Goal: Task Accomplishment & Management: Manage account settings

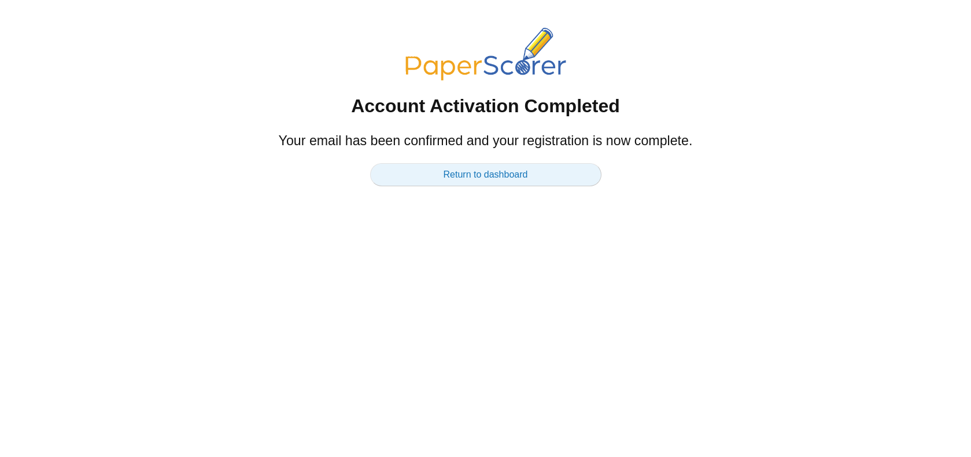
click at [533, 175] on link "Return to dashboard" at bounding box center [485, 174] width 231 height 23
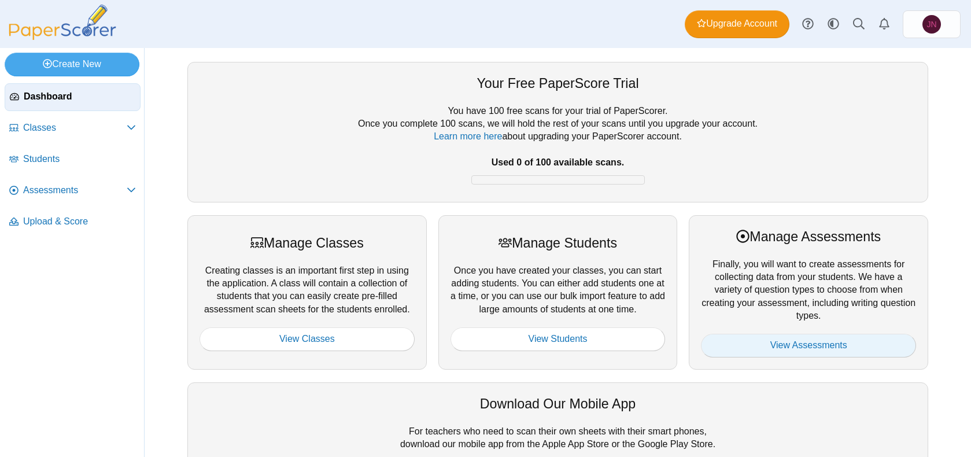
click at [881, 345] on link "View Assessments" at bounding box center [808, 345] width 215 height 23
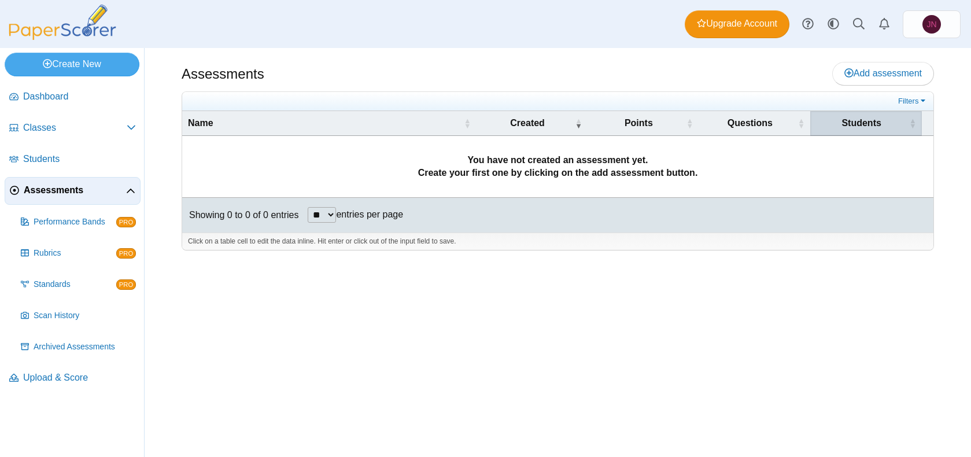
click at [842, 130] on th "Students" at bounding box center [866, 123] width 112 height 25
click at [844, 68] on icon at bounding box center [848, 72] width 9 height 9
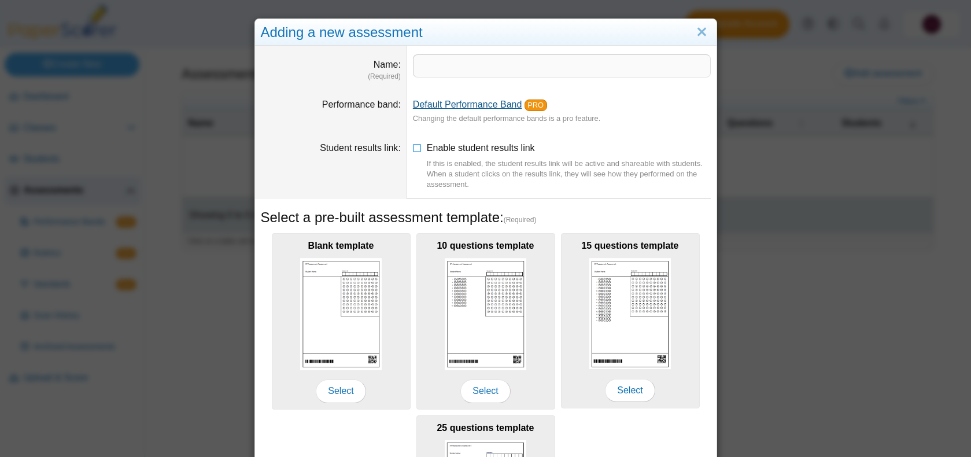
click at [478, 109] on link "Default Performance Band" at bounding box center [467, 104] width 109 height 10
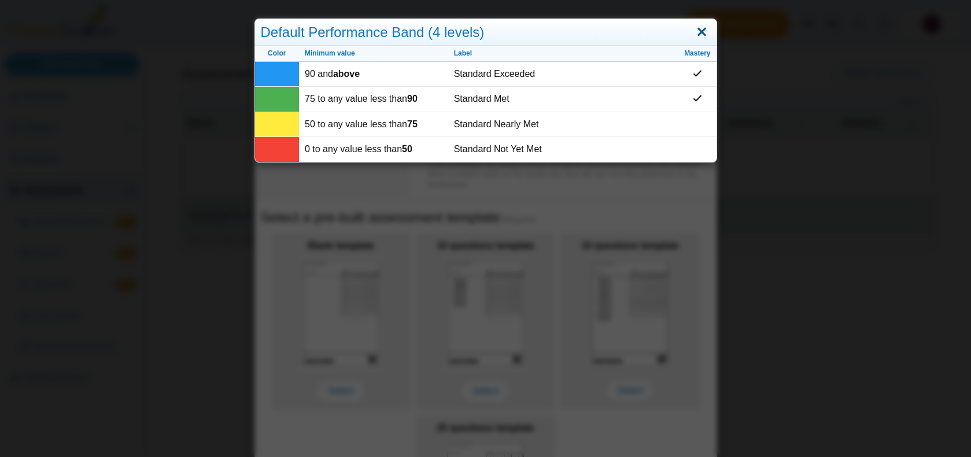
click at [706, 29] on link "Close" at bounding box center [702, 33] width 18 height 20
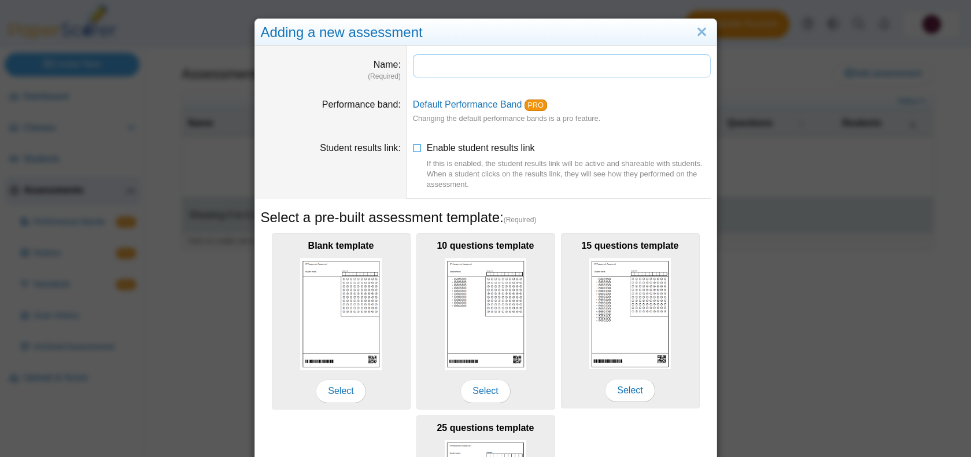
click at [500, 75] on input "Name" at bounding box center [562, 65] width 298 height 23
click at [490, 46] on dd "*******" at bounding box center [561, 68] width 309 height 44
click at [501, 74] on input "*******" at bounding box center [562, 65] width 298 height 23
type input "**********"
click at [626, 86] on dd "**********" at bounding box center [561, 68] width 309 height 44
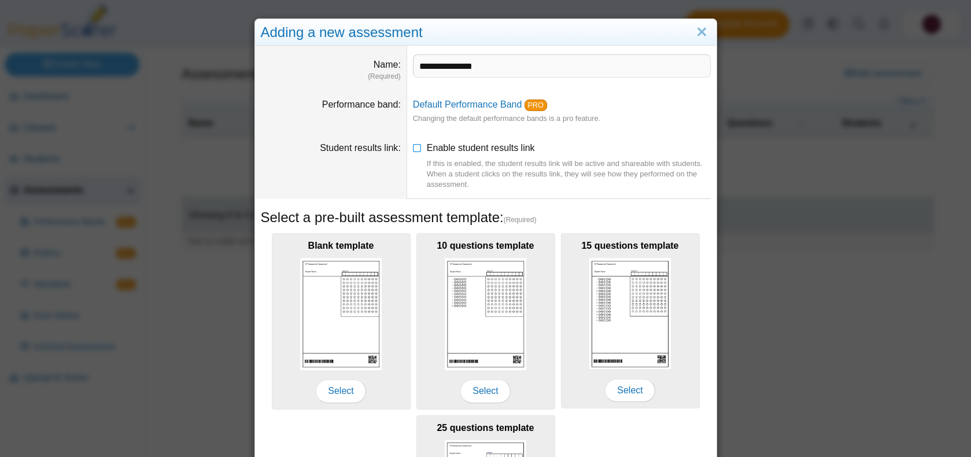
click at [424, 148] on li "Enable student results link If this is enabled, the student results link will b…" at bounding box center [562, 166] width 298 height 49
click at [420, 147] on icon at bounding box center [417, 146] width 9 height 8
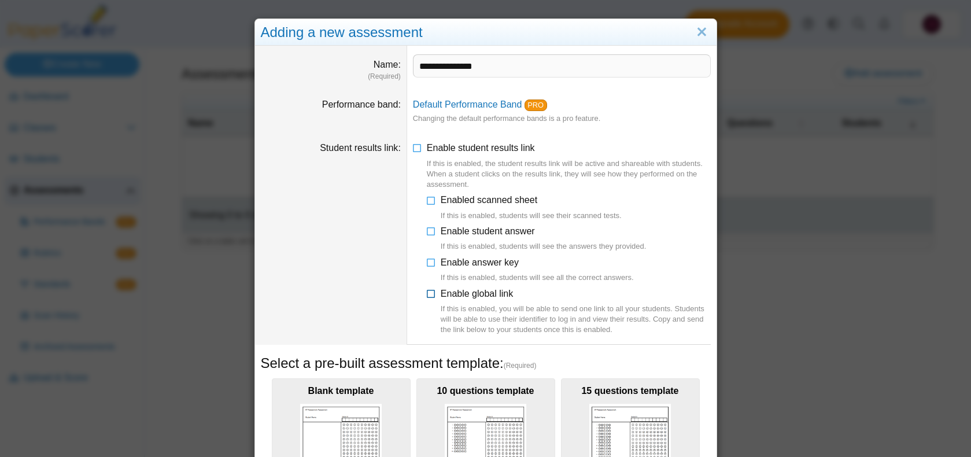
click at [431, 292] on icon at bounding box center [431, 291] width 9 height 8
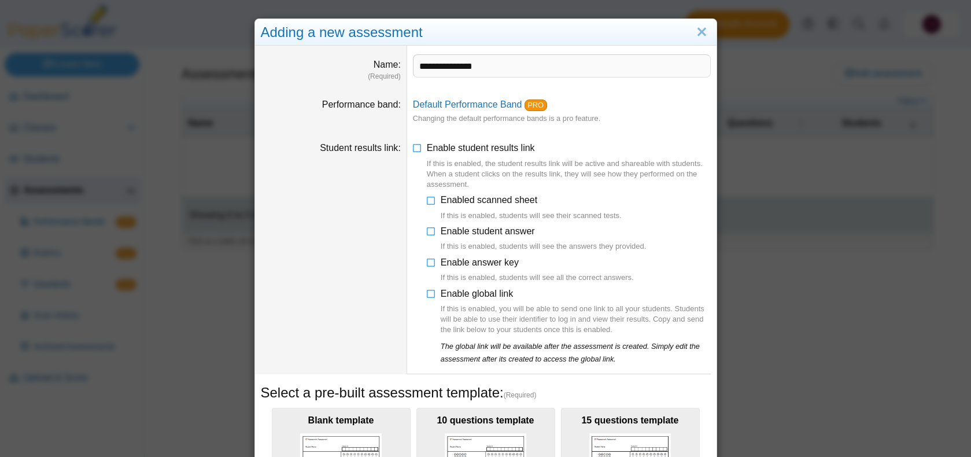
click at [437, 264] on li "Enable answer key If this is enabled, students will see all the correct answers." at bounding box center [569, 270] width 284 height 28
click at [431, 256] on icon at bounding box center [431, 260] width 9 height 8
click at [430, 233] on icon at bounding box center [431, 229] width 9 height 8
click at [431, 202] on icon at bounding box center [431, 198] width 9 height 8
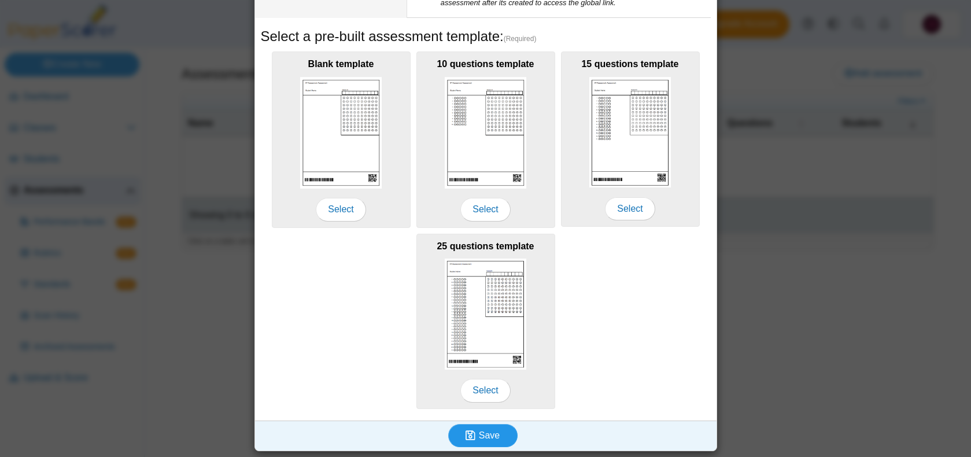
click at [500, 427] on button "Save" at bounding box center [482, 435] width 69 height 23
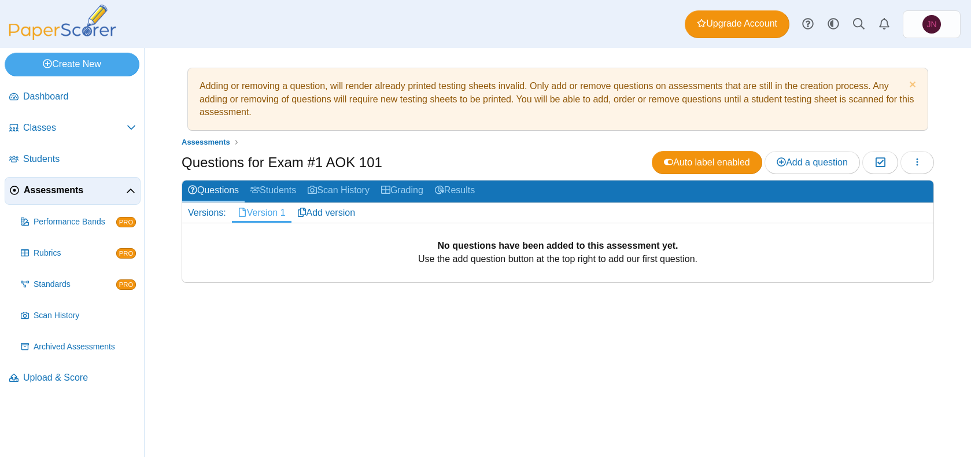
click at [268, 213] on link "Version 1" at bounding box center [262, 213] width 60 height 20
click at [367, 193] on link "Scan History" at bounding box center [338, 190] width 73 height 21
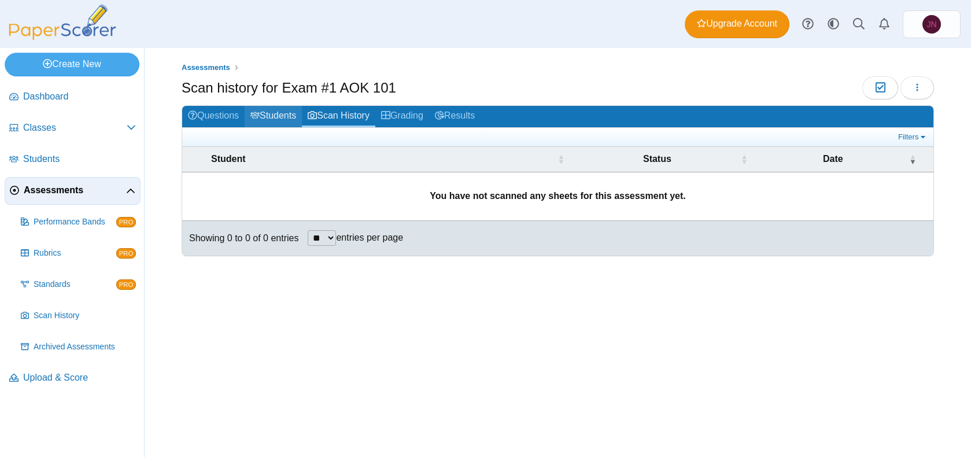
click at [265, 116] on link "Students" at bounding box center [273, 116] width 57 height 21
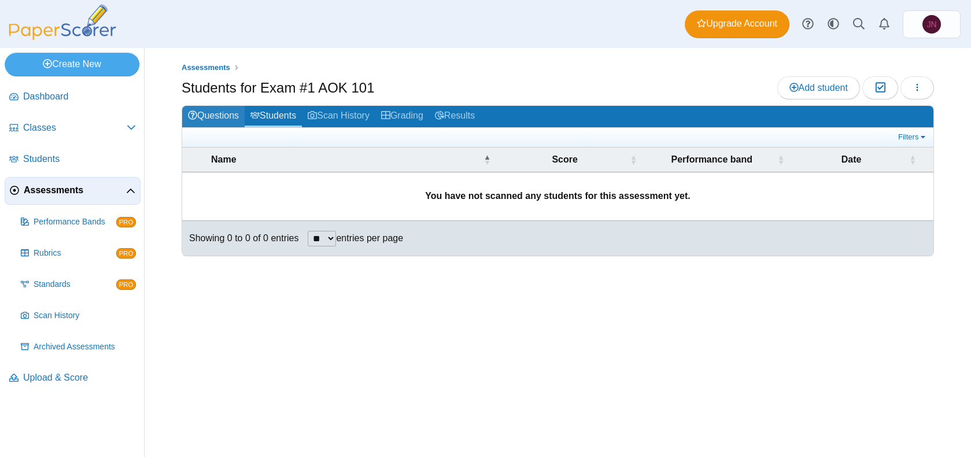
click at [219, 121] on link "Questions" at bounding box center [213, 116] width 62 height 21
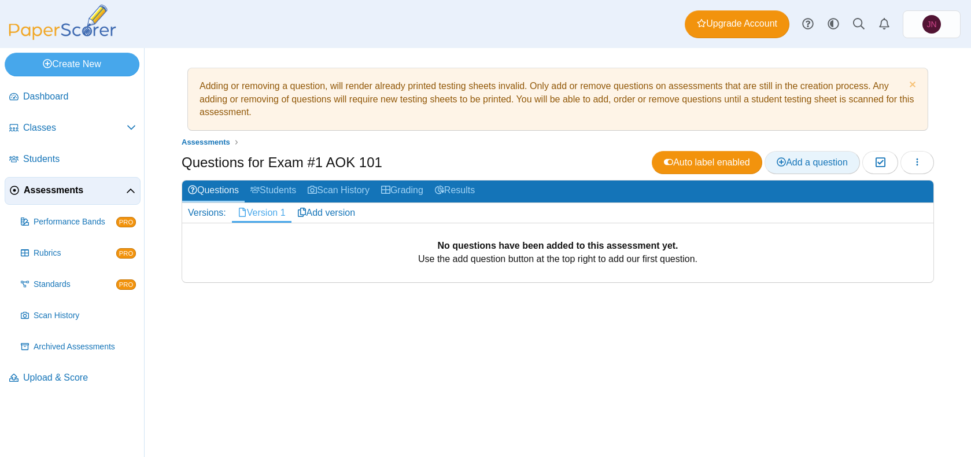
click at [796, 172] on link "Add a question" at bounding box center [812, 162] width 95 height 23
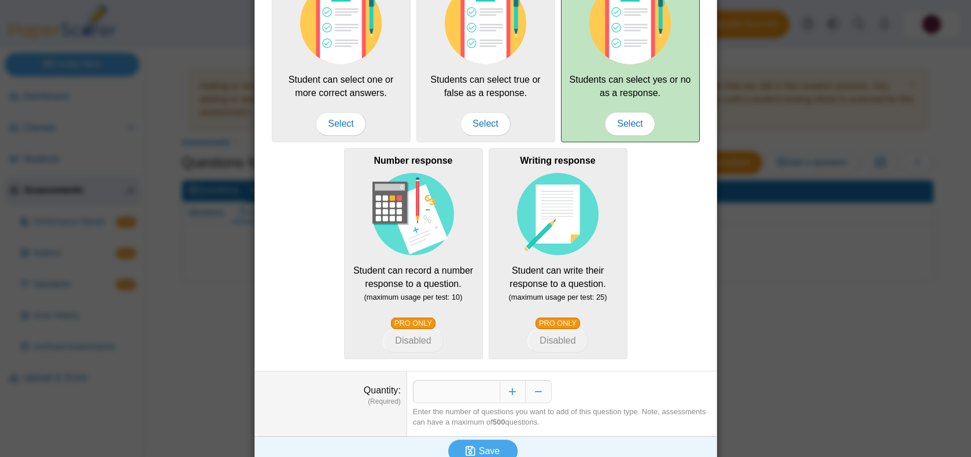
scroll to position [194, 0]
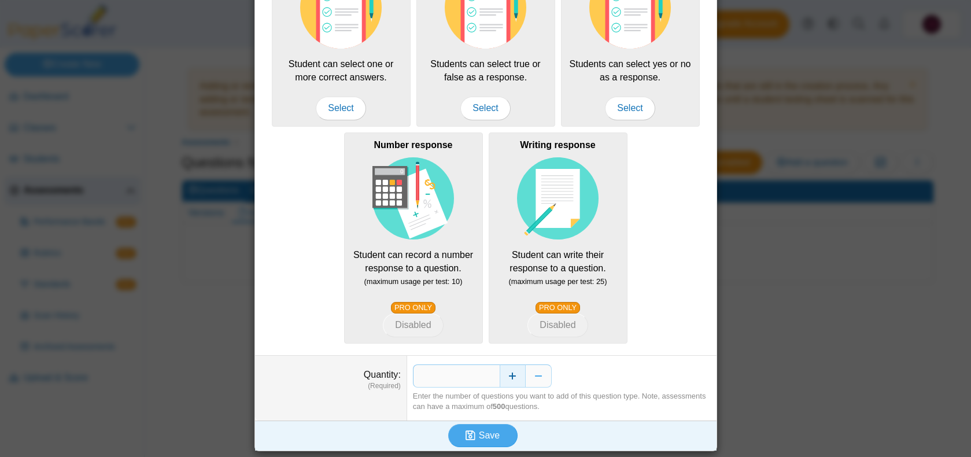
click at [506, 384] on button "Increase" at bounding box center [513, 375] width 26 height 23
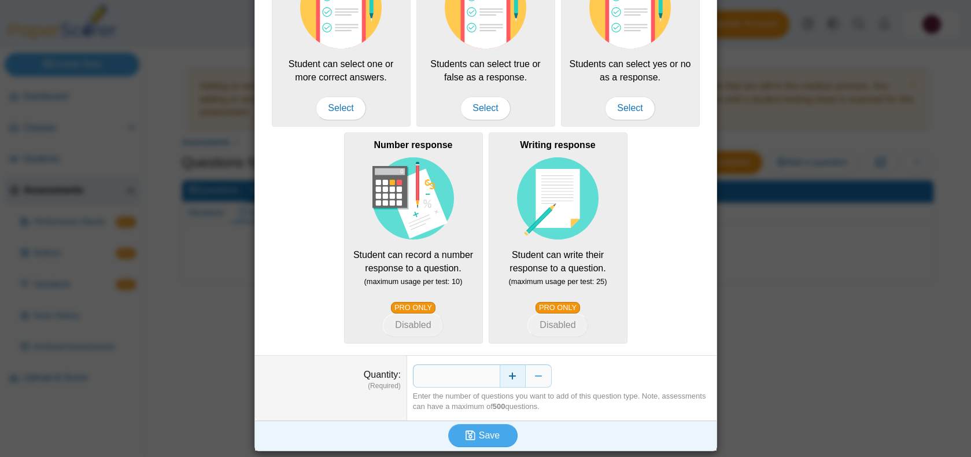
click at [506, 384] on button "Increase" at bounding box center [513, 375] width 26 height 23
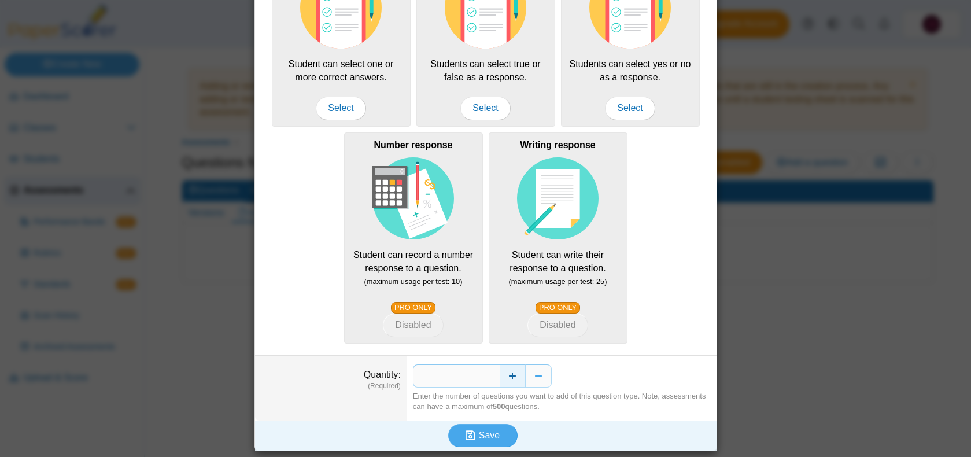
click at [506, 384] on button "Increase" at bounding box center [513, 375] width 26 height 23
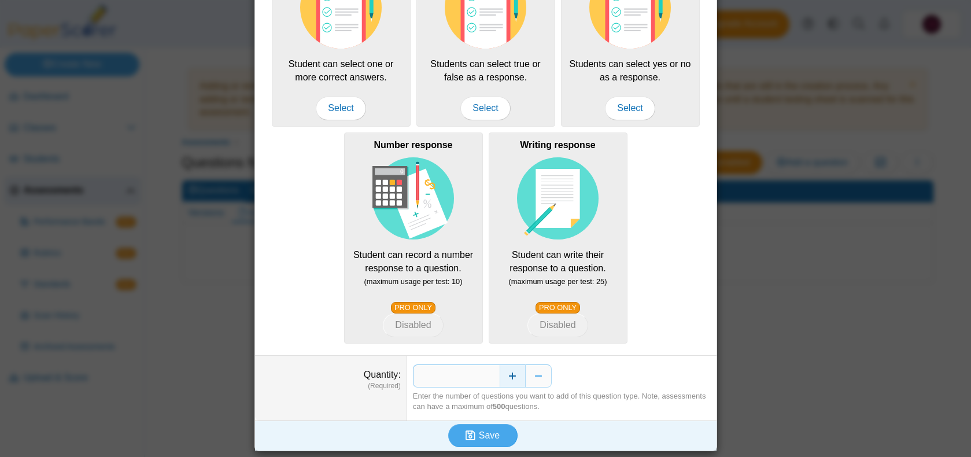
click at [506, 384] on button "Increase" at bounding box center [513, 375] width 26 height 23
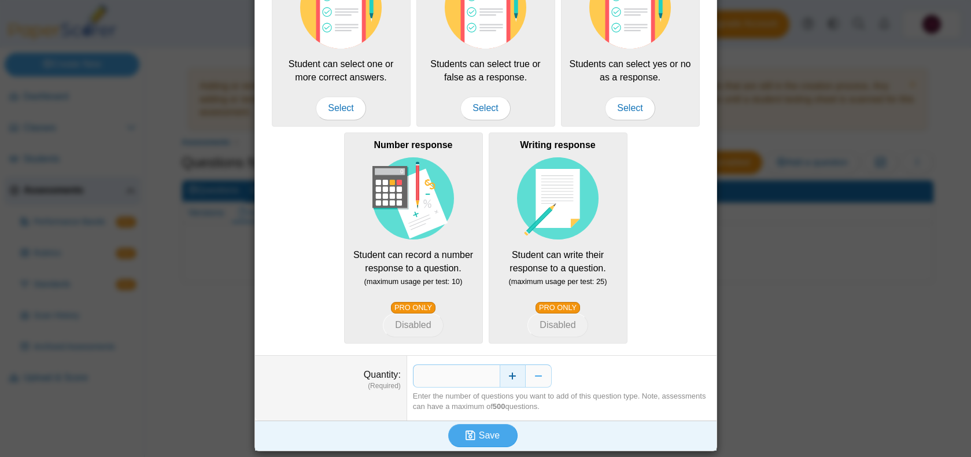
click at [506, 384] on button "Increase" at bounding box center [513, 375] width 26 height 23
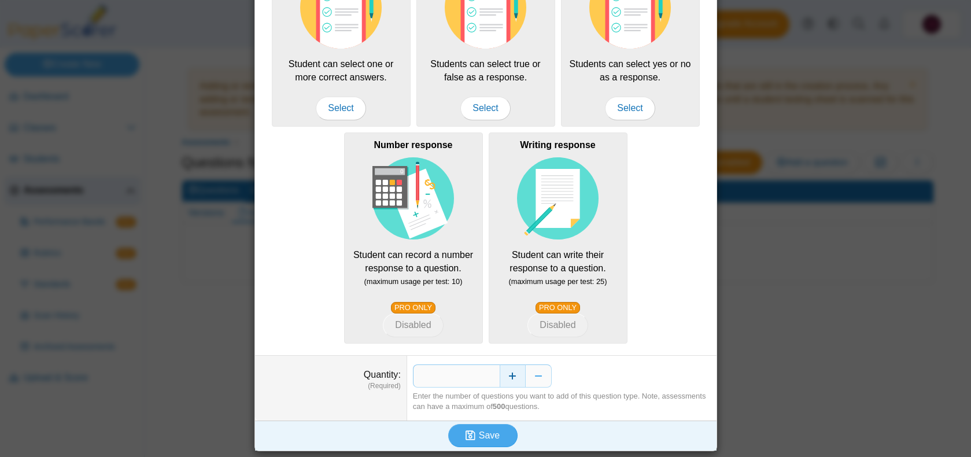
click at [506, 384] on button "Increase" at bounding box center [513, 375] width 26 height 23
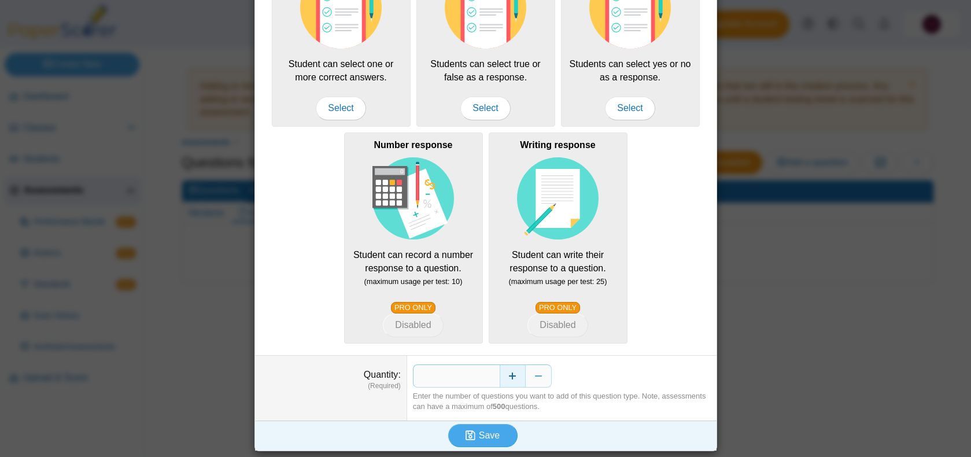
click at [506, 384] on button "Increase" at bounding box center [513, 375] width 26 height 23
click at [541, 382] on button "Decrease" at bounding box center [539, 375] width 26 height 23
click at [500, 426] on button "Save" at bounding box center [482, 435] width 69 height 23
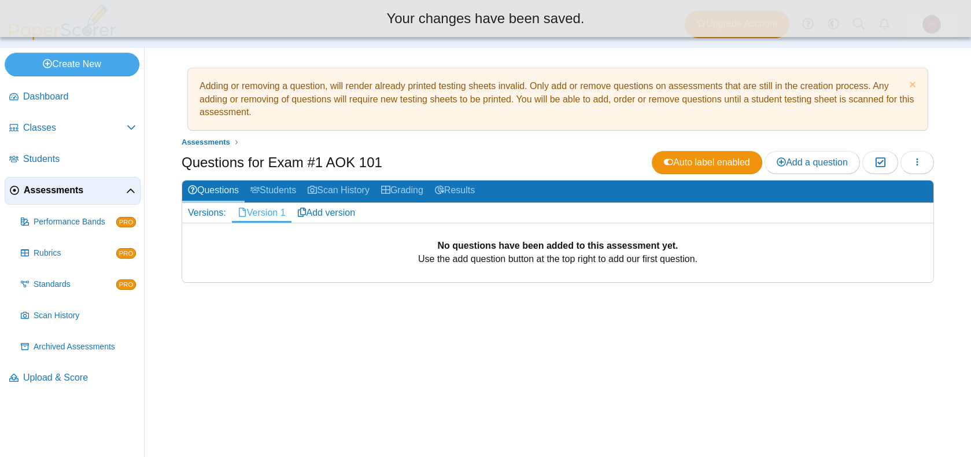
click at [500, 433] on body "Dashboard Classes Archived classes Students" at bounding box center [485, 228] width 971 height 457
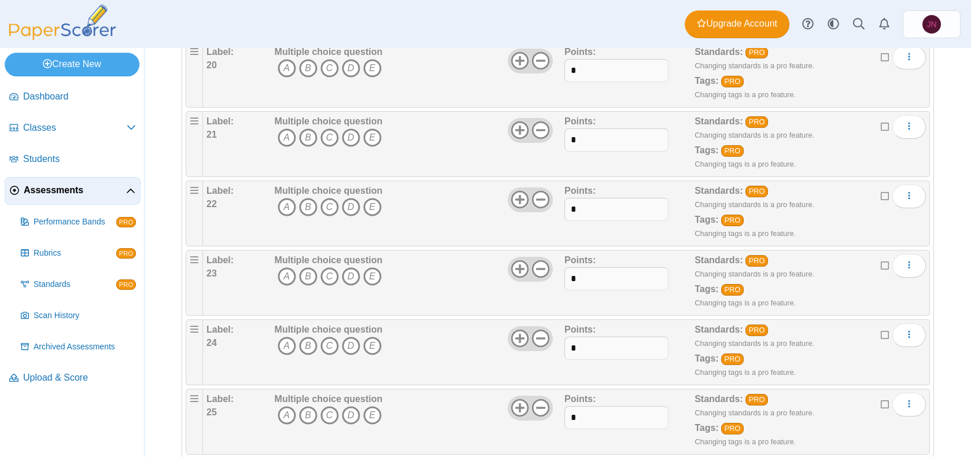
scroll to position [1958, 0]
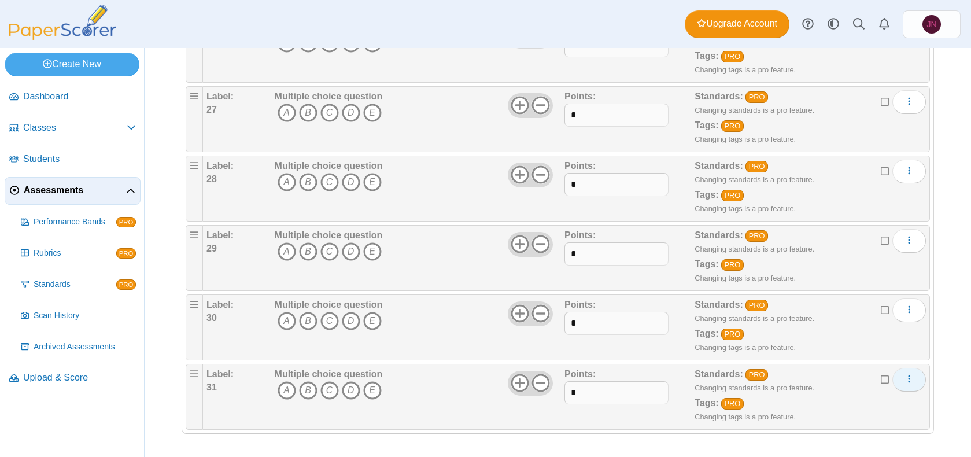
click at [907, 379] on icon "More options" at bounding box center [909, 378] width 9 height 9
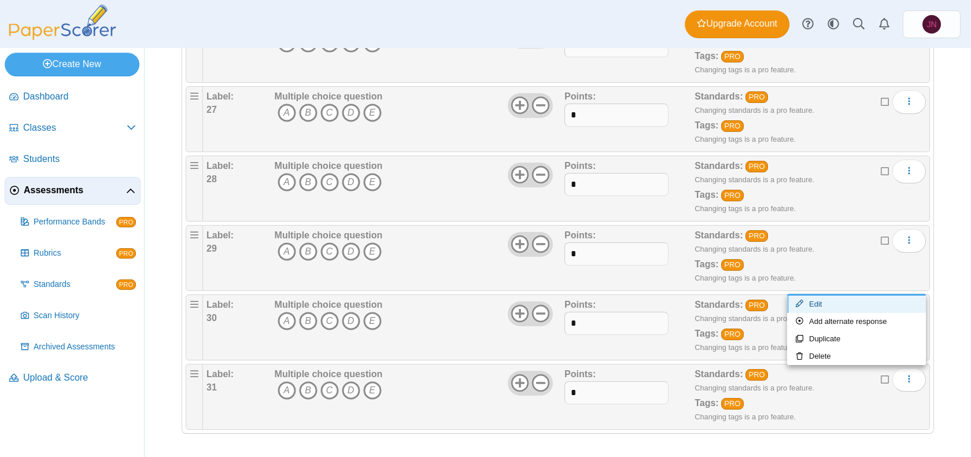
click at [848, 308] on link "Edit" at bounding box center [856, 304] width 139 height 17
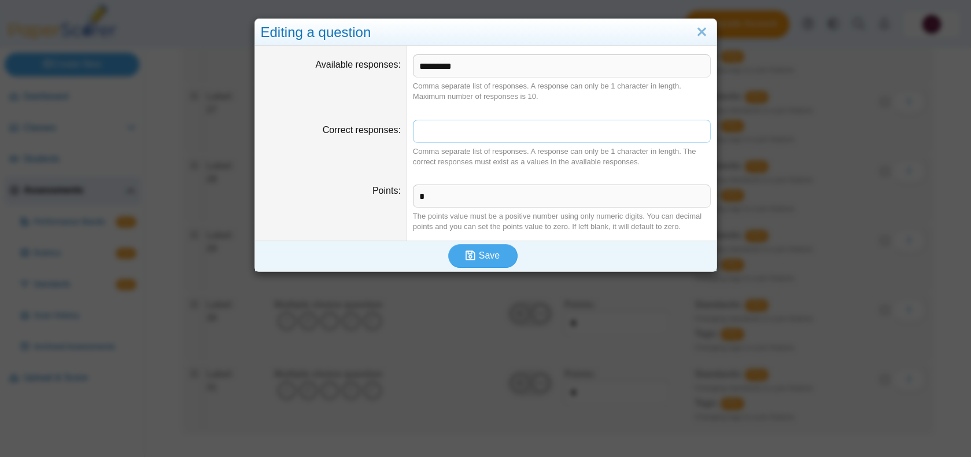
click at [458, 130] on input "Correct responses" at bounding box center [562, 131] width 298 height 23
click at [480, 65] on input "*********" at bounding box center [562, 65] width 298 height 23
click at [490, 135] on input "Correct responses" at bounding box center [562, 131] width 298 height 23
click at [699, 25] on link "Close" at bounding box center [702, 33] width 18 height 20
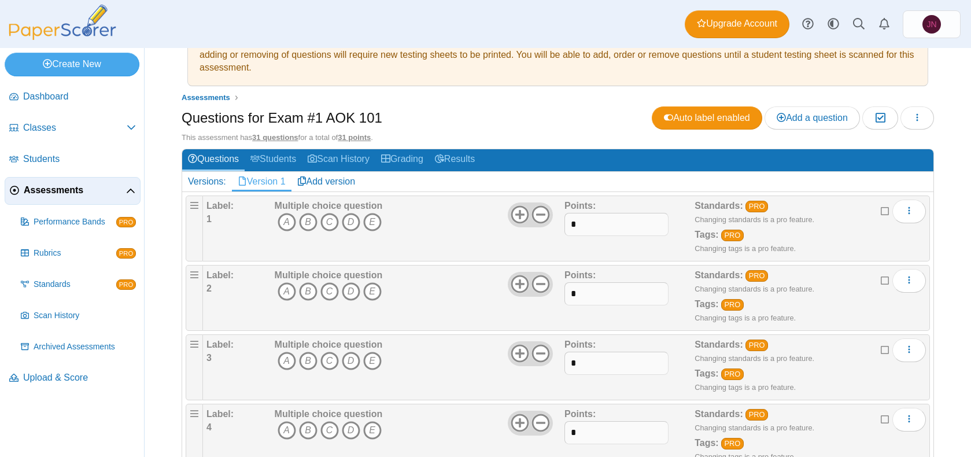
scroll to position [0, 0]
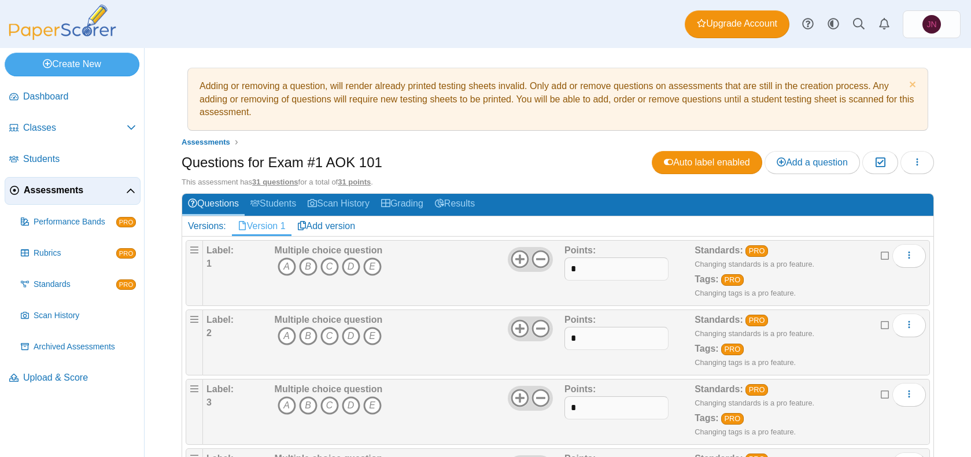
click at [730, 249] on b "Standards:" at bounding box center [719, 250] width 49 height 10
click at [917, 258] on button "More options" at bounding box center [909, 255] width 34 height 23
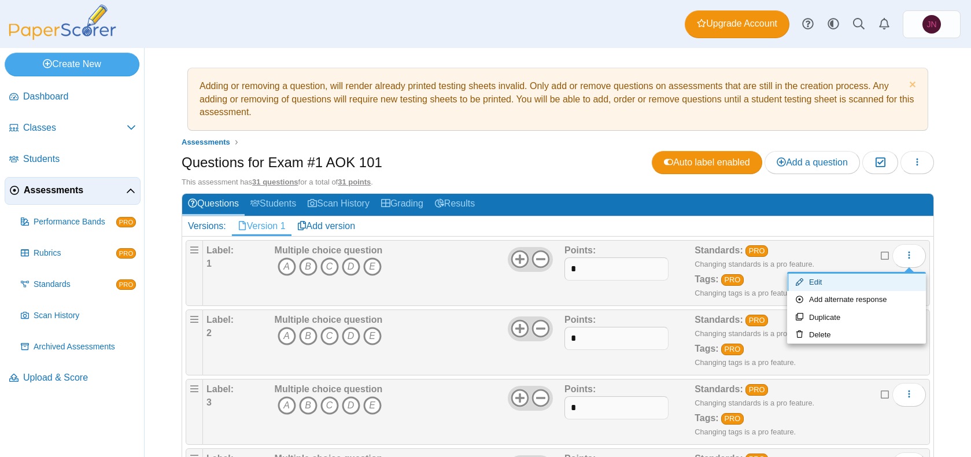
click at [897, 286] on link "Edit" at bounding box center [856, 282] width 139 height 17
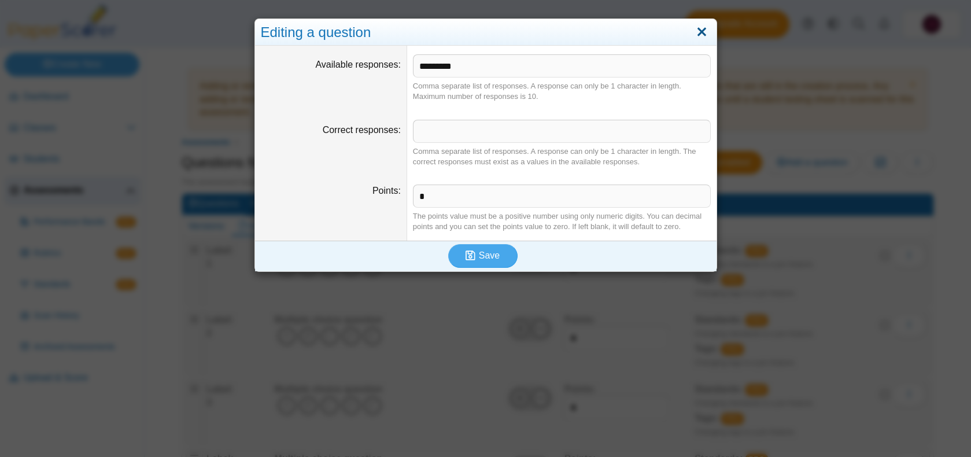
click at [704, 27] on link "Close" at bounding box center [702, 33] width 18 height 20
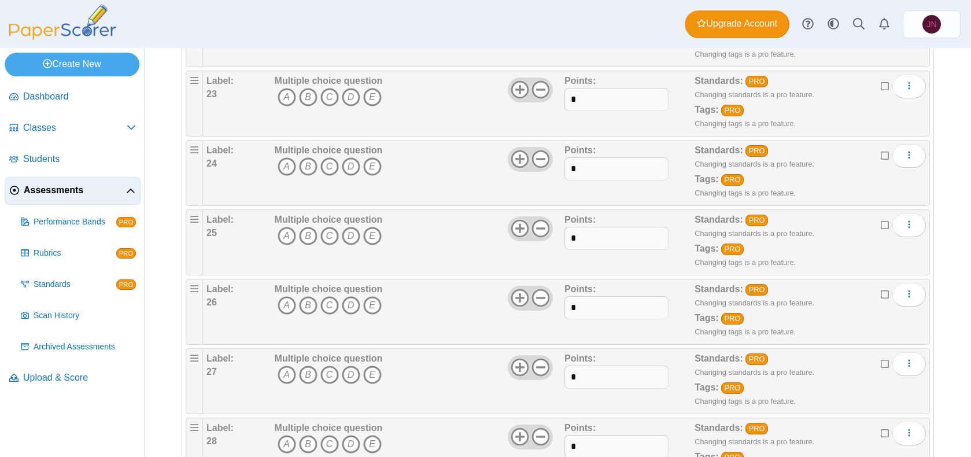
scroll to position [1958, 0]
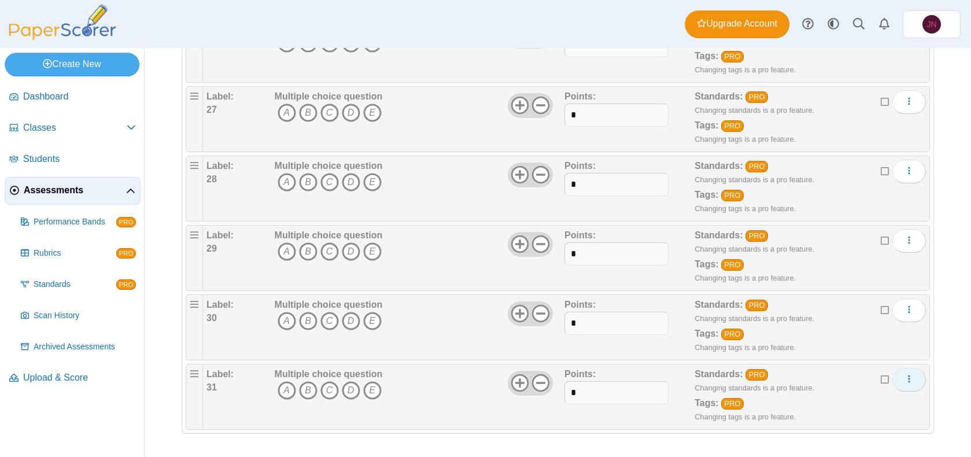
click at [914, 377] on button "More options" at bounding box center [909, 379] width 34 height 23
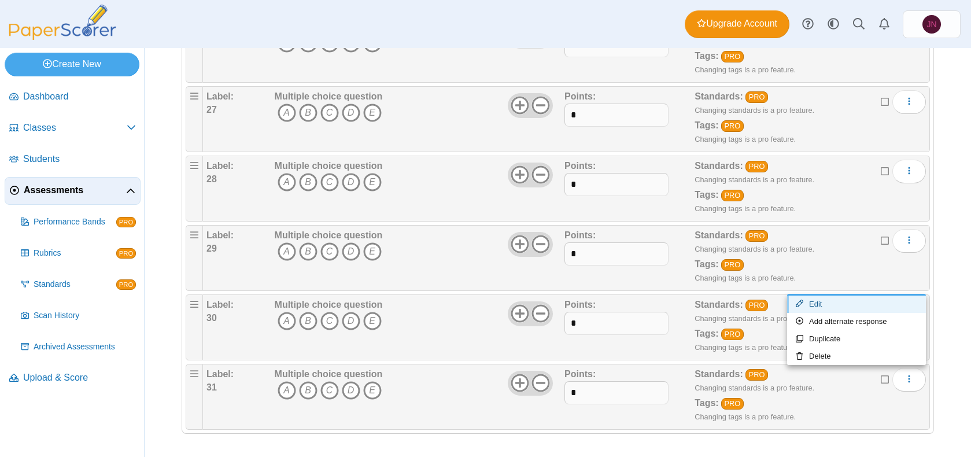
click at [858, 301] on link "Edit" at bounding box center [856, 304] width 139 height 17
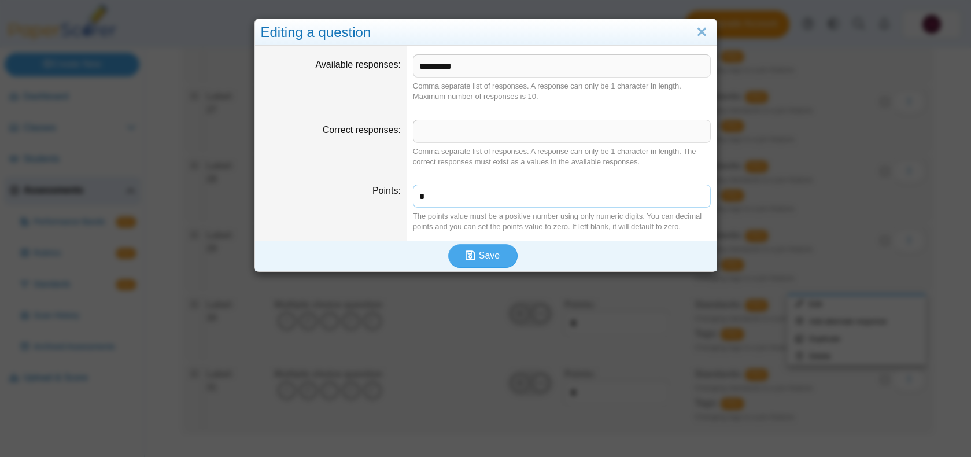
click at [505, 201] on input "*" at bounding box center [562, 196] width 298 height 23
type input "*"
click at [500, 243] on div "Save" at bounding box center [483, 256] width 456 height 30
click at [500, 253] on button "Save" at bounding box center [482, 255] width 69 height 23
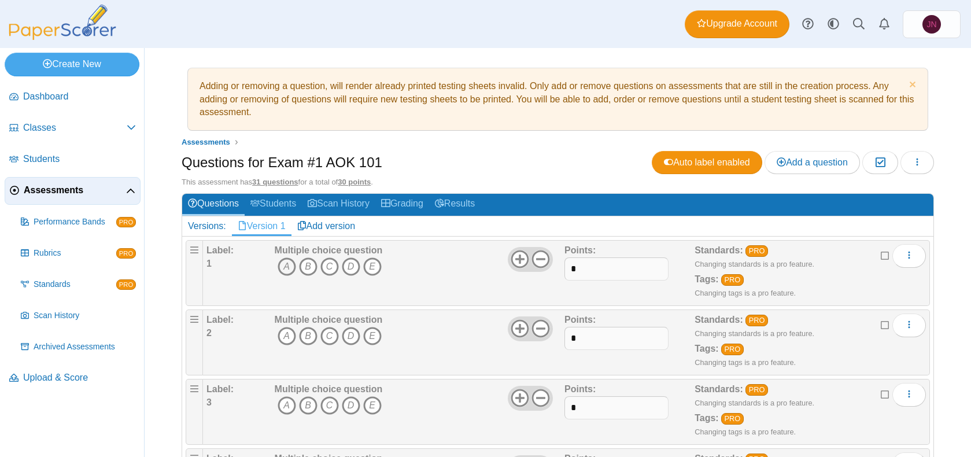
click at [289, 264] on icon "A" at bounding box center [287, 266] width 19 height 19
click at [283, 261] on icon "A" at bounding box center [287, 266] width 19 height 19
click at [286, 205] on link "Students" at bounding box center [273, 204] width 57 height 21
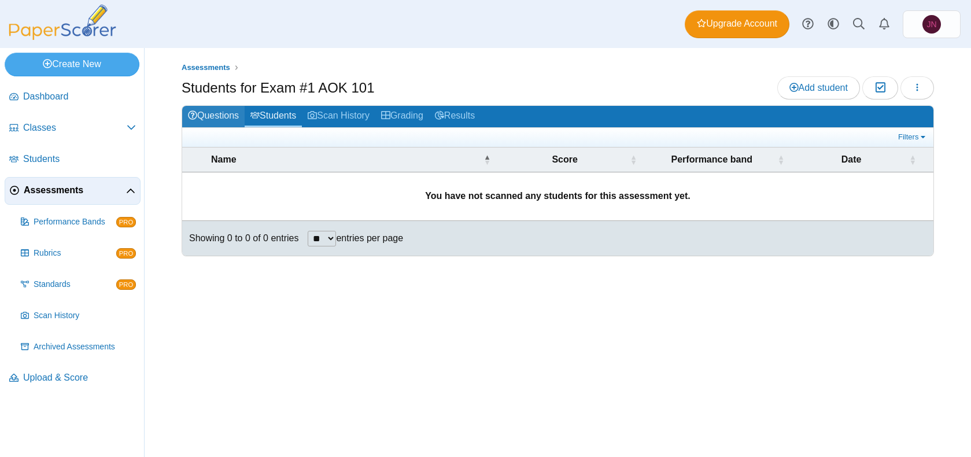
click at [224, 112] on link "Questions" at bounding box center [213, 116] width 62 height 21
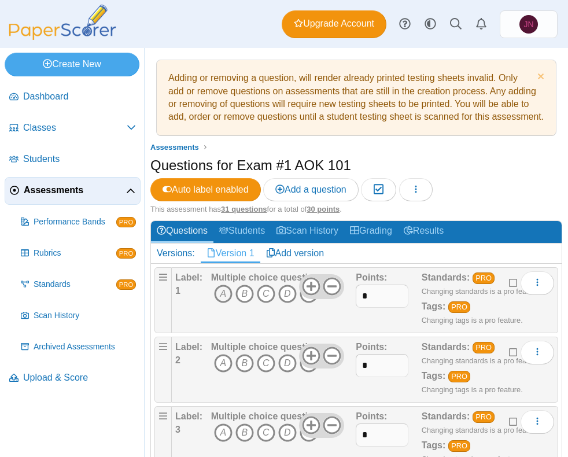
click at [224, 303] on icon "A" at bounding box center [223, 294] width 19 height 19
click at [237, 372] on icon "B" at bounding box center [244, 363] width 19 height 19
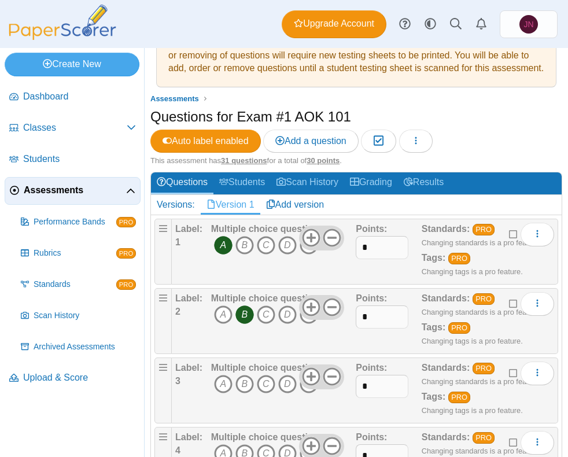
scroll to position [56, 0]
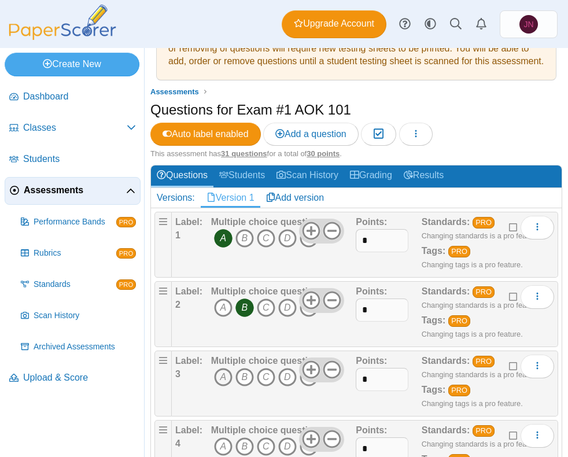
click at [222, 386] on icon "A" at bounding box center [223, 377] width 19 height 19
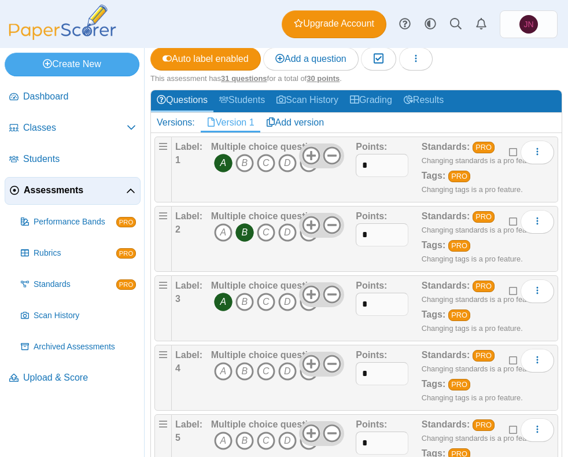
scroll to position [190, 0]
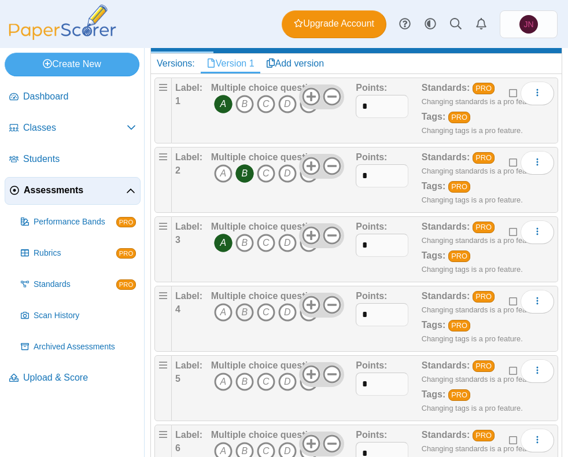
click at [244, 322] on icon "B" at bounding box center [244, 312] width 19 height 19
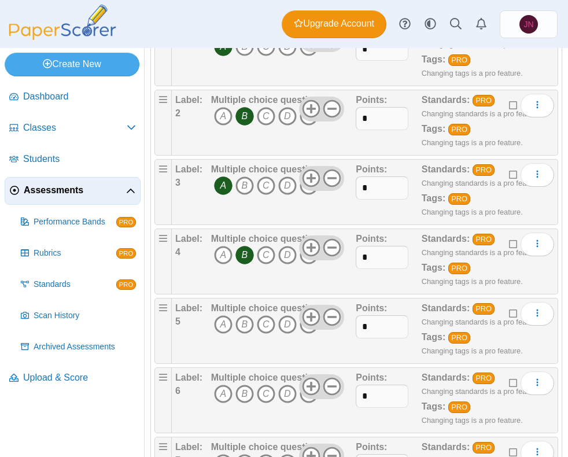
scroll to position [264, 0]
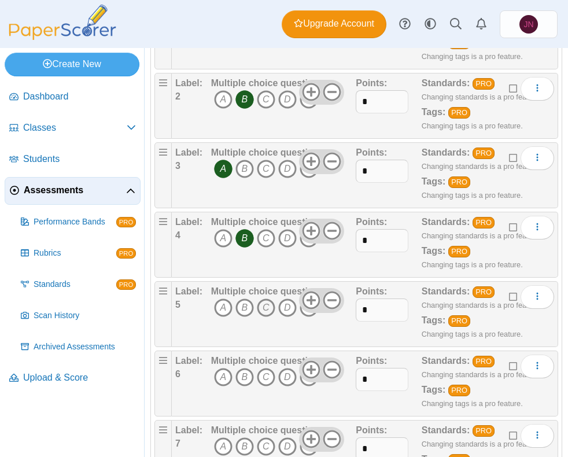
click at [260, 317] on icon "C" at bounding box center [266, 307] width 19 height 19
click at [245, 386] on icon "B" at bounding box center [244, 377] width 19 height 19
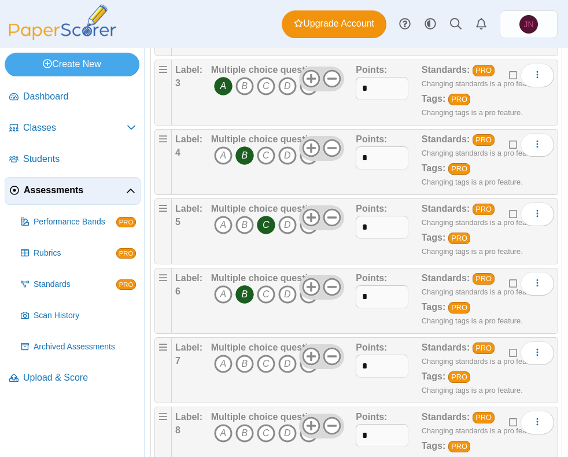
scroll to position [369, 0]
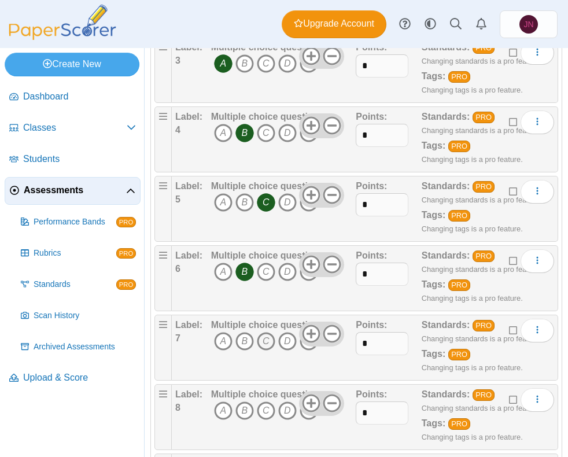
click at [264, 351] on icon "C" at bounding box center [266, 341] width 19 height 19
click at [245, 420] on icon "B" at bounding box center [244, 410] width 19 height 19
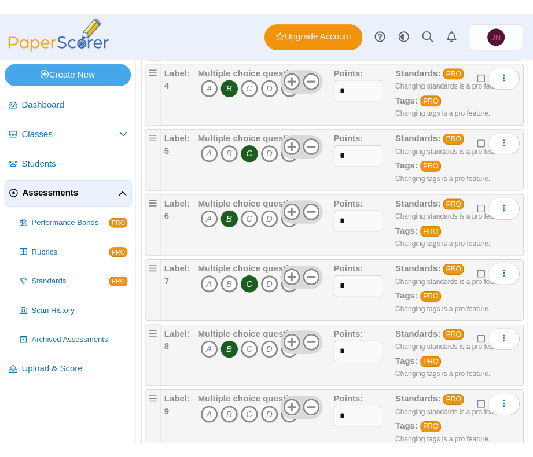
scroll to position [440, 0]
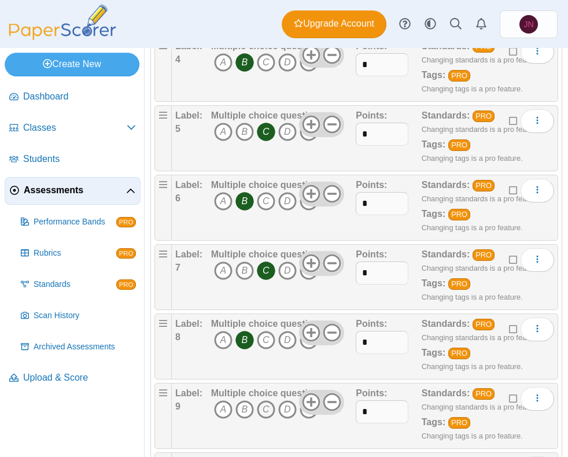
click at [267, 419] on icon "C" at bounding box center [266, 409] width 19 height 19
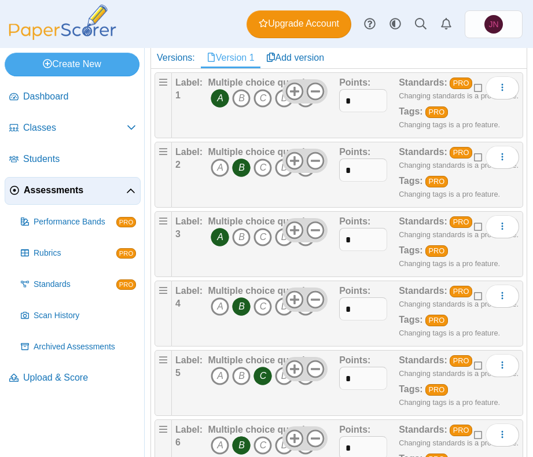
scroll to position [193, 0]
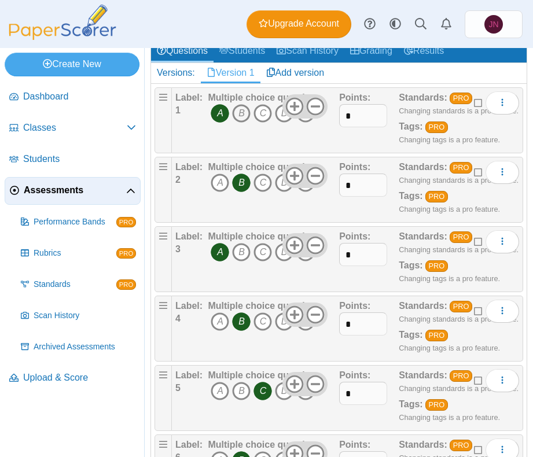
click at [245, 115] on icon "B" at bounding box center [241, 113] width 19 height 19
click at [260, 115] on icon "C" at bounding box center [262, 113] width 19 height 19
click at [221, 183] on icon "A" at bounding box center [220, 183] width 19 height 19
click at [243, 176] on icon "B" at bounding box center [241, 183] width 19 height 19
click at [228, 252] on icon "A" at bounding box center [220, 252] width 19 height 19
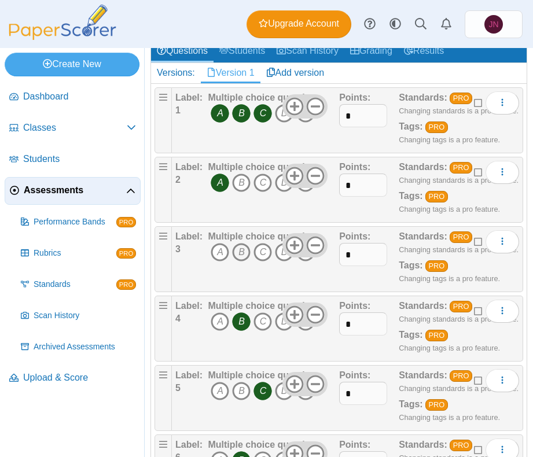
click at [240, 252] on icon "B" at bounding box center [241, 252] width 19 height 19
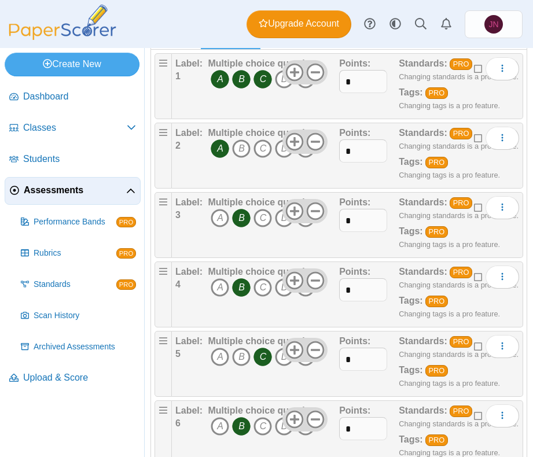
click at [241, 287] on icon "B" at bounding box center [241, 287] width 19 height 19
click at [222, 287] on icon "A" at bounding box center [220, 287] width 19 height 19
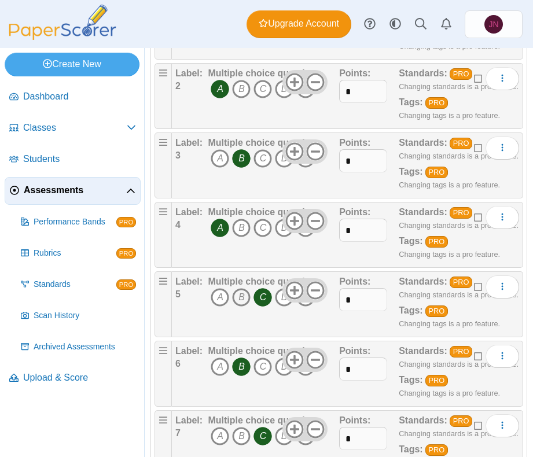
scroll to position [294, 0]
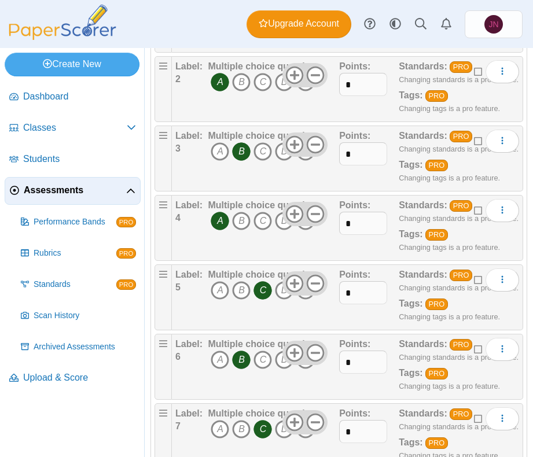
click at [264, 289] on icon "C" at bounding box center [262, 290] width 19 height 19
click at [245, 289] on icon "B" at bounding box center [241, 290] width 19 height 19
click at [238, 363] on icon "B" at bounding box center [241, 360] width 19 height 19
click at [261, 363] on icon "C" at bounding box center [262, 360] width 19 height 19
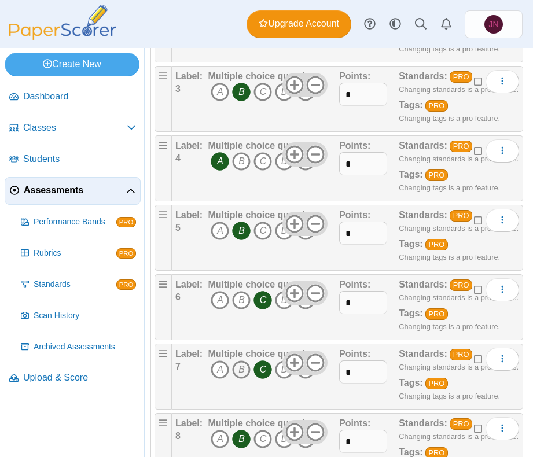
click at [250, 371] on icon "B" at bounding box center [241, 369] width 19 height 19
click at [262, 369] on icon "C" at bounding box center [262, 369] width 19 height 19
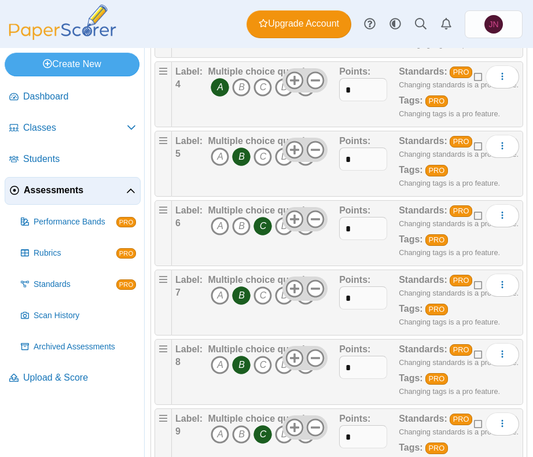
click at [263, 374] on span "A B C D E" at bounding box center [262, 366] width 108 height 21
click at [263, 362] on icon "C" at bounding box center [262, 365] width 19 height 19
click at [241, 361] on icon "B" at bounding box center [241, 365] width 19 height 19
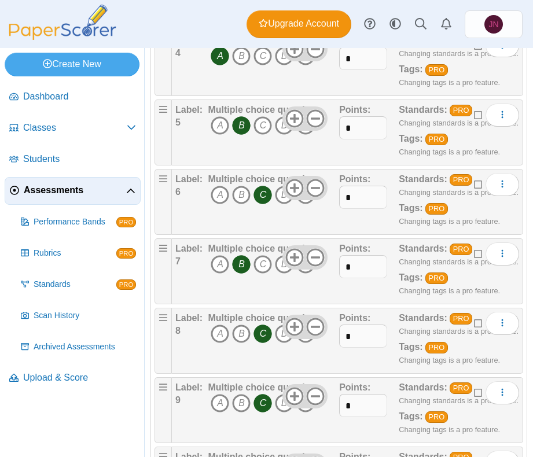
scroll to position [486, 0]
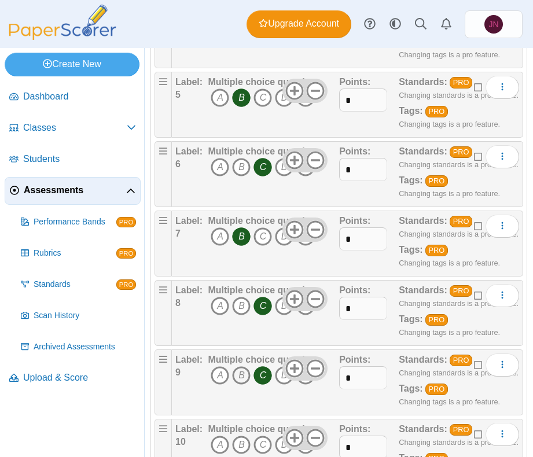
click at [239, 377] on icon "B" at bounding box center [241, 375] width 19 height 19
click at [261, 377] on icon "C" at bounding box center [262, 375] width 19 height 19
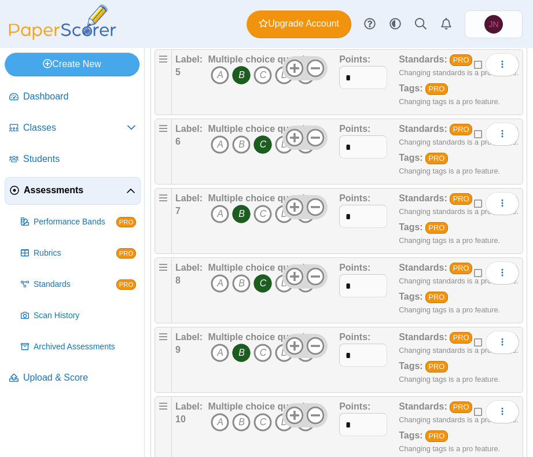
scroll to position [526, 0]
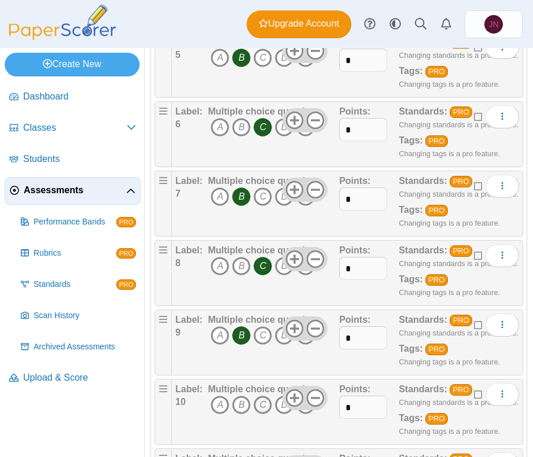
click at [263, 405] on icon "C" at bounding box center [262, 405] width 19 height 19
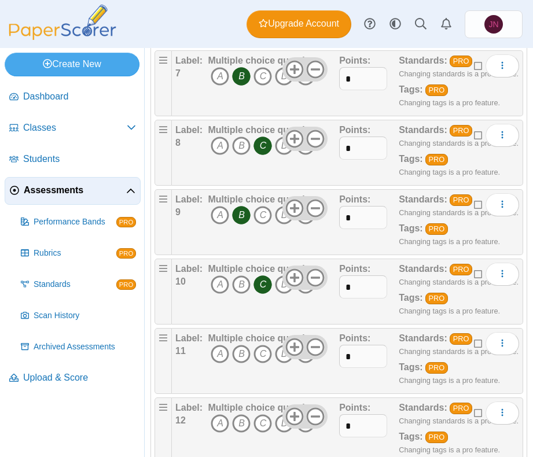
scroll to position [658, 0]
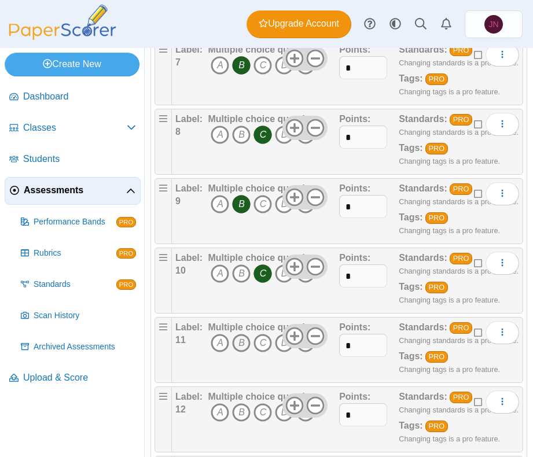
click at [239, 343] on icon "B" at bounding box center [241, 343] width 19 height 19
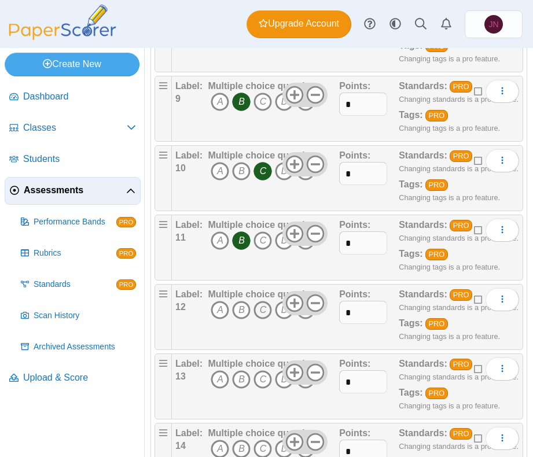
click at [263, 311] on icon "C" at bounding box center [262, 310] width 19 height 19
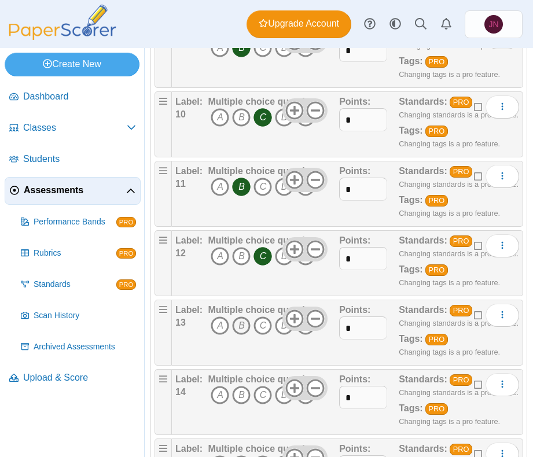
click at [245, 329] on icon "B" at bounding box center [241, 325] width 19 height 19
click at [242, 395] on icon "B" at bounding box center [241, 395] width 19 height 19
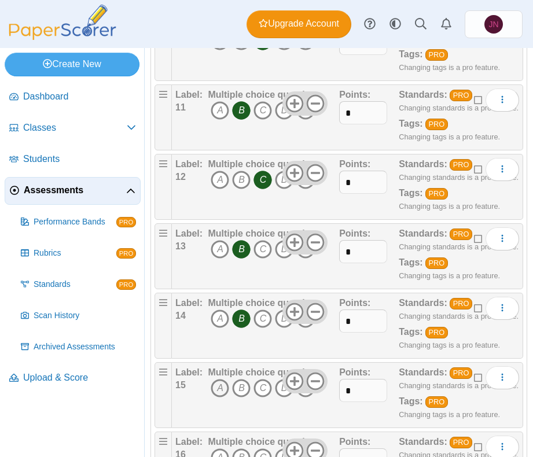
click at [221, 386] on icon "A" at bounding box center [220, 388] width 19 height 19
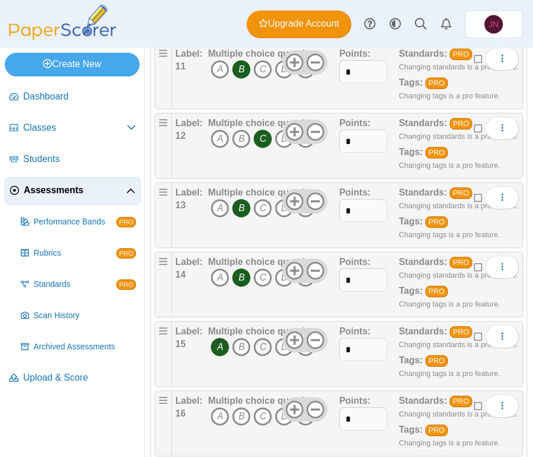
scroll to position [975, 0]
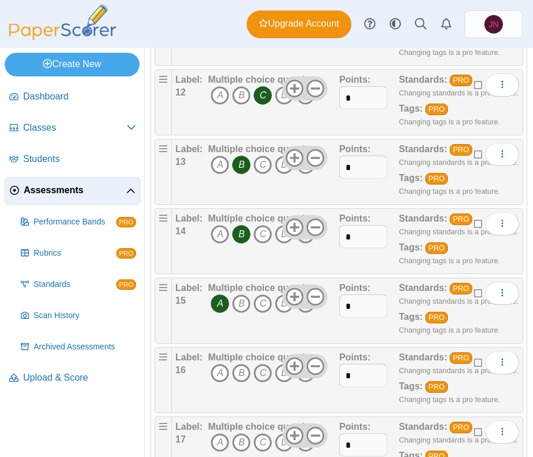
click at [266, 371] on icon "C" at bounding box center [262, 373] width 19 height 19
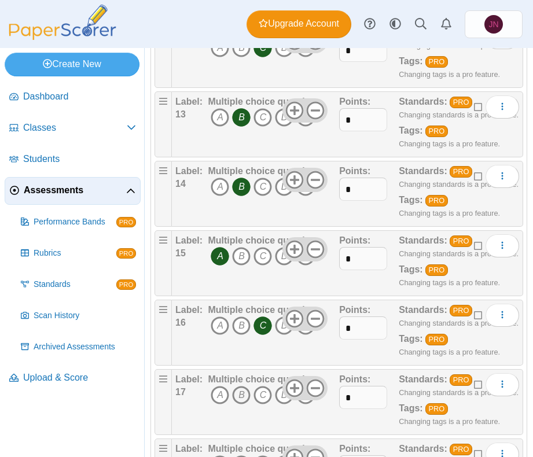
click at [244, 397] on icon "B" at bounding box center [241, 395] width 19 height 19
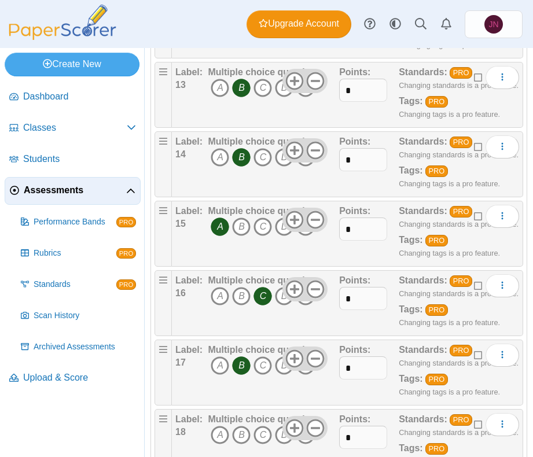
scroll to position [1094, 0]
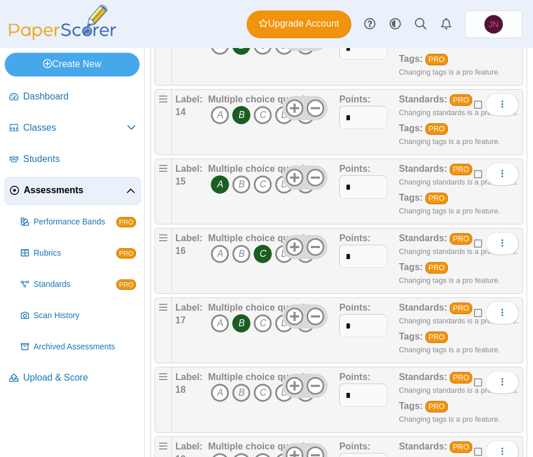
click at [242, 387] on icon "B" at bounding box center [241, 392] width 19 height 19
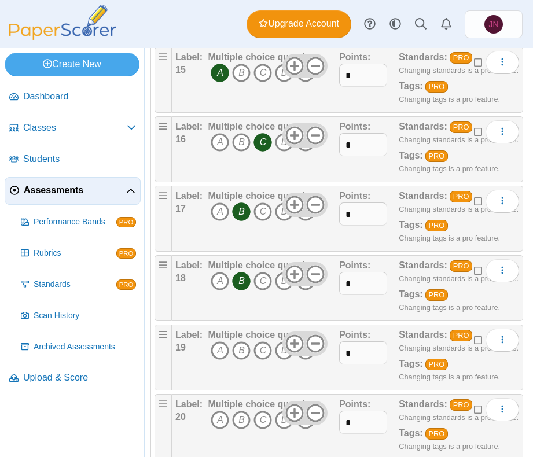
scroll to position [1215, 0]
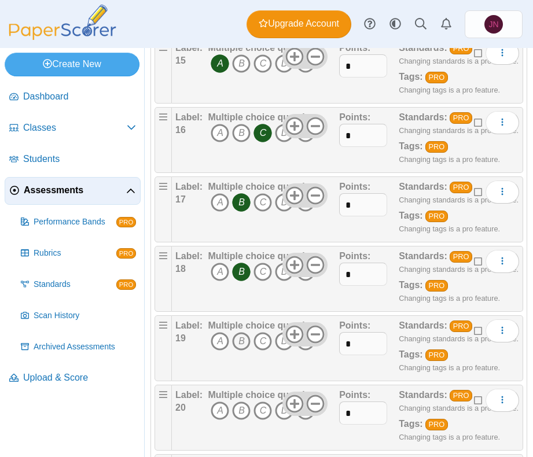
click at [238, 345] on icon "B" at bounding box center [241, 341] width 19 height 19
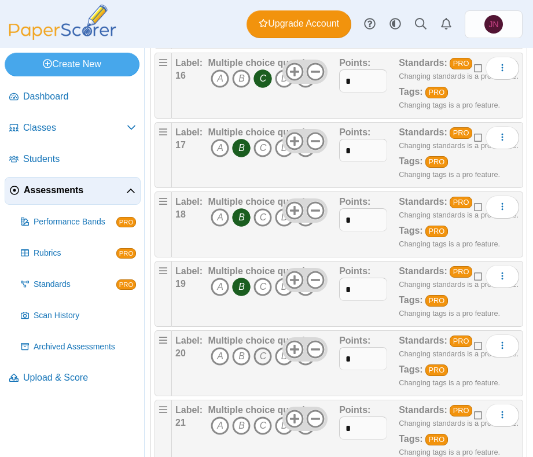
click at [264, 356] on icon "C" at bounding box center [262, 356] width 19 height 19
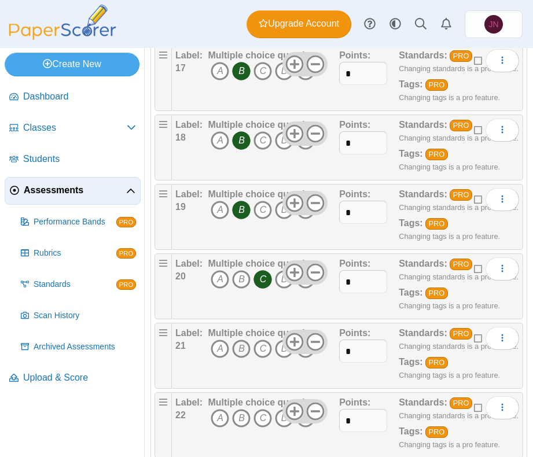
click at [244, 355] on icon "B" at bounding box center [241, 349] width 19 height 19
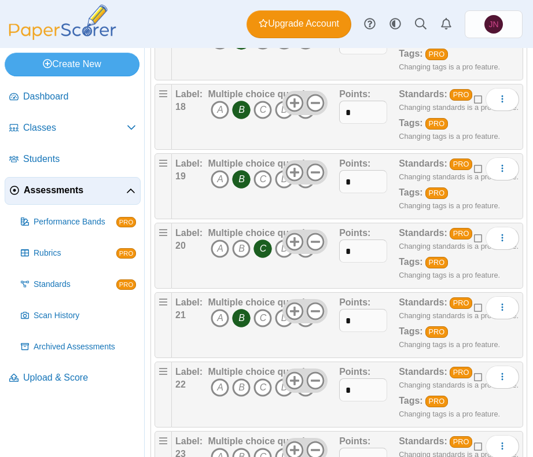
scroll to position [1412, 0]
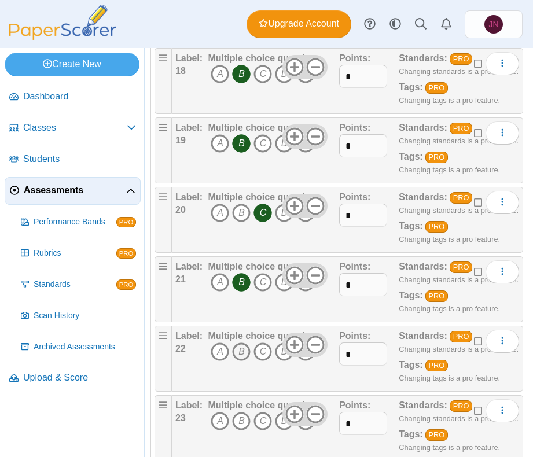
click at [241, 356] on icon "B" at bounding box center [241, 351] width 19 height 19
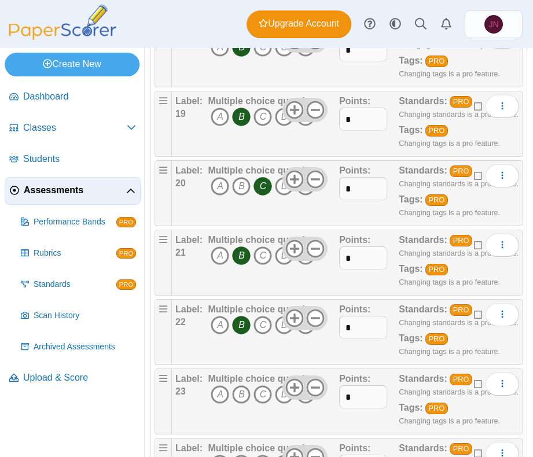
scroll to position [1471, 0]
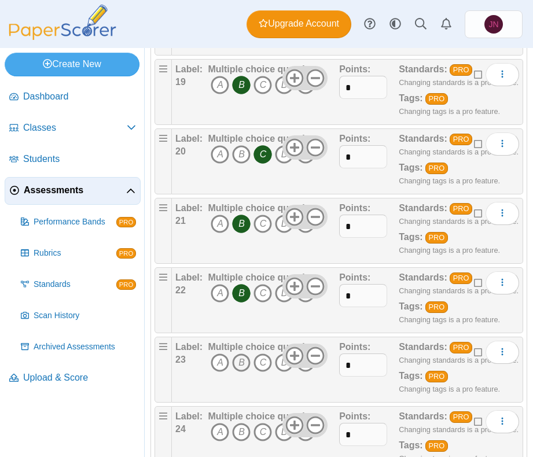
click at [243, 362] on icon "B" at bounding box center [241, 362] width 19 height 19
click at [270, 363] on icon "C" at bounding box center [262, 362] width 19 height 19
click at [242, 363] on icon "B" at bounding box center [241, 362] width 19 height 19
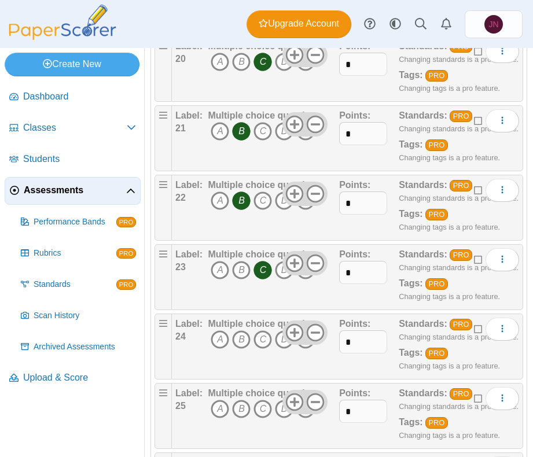
scroll to position [1571, 0]
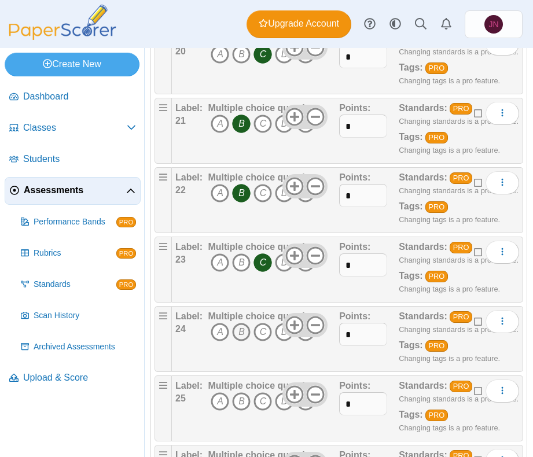
click at [242, 331] on icon "B" at bounding box center [241, 332] width 19 height 19
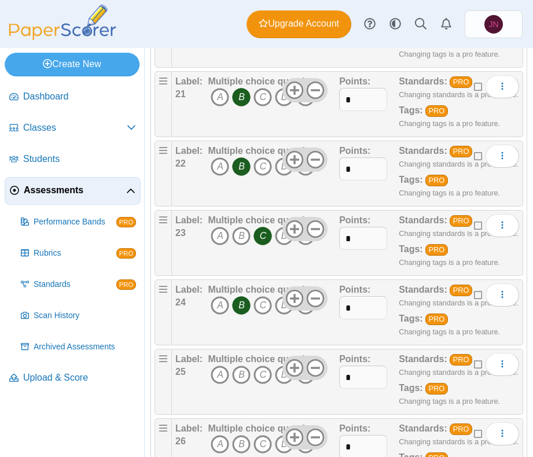
scroll to position [1621, 0]
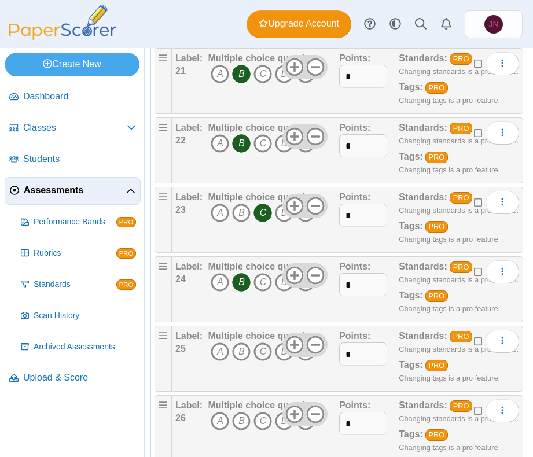
click at [261, 349] on icon "C" at bounding box center [262, 351] width 19 height 19
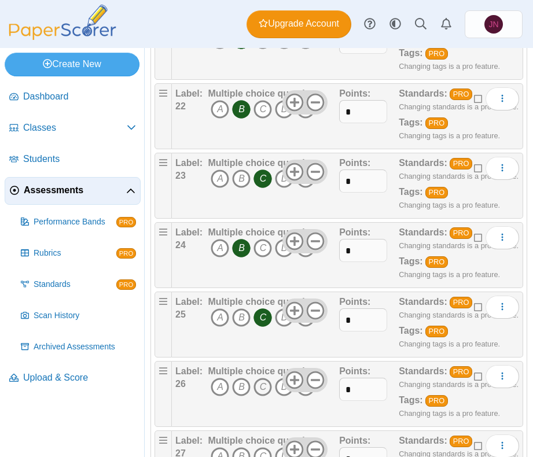
click at [262, 386] on icon "C" at bounding box center [262, 387] width 19 height 19
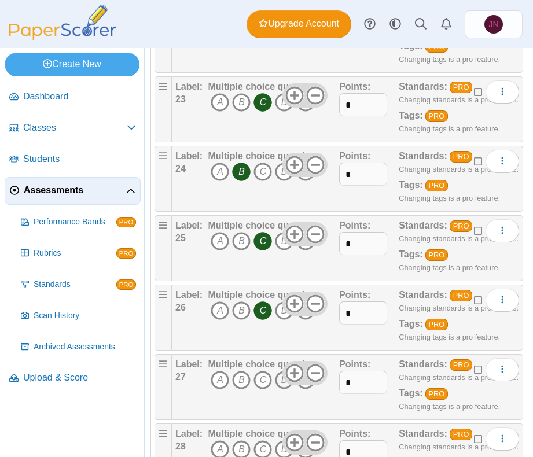
click at [280, 382] on icon "D" at bounding box center [284, 380] width 19 height 19
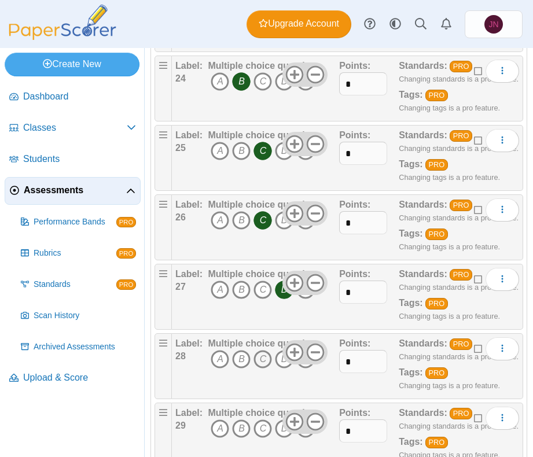
click at [262, 358] on icon "C" at bounding box center [262, 359] width 19 height 19
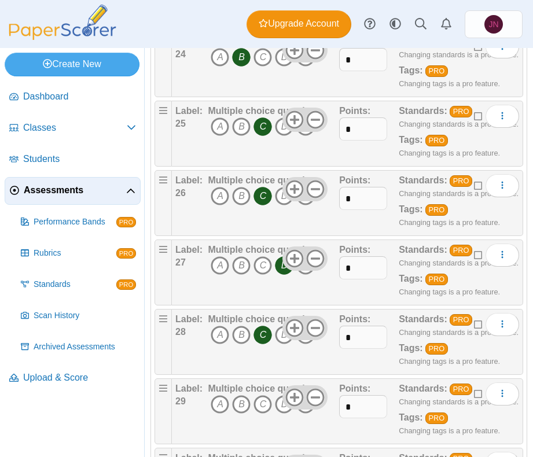
scroll to position [1899, 0]
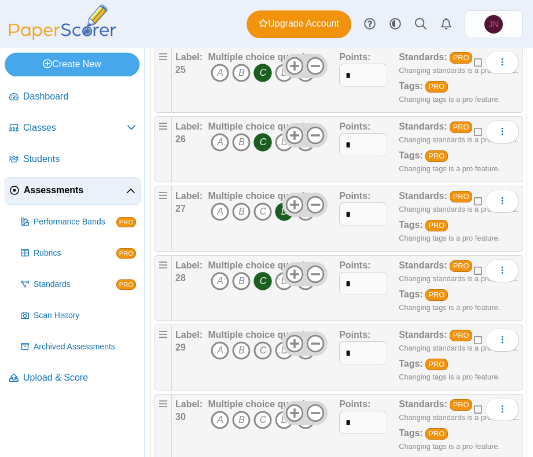
click at [260, 348] on icon "C" at bounding box center [262, 350] width 19 height 19
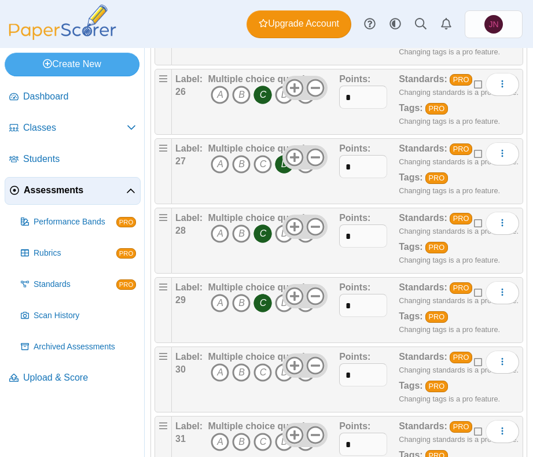
scroll to position [1973, 0]
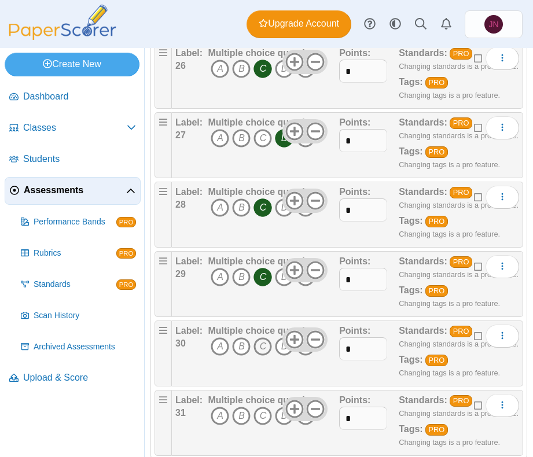
click at [260, 348] on icon "C" at bounding box center [262, 346] width 19 height 19
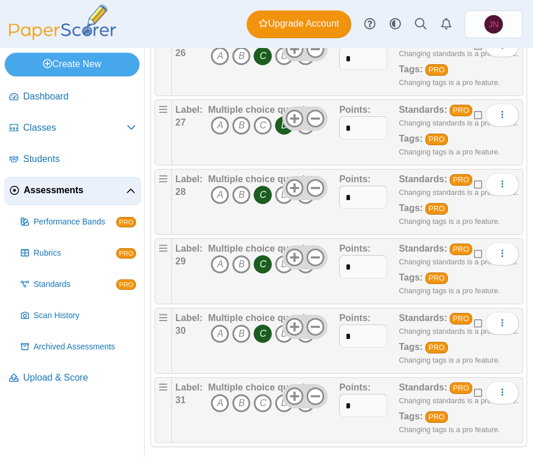
scroll to position [1998, 0]
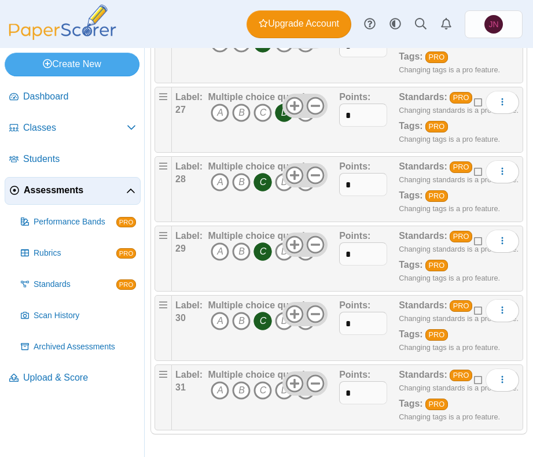
click at [308, 397] on icon "E" at bounding box center [305, 390] width 19 height 19
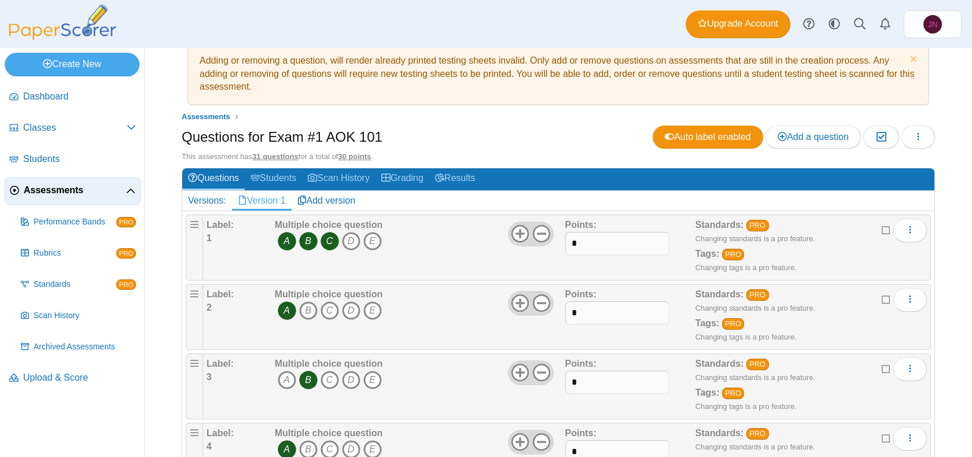
scroll to position [27, 0]
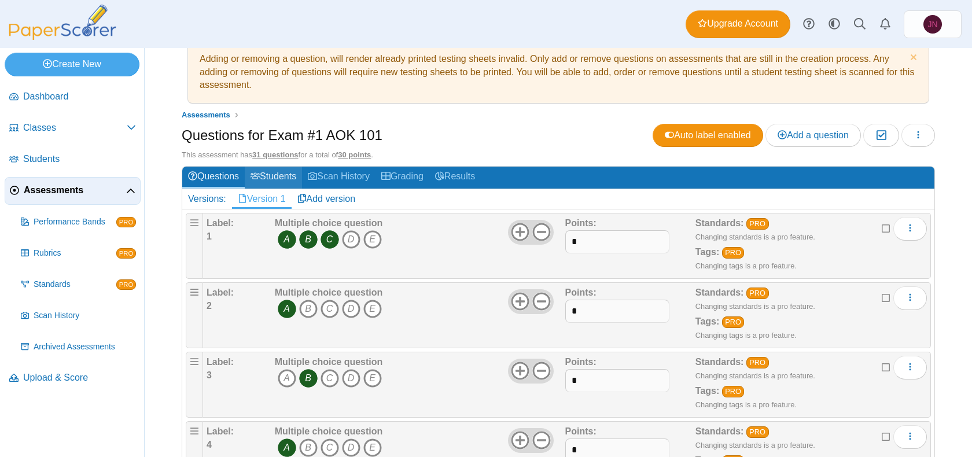
click at [275, 177] on link "Students" at bounding box center [273, 177] width 57 height 21
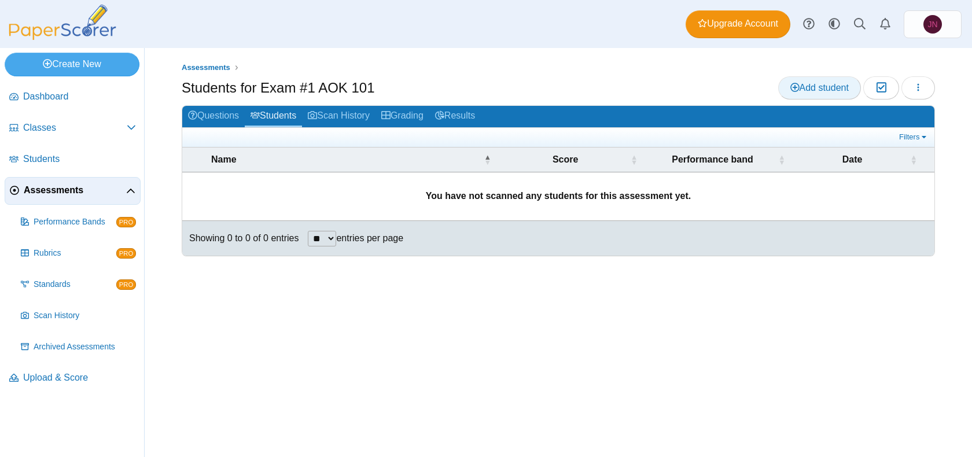
click at [834, 76] on link "Add student" at bounding box center [819, 87] width 83 height 23
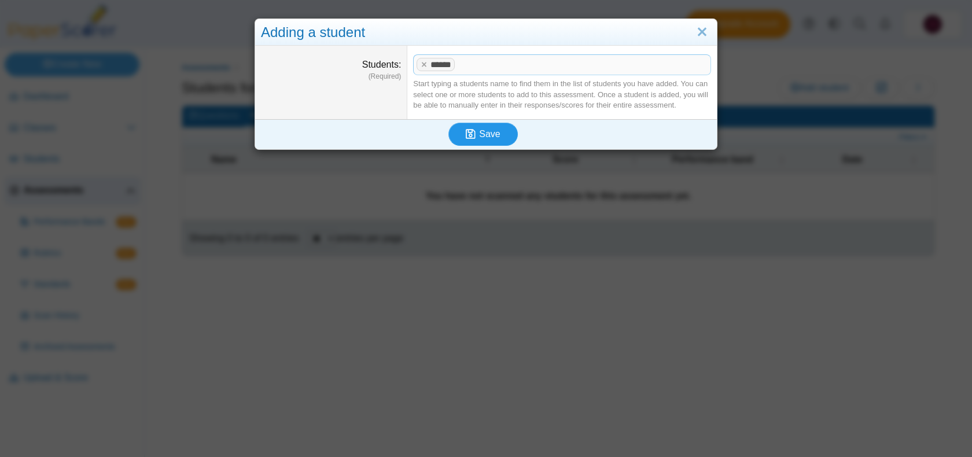
click at [508, 133] on button "Save" at bounding box center [482, 134] width 69 height 23
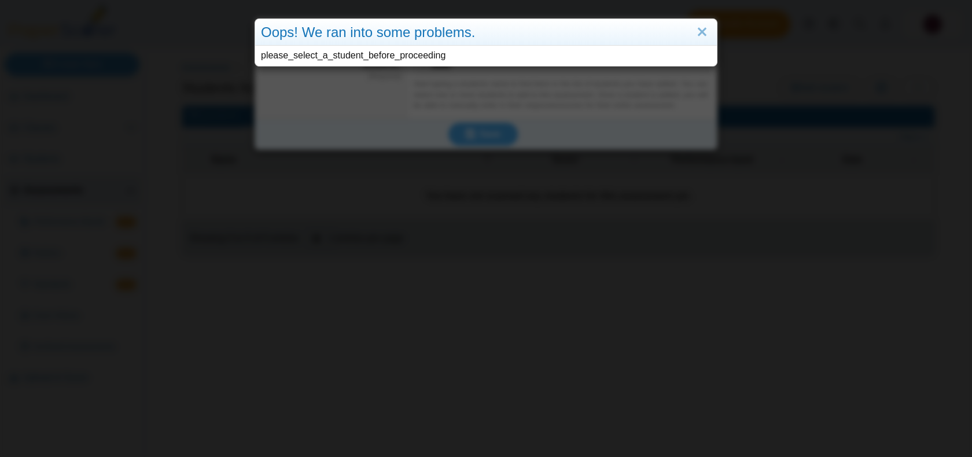
click at [391, 63] on div "please_select_a_student_before_proceeding" at bounding box center [486, 56] width 462 height 20
click at [393, 57] on div "please_select_a_student_before_proceeding" at bounding box center [486, 56] width 462 height 20
click at [706, 32] on link "Close" at bounding box center [702, 33] width 18 height 20
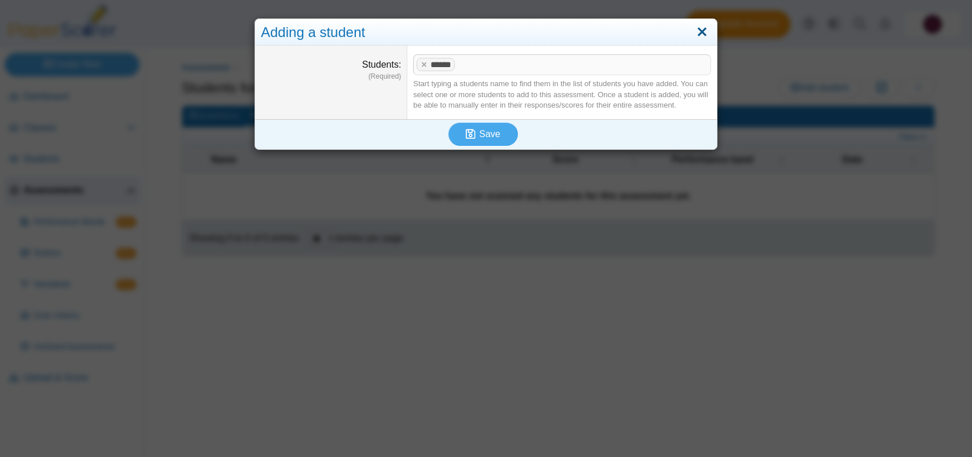
click at [702, 33] on link "Close" at bounding box center [702, 33] width 18 height 20
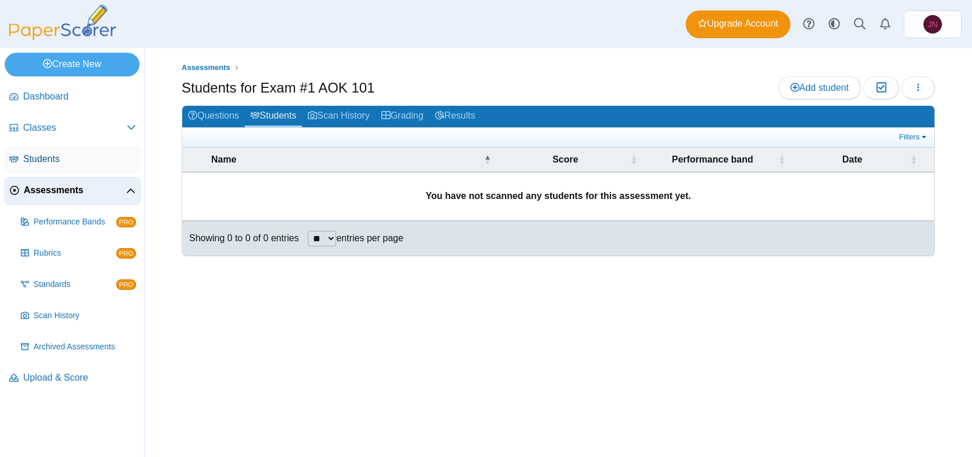
click at [69, 147] on link "Students" at bounding box center [73, 160] width 136 height 28
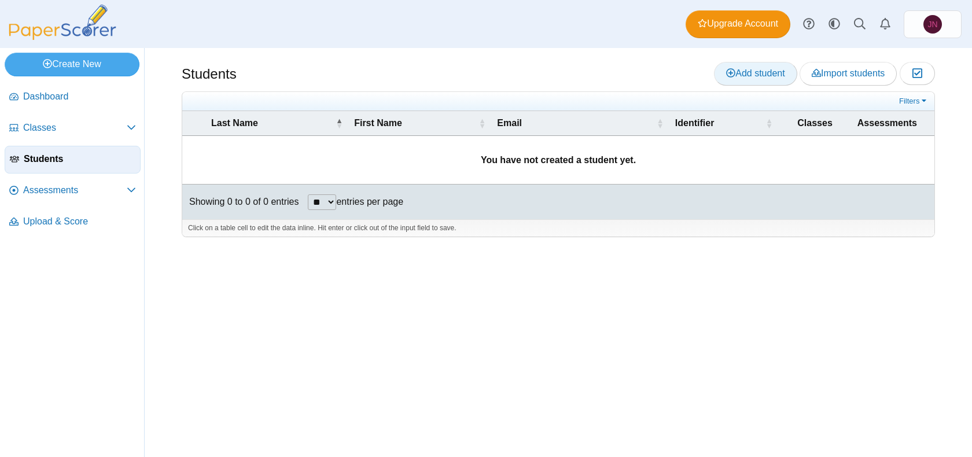
click at [773, 74] on span "Add student" at bounding box center [755, 73] width 58 height 10
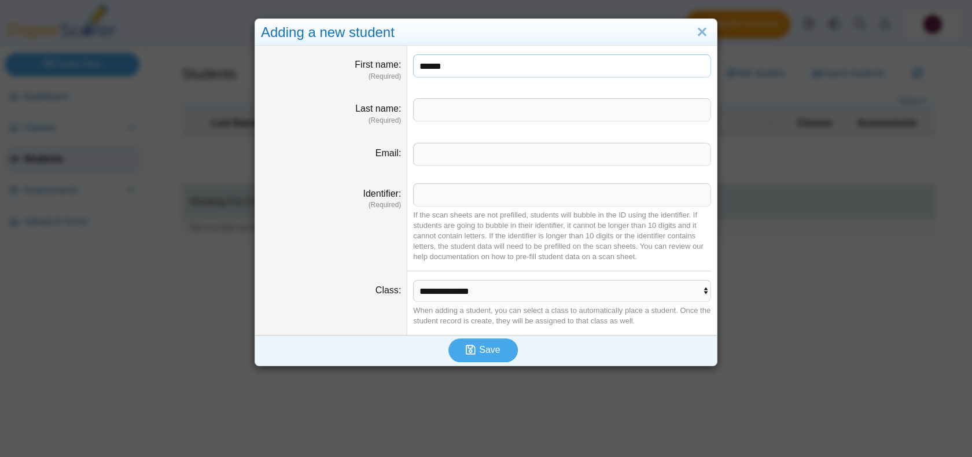
type input "******"
click at [558, 122] on dd at bounding box center [561, 112] width 309 height 44
click at [559, 121] on input "Last name" at bounding box center [562, 109] width 298 height 23
type input "***"
click at [557, 169] on dd at bounding box center [561, 154] width 309 height 40
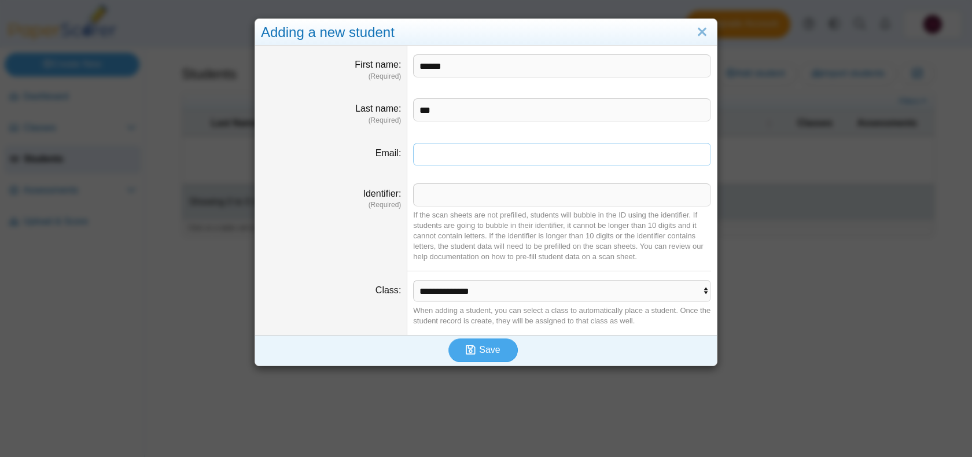
click at [557, 161] on input "Email" at bounding box center [562, 154] width 298 height 23
type input "**********"
click at [519, 293] on select "**********" at bounding box center [562, 291] width 298 height 22
click at [413, 280] on select "**********" at bounding box center [562, 291] width 298 height 22
click at [703, 32] on link "Close" at bounding box center [702, 33] width 18 height 20
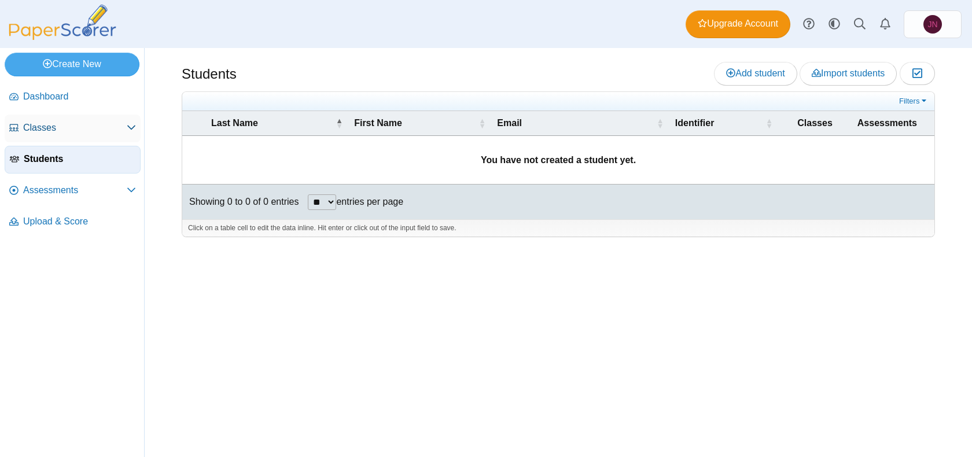
click at [93, 124] on span "Classes" at bounding box center [75, 127] width 104 height 13
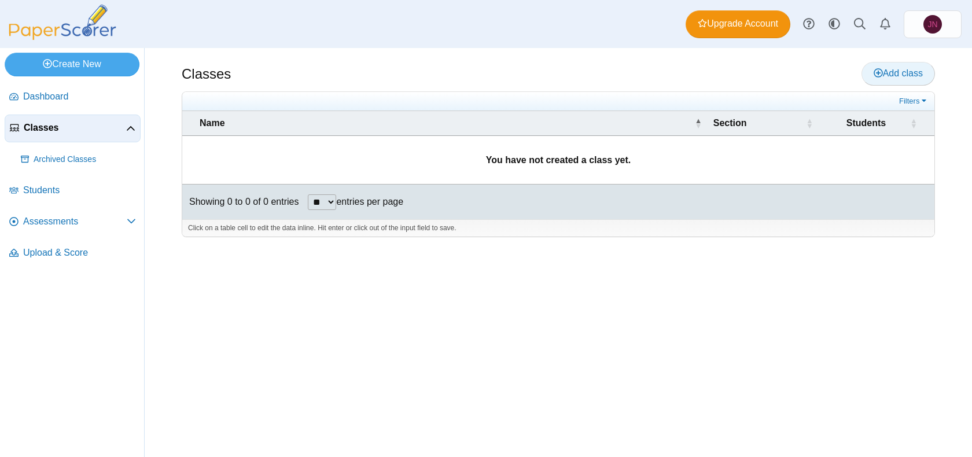
click at [892, 65] on link "Add class" at bounding box center [897, 73] width 73 height 23
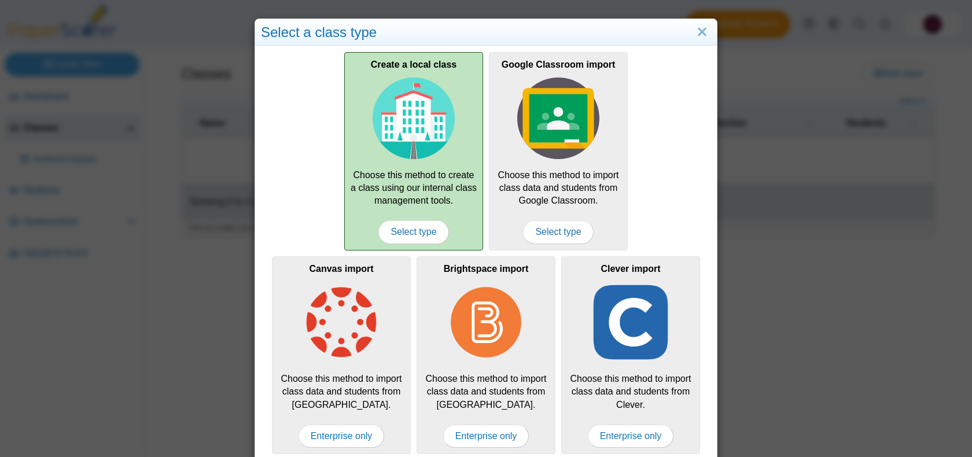
scroll to position [10, 0]
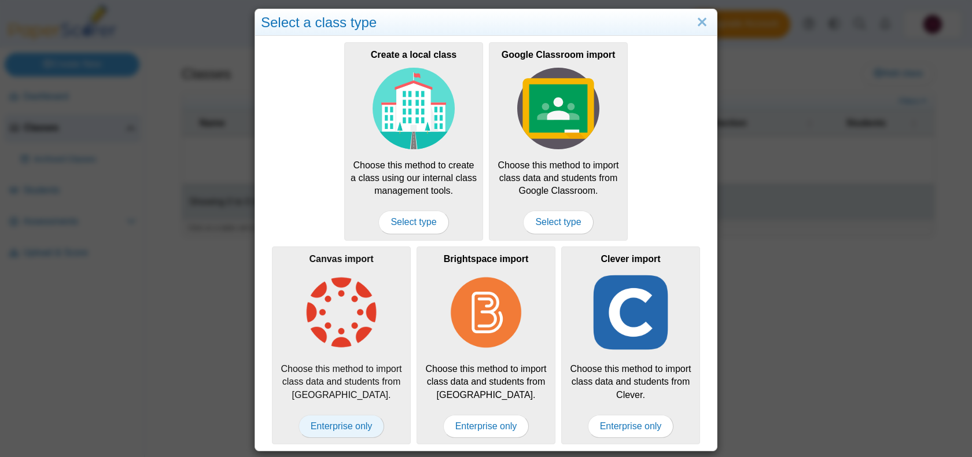
click at [372, 425] on span "Enterprise only" at bounding box center [341, 426] width 86 height 23
click at [359, 433] on span "Enterprise only" at bounding box center [341, 426] width 86 height 23
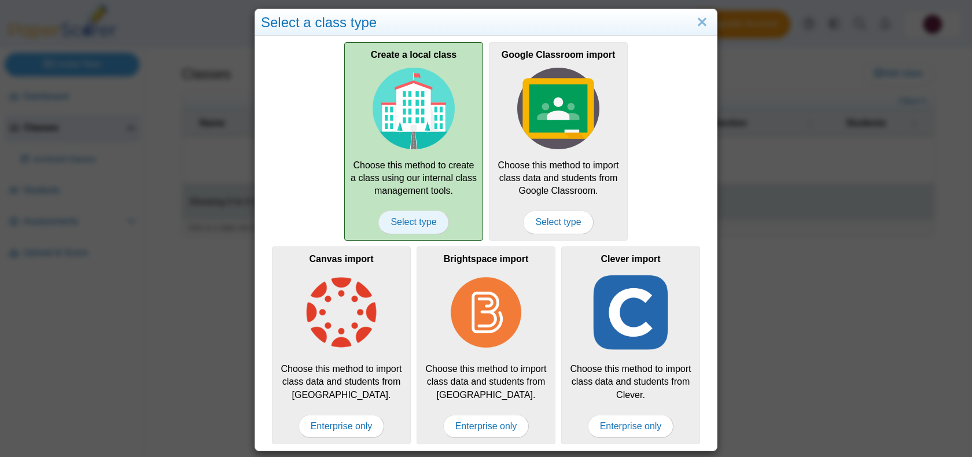
click at [418, 227] on span "Select type" at bounding box center [413, 222] width 70 height 23
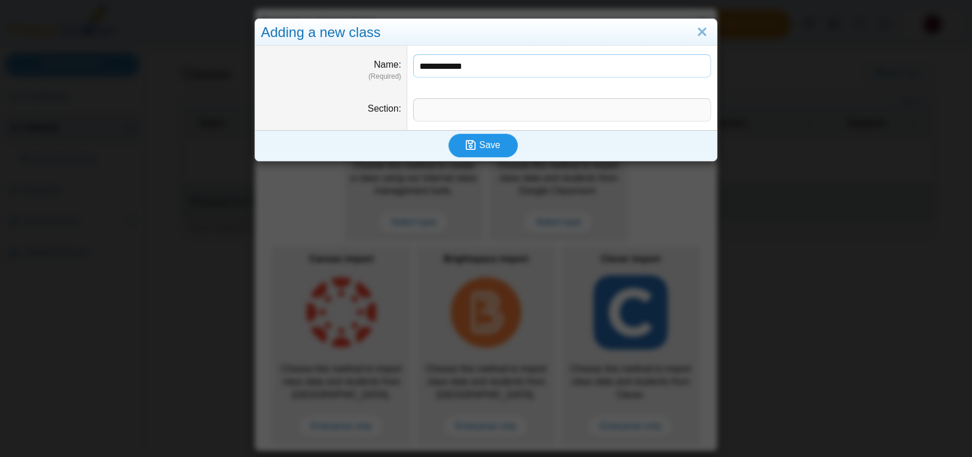
type input "**********"
click at [490, 145] on span "Save" at bounding box center [489, 145] width 21 height 10
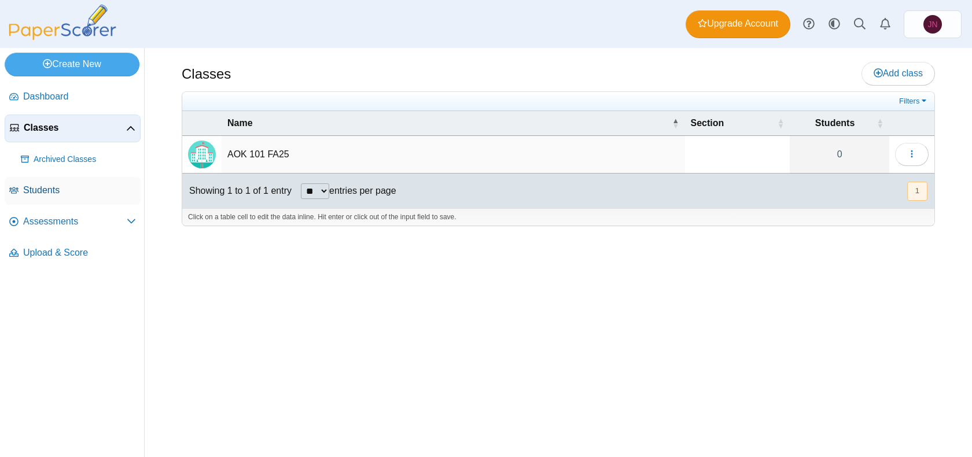
click at [57, 183] on link "Students" at bounding box center [73, 191] width 136 height 28
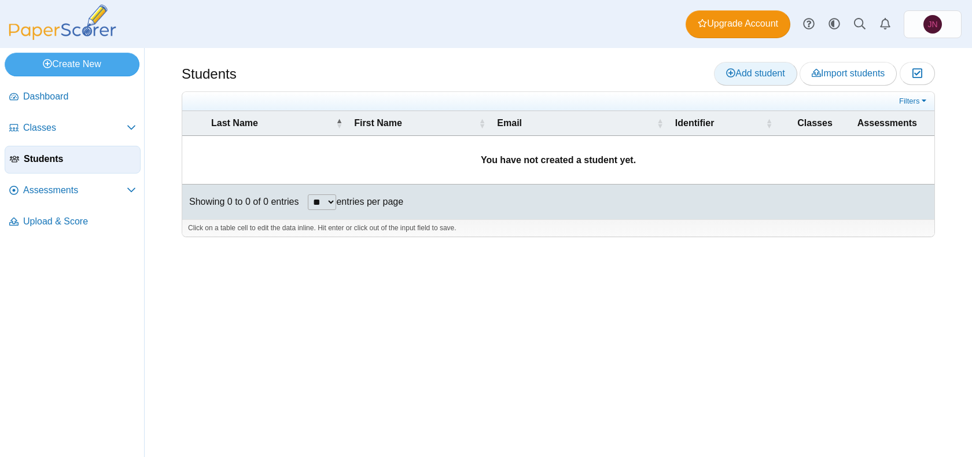
click at [763, 69] on span "Add student" at bounding box center [755, 73] width 58 height 10
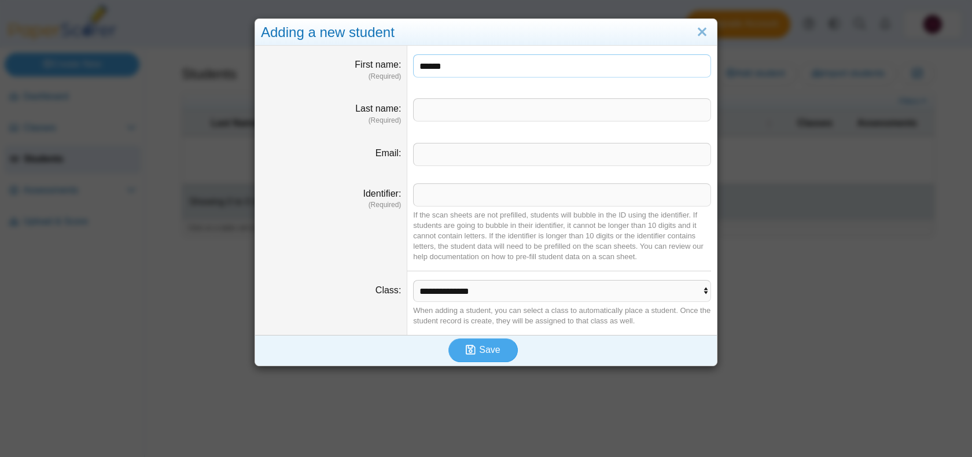
type input "******"
click at [511, 107] on input "Last name" at bounding box center [562, 109] width 298 height 23
type input "***"
click at [509, 144] on input "Email" at bounding box center [562, 154] width 298 height 23
type input "**********"
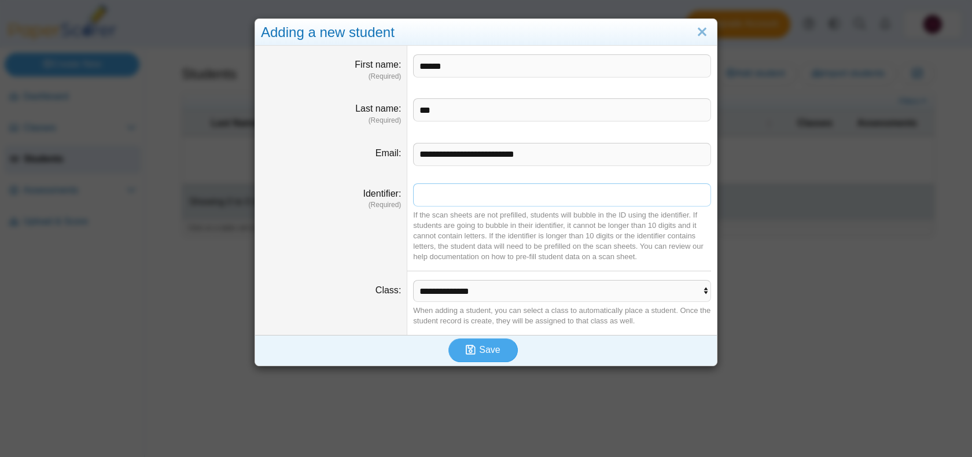
click at [510, 200] on input "Identifier" at bounding box center [562, 194] width 298 height 23
click at [531, 174] on dd "**********" at bounding box center [561, 154] width 309 height 40
click at [534, 189] on input "Identifier" at bounding box center [562, 194] width 298 height 23
type input "*********"
click at [553, 180] on dd "********* If the scan sheets are not prefilled, students will bubble in the ID …" at bounding box center [561, 223] width 309 height 97
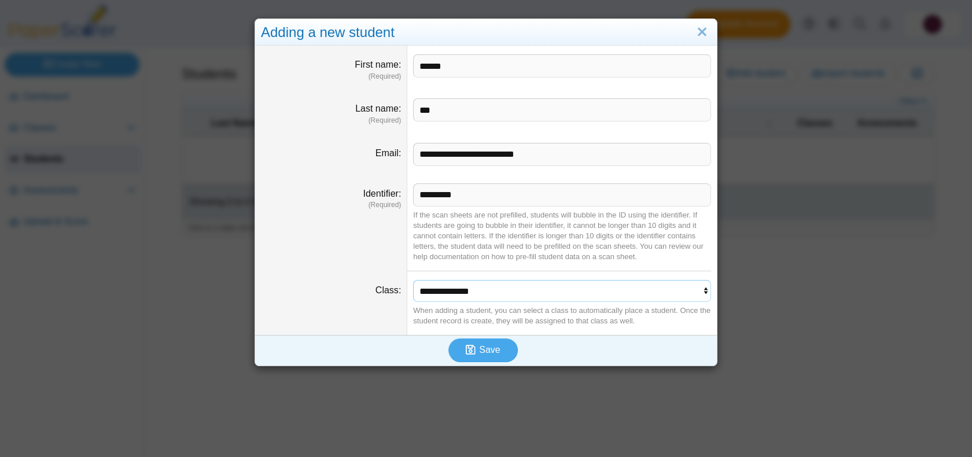
click at [494, 301] on select "**********" at bounding box center [562, 291] width 298 height 22
select select "**********"
click at [413, 280] on select "**********" at bounding box center [562, 291] width 298 height 22
click at [494, 340] on button "Save" at bounding box center [482, 349] width 69 height 23
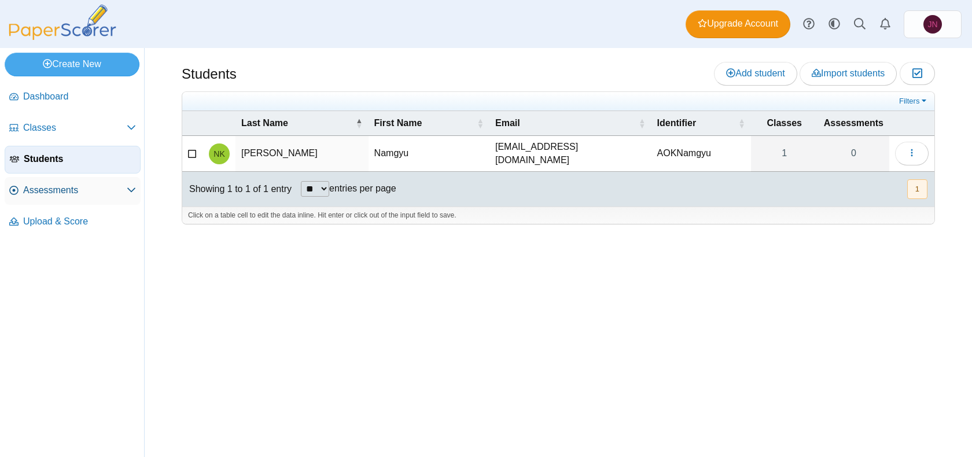
click at [90, 193] on span "Assessments" at bounding box center [75, 190] width 104 height 13
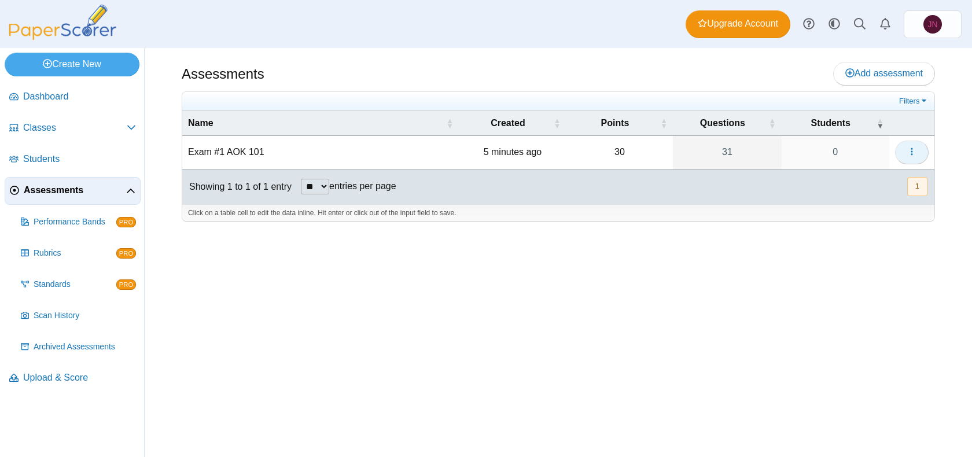
click at [912, 150] on icon "button" at bounding box center [911, 151] width 9 height 9
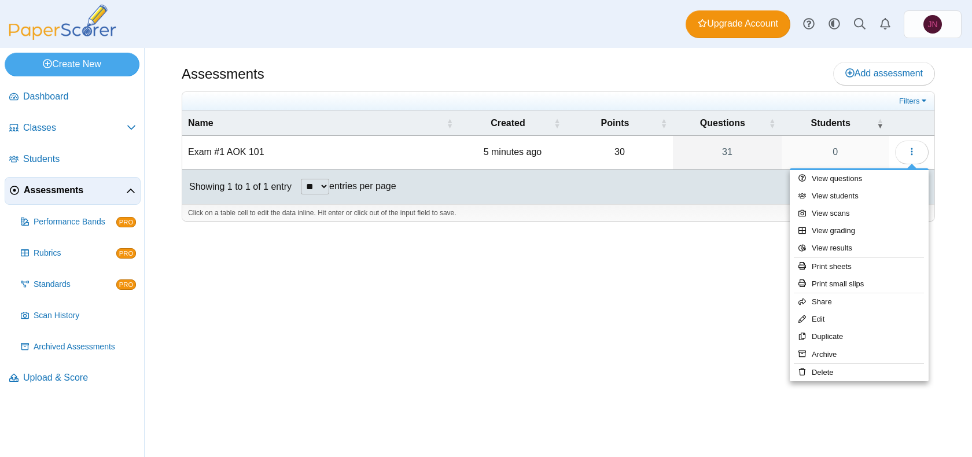
click at [677, 313] on div "Assessments Add assessment 30 0" at bounding box center [558, 252] width 827 height 409
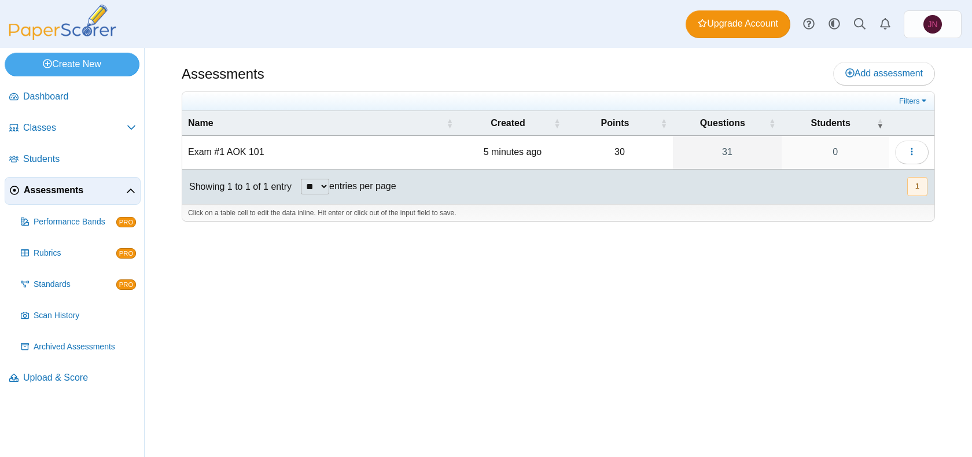
click at [136, 113] on li "Dashboard" at bounding box center [73, 98] width 136 height 31
click at [136, 119] on link "Classes" at bounding box center [73, 129] width 136 height 28
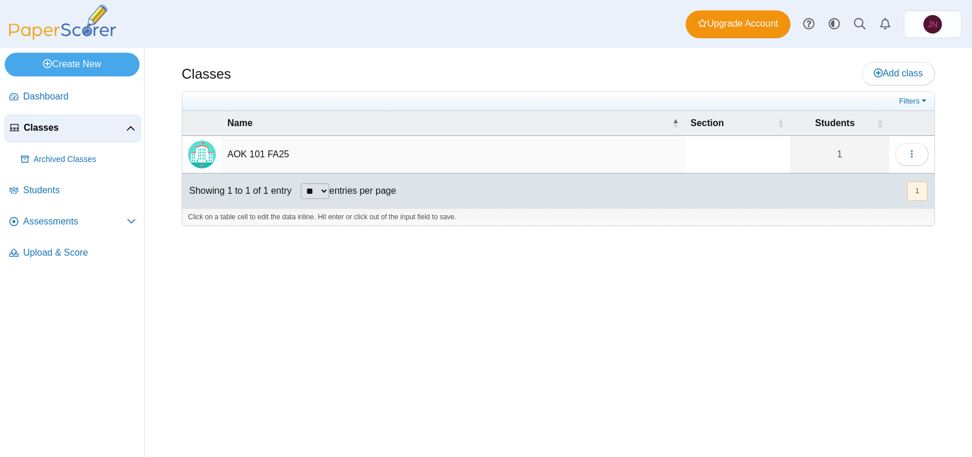
click at [270, 147] on td "AOK 101 FA25" at bounding box center [453, 155] width 463 height 38
click at [88, 126] on span "Classes" at bounding box center [75, 127] width 102 height 13
click at [54, 123] on span "Classes" at bounding box center [75, 127] width 102 height 13
click at [280, 157] on td "AOK 101 FA25" at bounding box center [453, 155] width 463 height 38
click at [469, 154] on input "**********" at bounding box center [453, 154] width 452 height 23
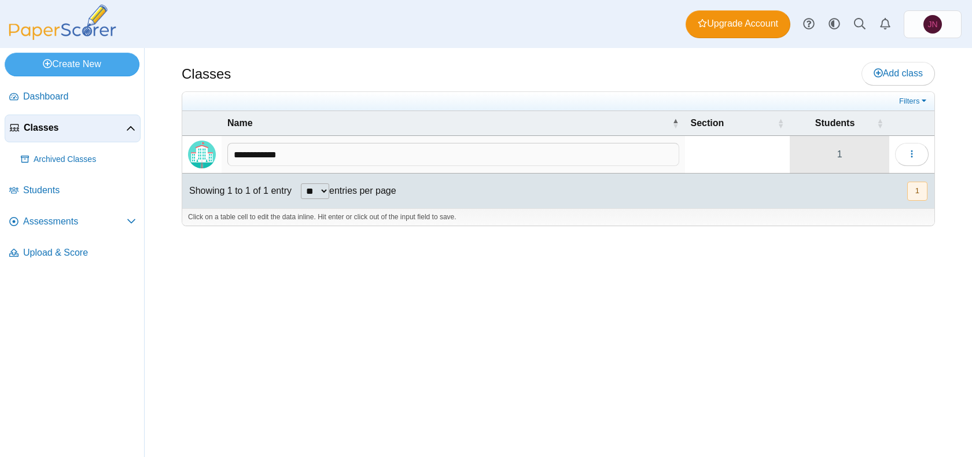
click at [886, 150] on link "1" at bounding box center [839, 154] width 99 height 37
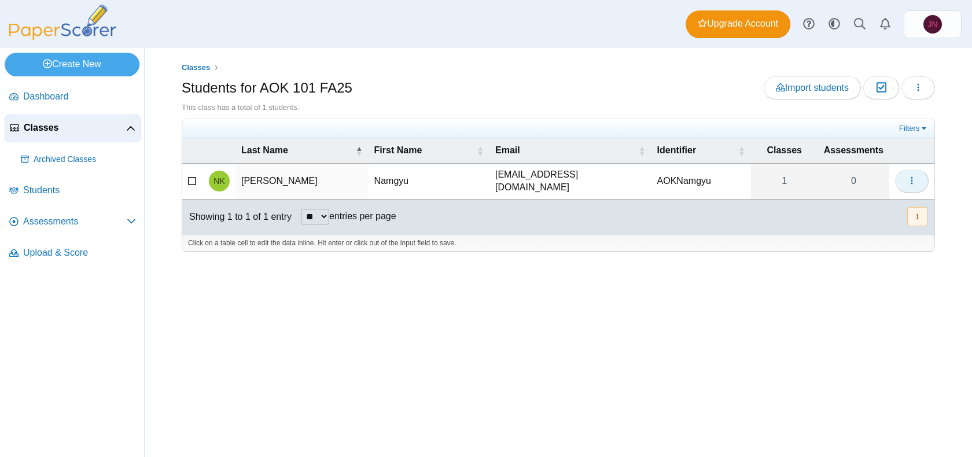
click at [916, 176] on button "button" at bounding box center [912, 180] width 34 height 23
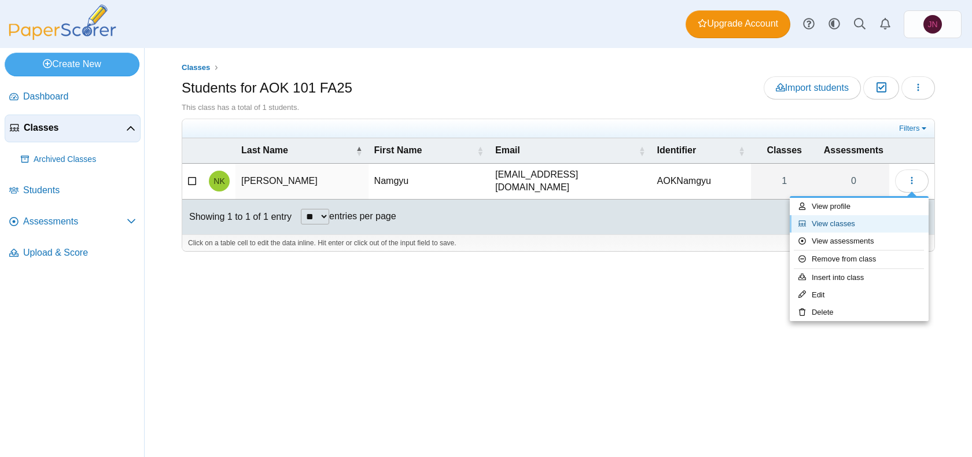
click at [851, 221] on link "View classes" at bounding box center [859, 223] width 139 height 17
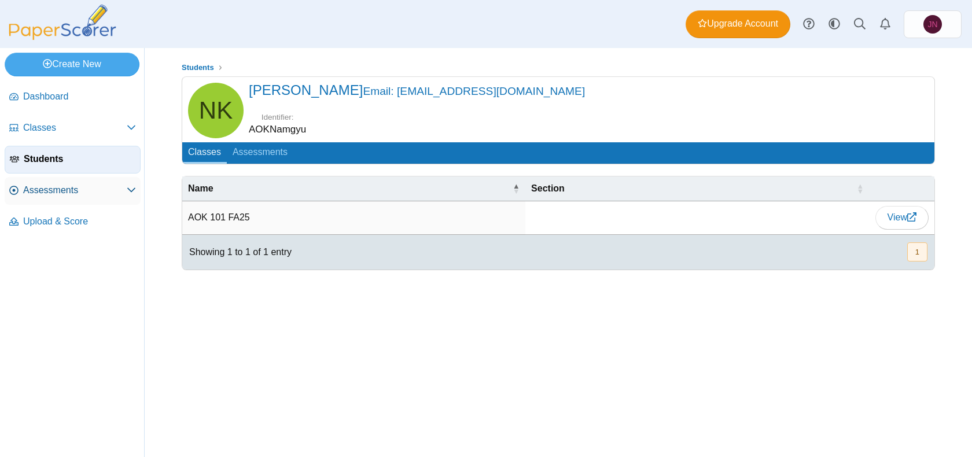
click at [97, 180] on link "Assessments" at bounding box center [73, 191] width 136 height 28
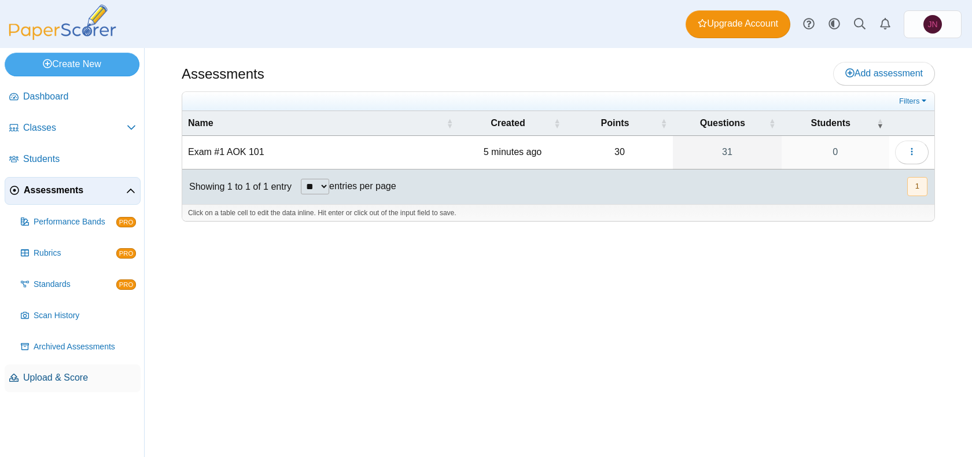
click at [58, 374] on span "Upload & Score" at bounding box center [79, 377] width 113 height 13
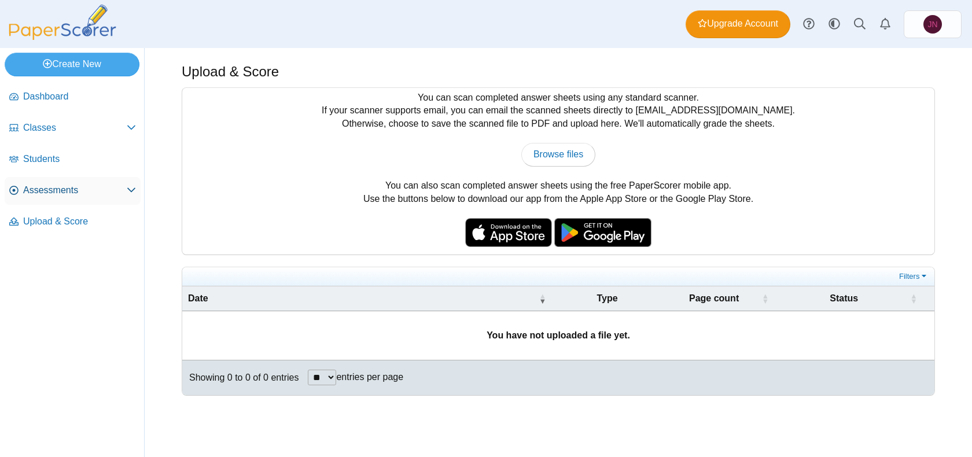
click at [126, 197] on link "Assessments" at bounding box center [73, 191] width 136 height 28
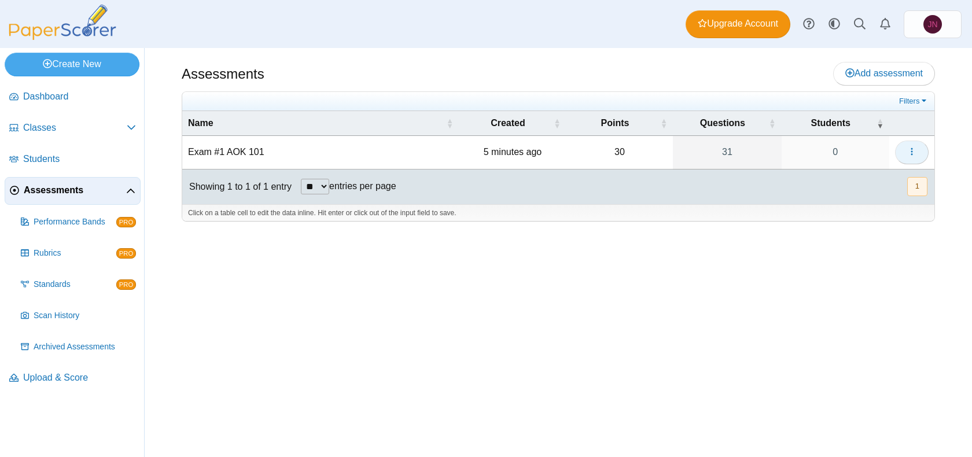
click at [924, 152] on button "button" at bounding box center [912, 152] width 34 height 23
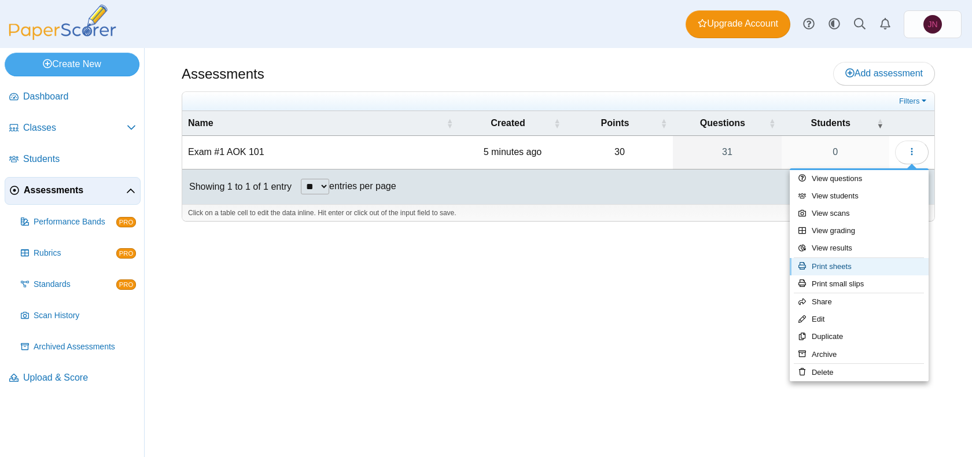
click at [874, 263] on link "Print sheets" at bounding box center [859, 266] width 139 height 17
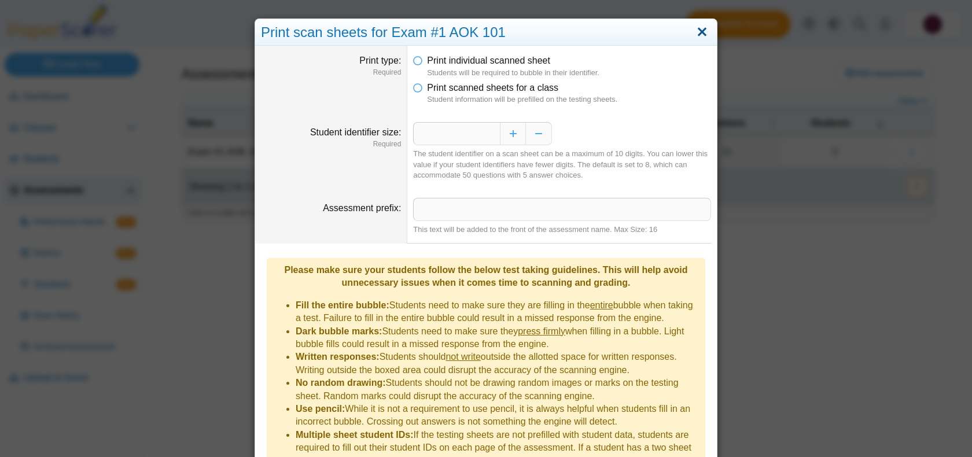
click at [700, 29] on link "Close" at bounding box center [702, 33] width 18 height 20
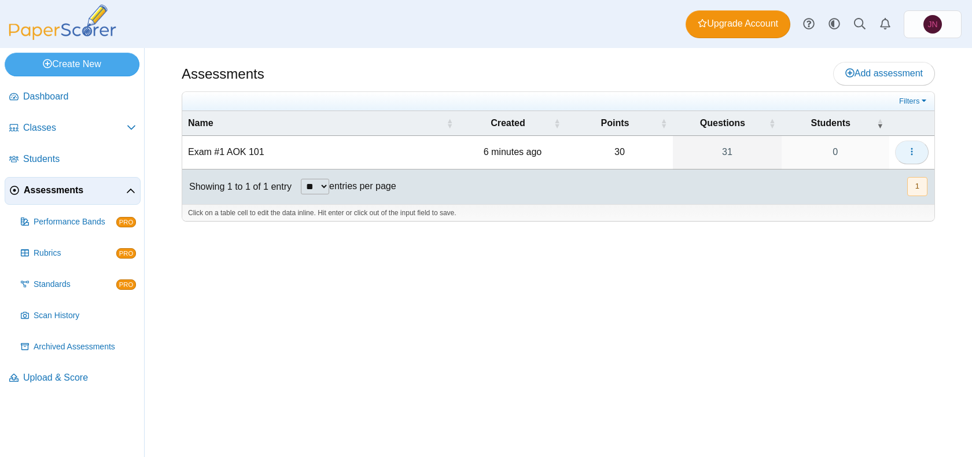
click at [913, 157] on button "button" at bounding box center [912, 152] width 34 height 23
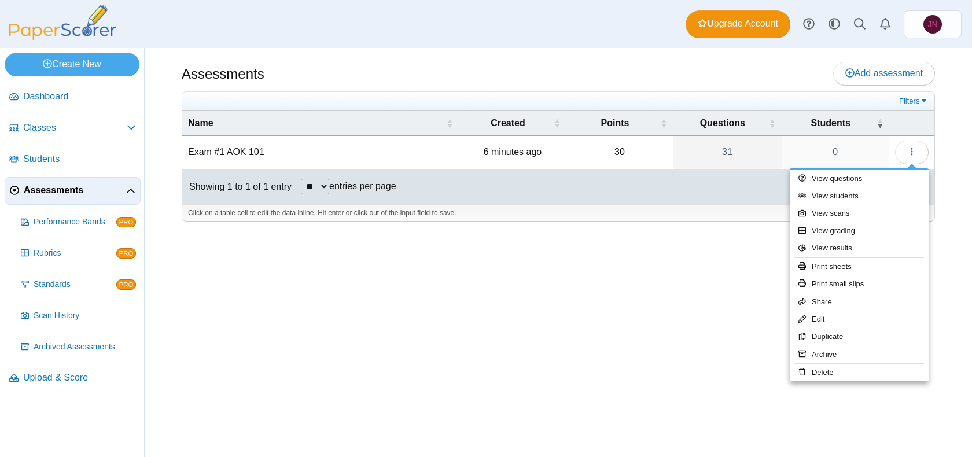
click at [934, 115] on div "Filters Show only: Loading… Name Created Points Questions Students Exam #1 AOK …" at bounding box center [558, 156] width 753 height 131
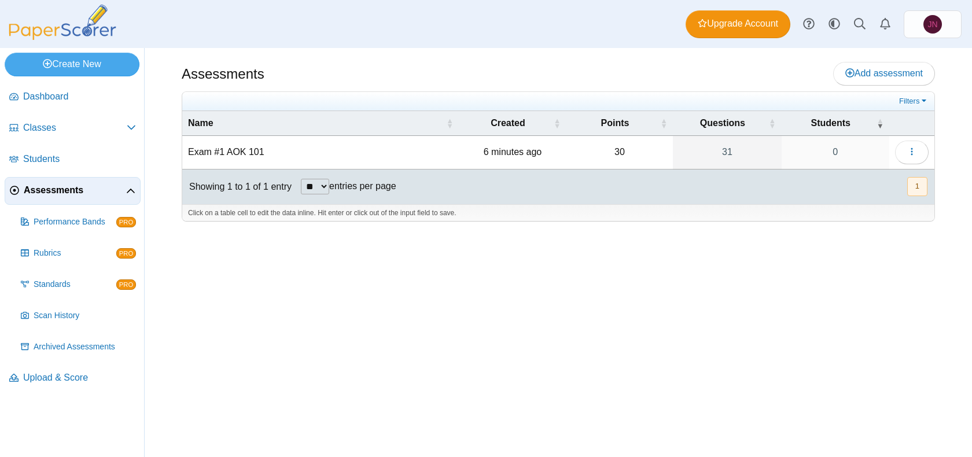
click at [62, 142] on li "Classes Archived Classes" at bounding box center [73, 130] width 136 height 31
click at [60, 131] on span "Classes" at bounding box center [75, 127] width 104 height 13
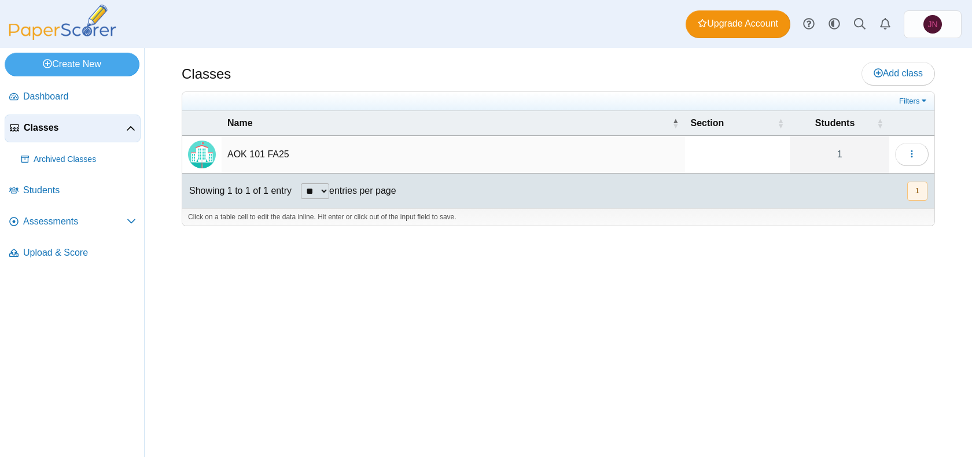
click at [121, 131] on span "Classes" at bounding box center [75, 127] width 102 height 13
click at [60, 228] on link "Assessments" at bounding box center [73, 222] width 136 height 28
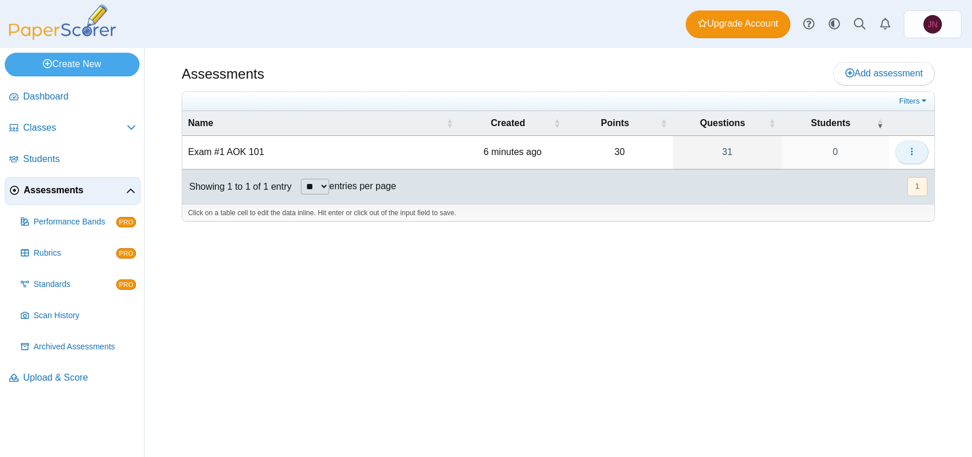
click at [909, 149] on icon "button" at bounding box center [911, 151] width 9 height 9
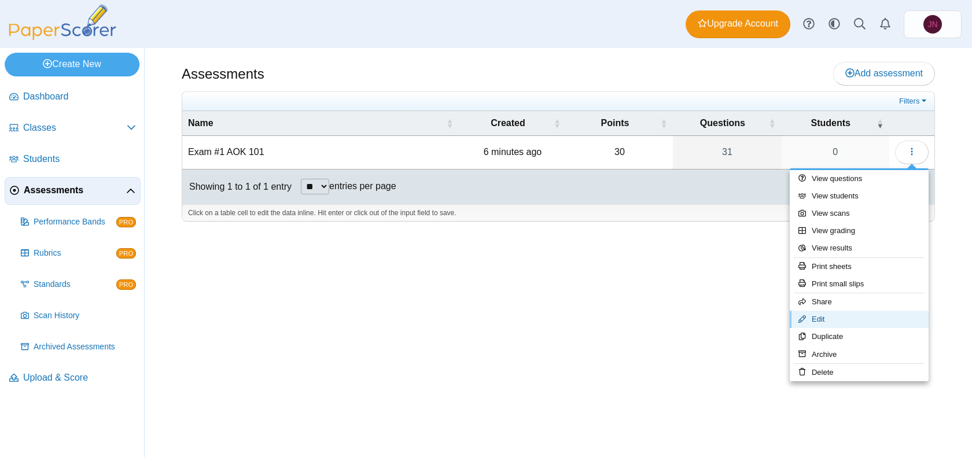
click at [838, 315] on link "Edit" at bounding box center [859, 319] width 139 height 17
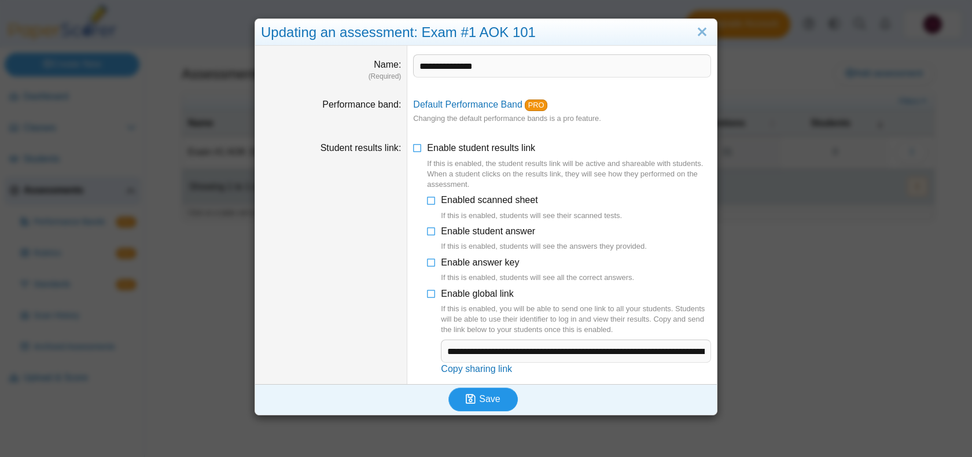
click at [509, 397] on button "Save" at bounding box center [482, 399] width 69 height 23
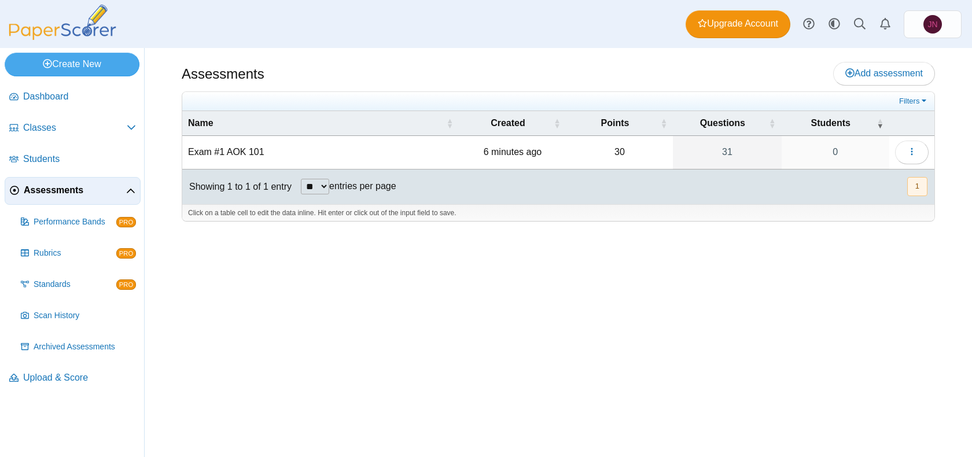
click at [918, 186] on button "1" at bounding box center [917, 186] width 20 height 19
click at [903, 158] on button "button" at bounding box center [912, 152] width 34 height 23
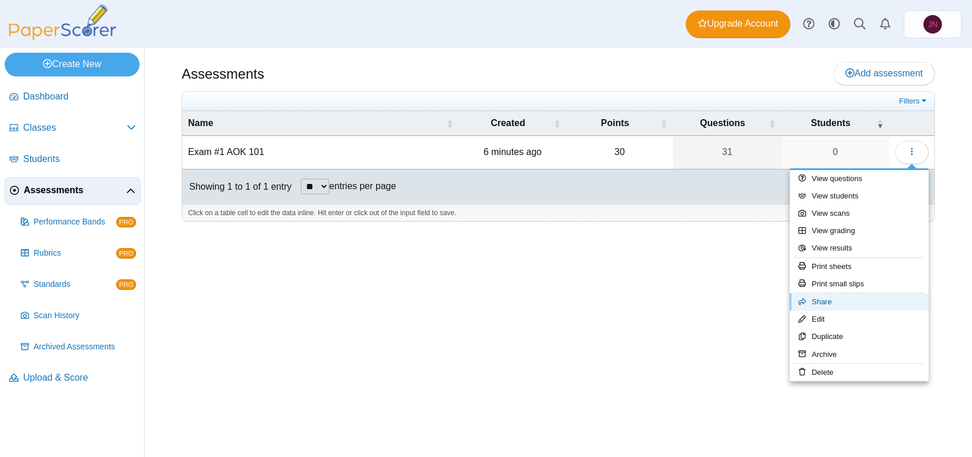
click at [839, 300] on link "Share" at bounding box center [859, 301] width 139 height 17
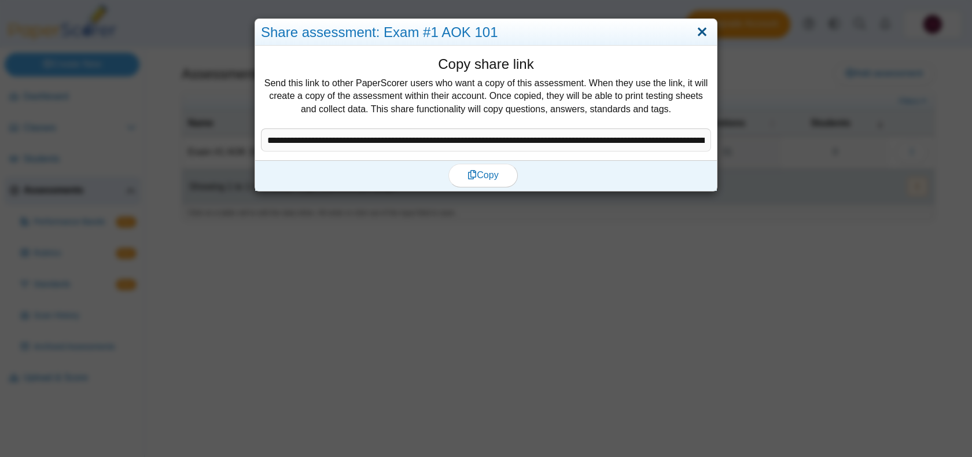
click at [706, 31] on link "Close" at bounding box center [702, 33] width 18 height 20
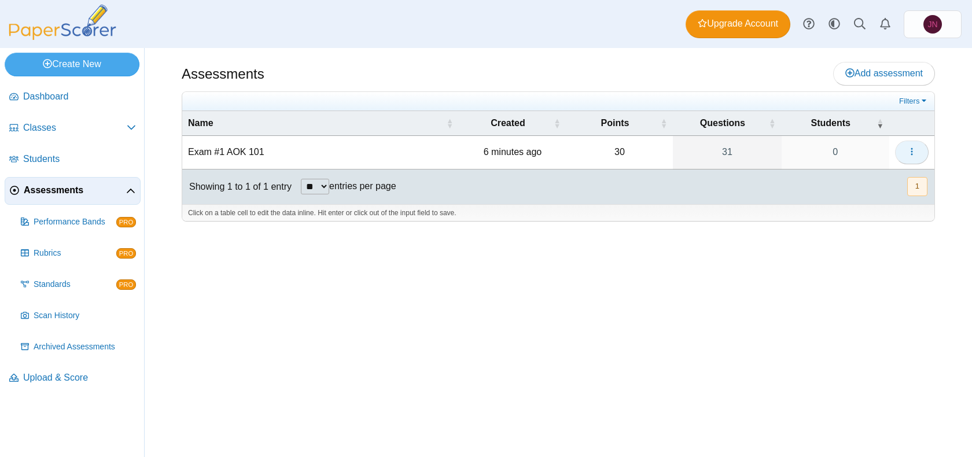
click at [912, 155] on icon "button" at bounding box center [911, 151] width 9 height 9
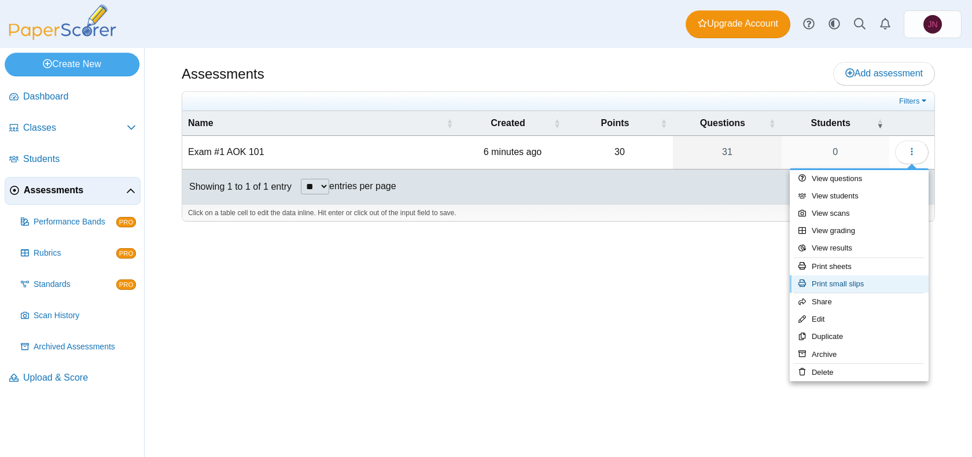
click at [881, 279] on link "Print small slips" at bounding box center [859, 283] width 139 height 17
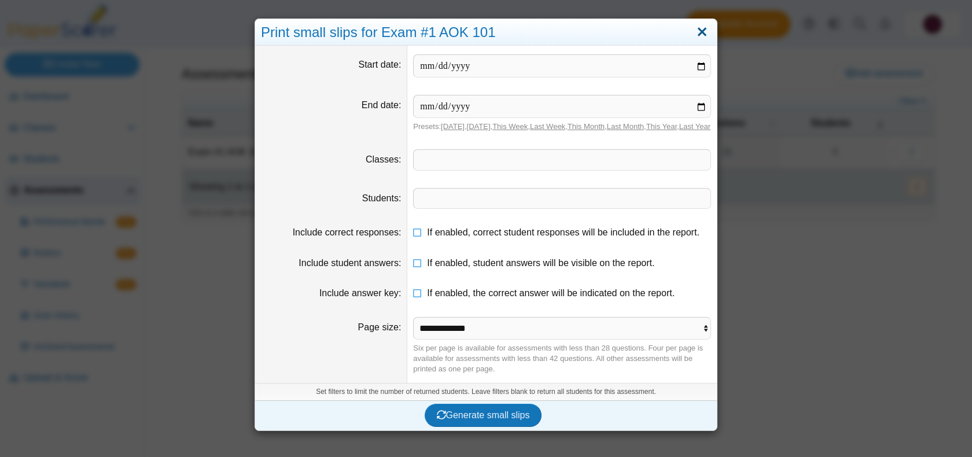
click at [704, 35] on link "Close" at bounding box center [702, 33] width 18 height 20
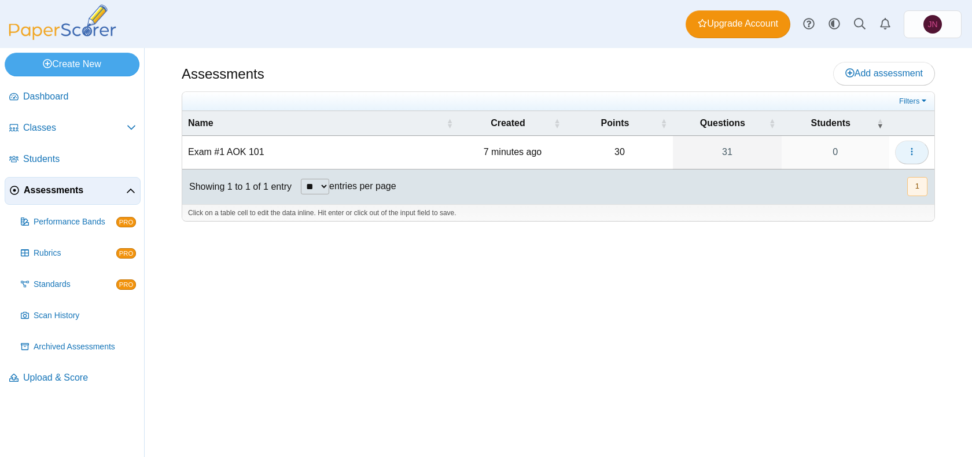
click at [912, 146] on button "button" at bounding box center [912, 152] width 34 height 23
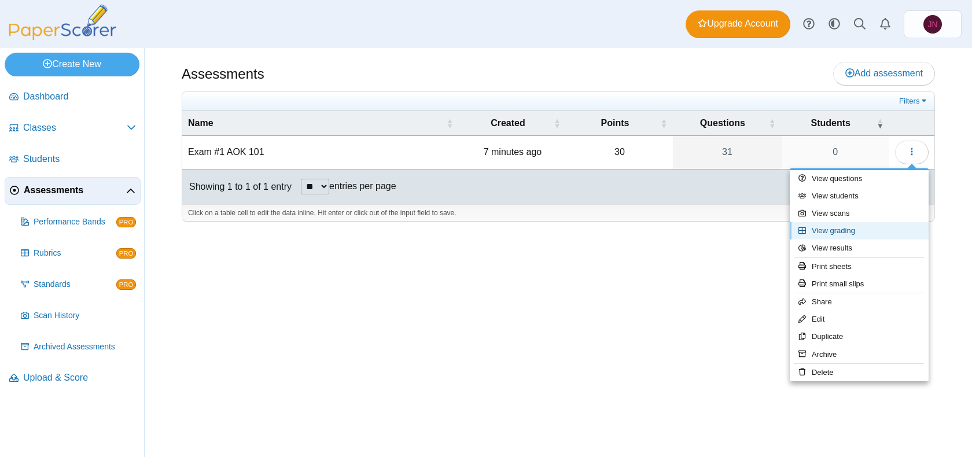
click at [866, 226] on link "View grading" at bounding box center [859, 230] width 139 height 17
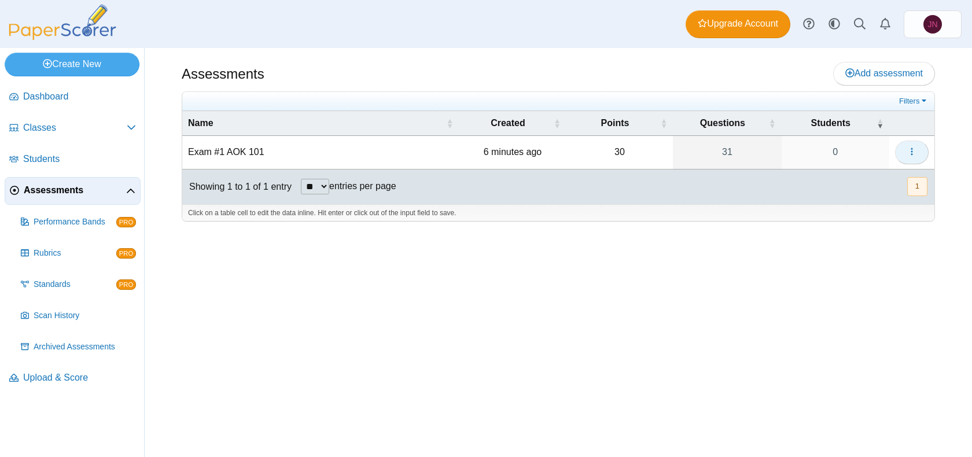
click at [924, 150] on button "button" at bounding box center [912, 152] width 34 height 23
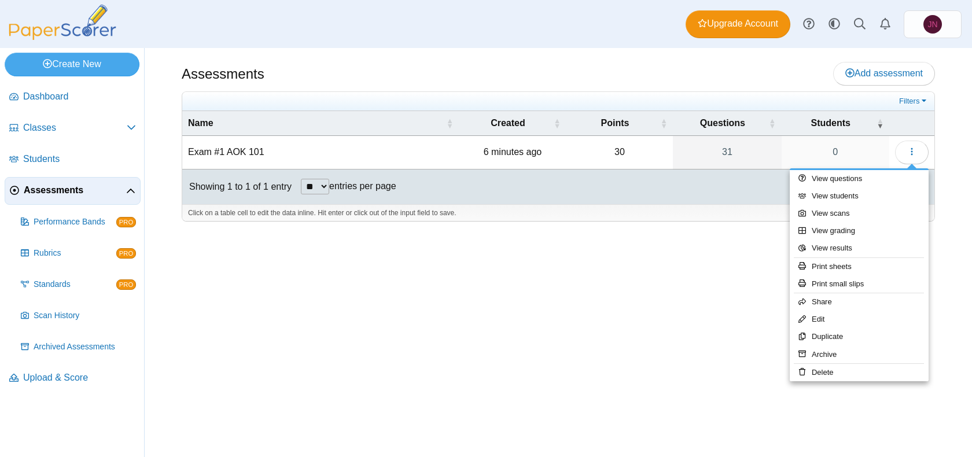
click at [711, 268] on div "Assessments Add assessment 30 0" at bounding box center [558, 252] width 827 height 409
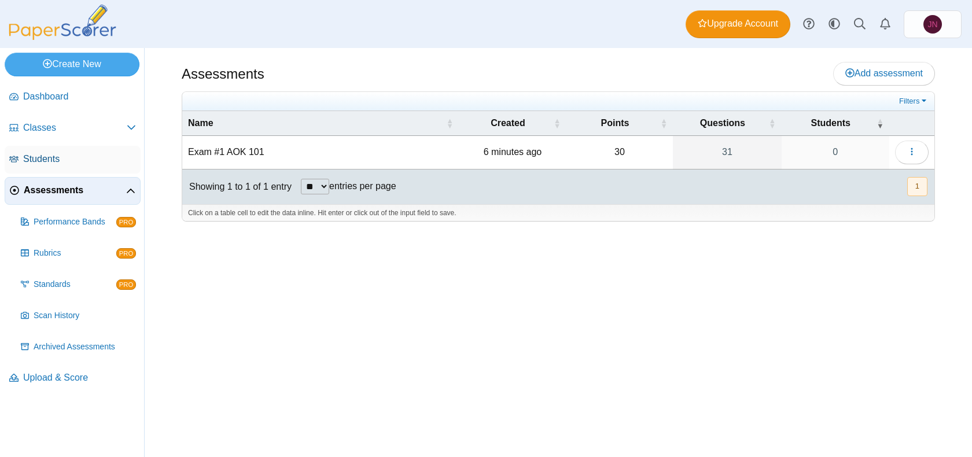
click at [63, 164] on span "Students" at bounding box center [79, 159] width 113 height 13
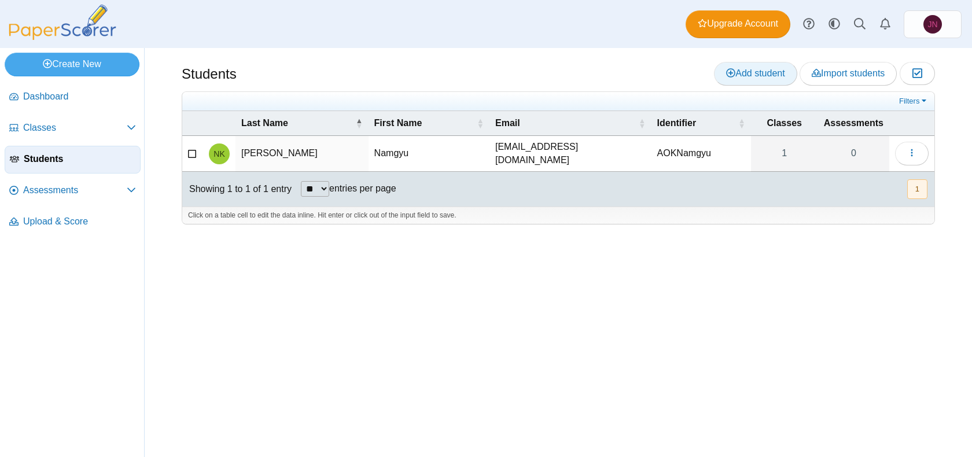
click at [763, 75] on span "Add student" at bounding box center [755, 73] width 58 height 10
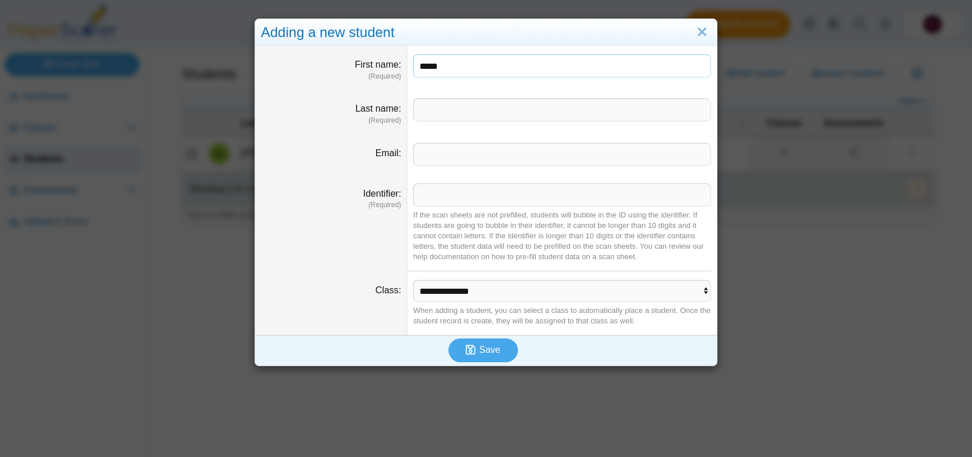
type input "****"
click at [453, 116] on input "Last name" at bounding box center [562, 109] width 298 height 23
type input "*******"
drag, startPoint x: 507, startPoint y: 64, endPoint x: 316, endPoint y: 51, distance: 191.3
click at [322, 54] on dl "First name (Required) ****" at bounding box center [486, 68] width 462 height 44
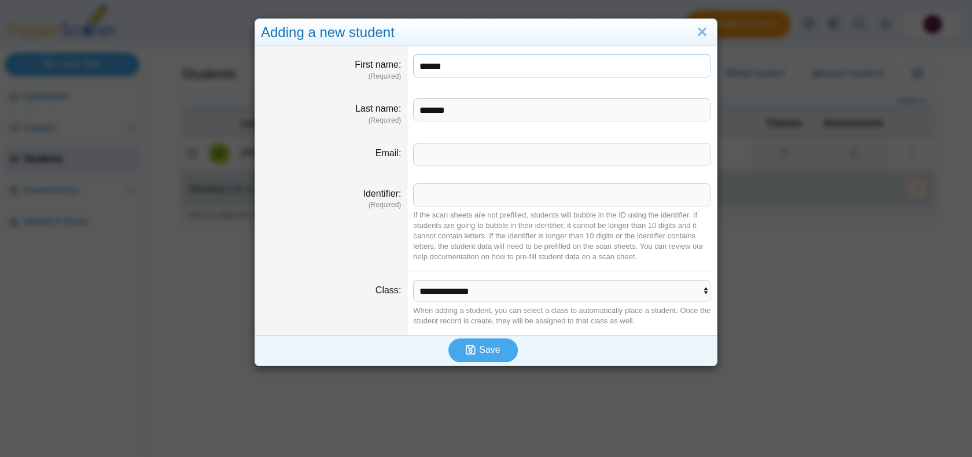
type input "******"
drag, startPoint x: 508, startPoint y: 115, endPoint x: 342, endPoint y: 72, distance: 170.9
click at [349, 75] on div "**********" at bounding box center [486, 190] width 462 height 289
type input "*"
type input "****"
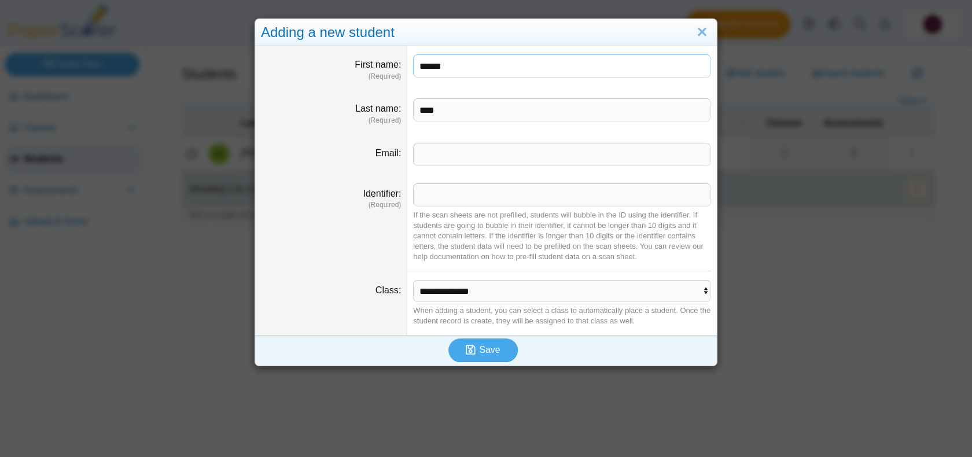
drag, startPoint x: 507, startPoint y: 70, endPoint x: 404, endPoint y: 62, distance: 103.2
click at [409, 62] on dd "******" at bounding box center [561, 68] width 309 height 44
type input "*******"
click at [431, 146] on input "*" at bounding box center [562, 154] width 298 height 23
type input "**********"
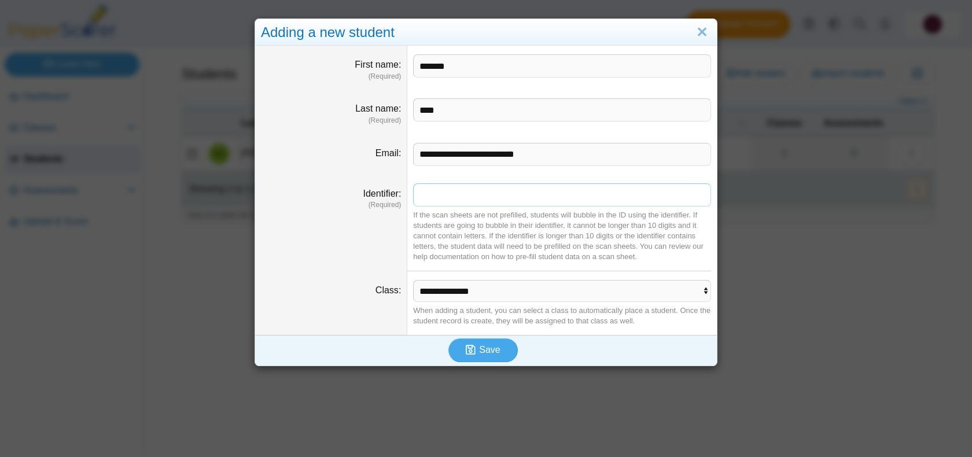
click at [513, 196] on input "Identifier" at bounding box center [562, 194] width 298 height 23
type input "*******"
click at [521, 293] on select "**********" at bounding box center [562, 291] width 298 height 22
select select "**********"
click at [413, 280] on select "**********" at bounding box center [562, 291] width 298 height 22
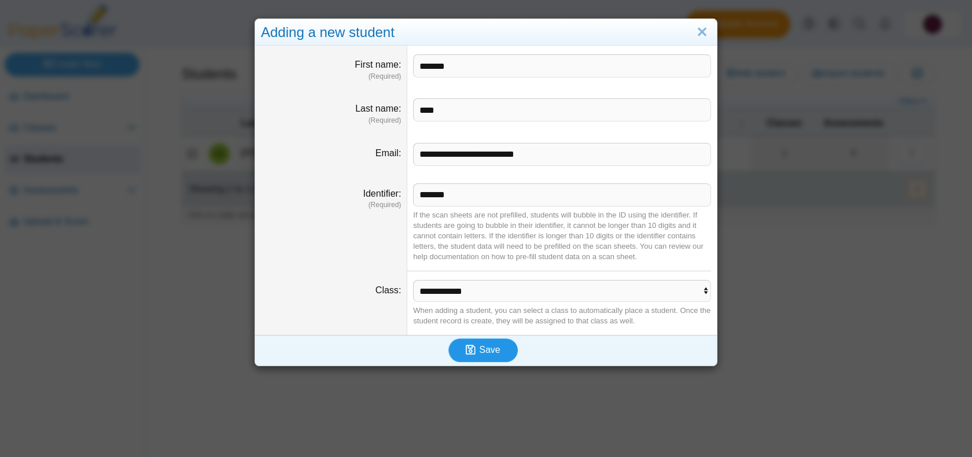
click at [499, 344] on button "Save" at bounding box center [482, 349] width 69 height 23
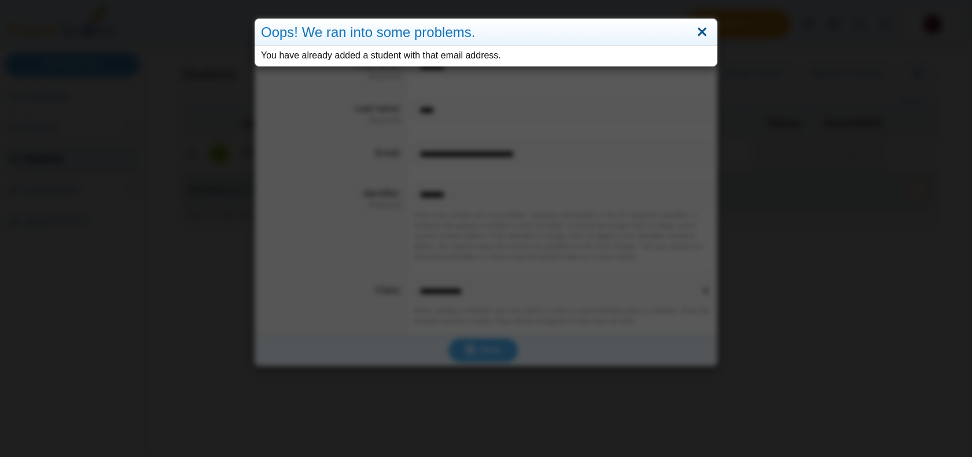
click at [702, 27] on link "Close" at bounding box center [702, 33] width 18 height 20
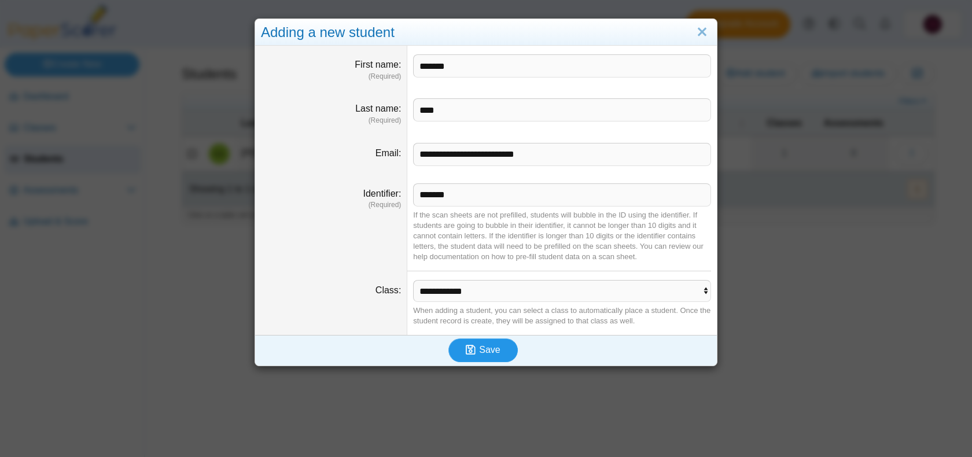
click at [467, 352] on icon "submit" at bounding box center [471, 349] width 10 height 11
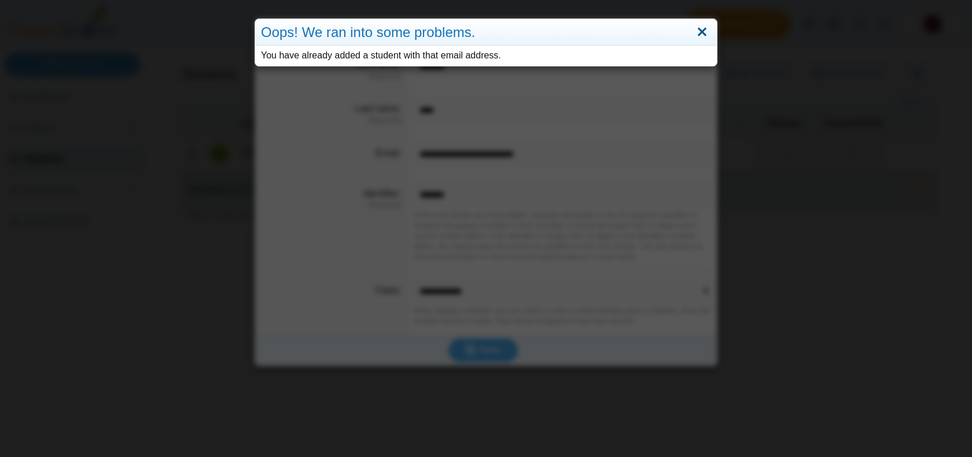
click at [706, 29] on link "Close" at bounding box center [702, 33] width 18 height 20
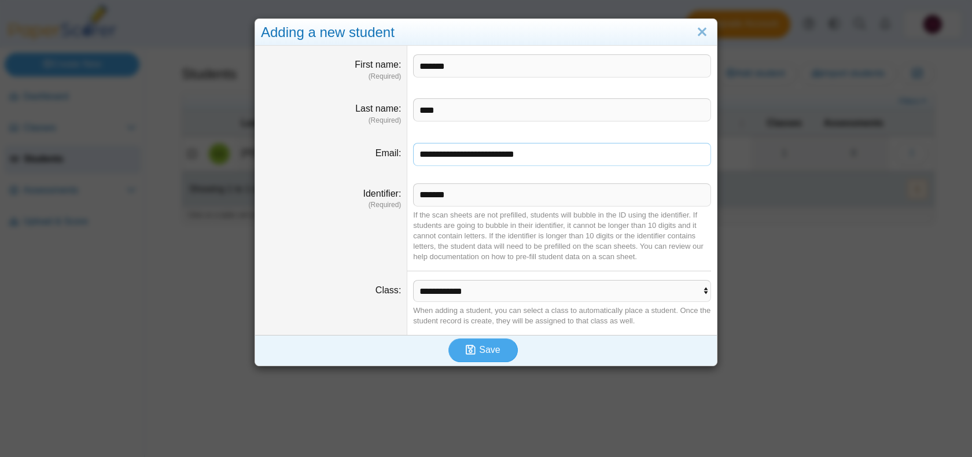
drag, startPoint x: 571, startPoint y: 156, endPoint x: 324, endPoint y: 127, distance: 248.0
click at [330, 131] on div "**********" at bounding box center [486, 190] width 462 height 289
type input "**********"
drag, startPoint x: 574, startPoint y: 153, endPoint x: 278, endPoint y: 130, distance: 297.1
click at [288, 133] on div "**********" at bounding box center [486, 190] width 462 height 289
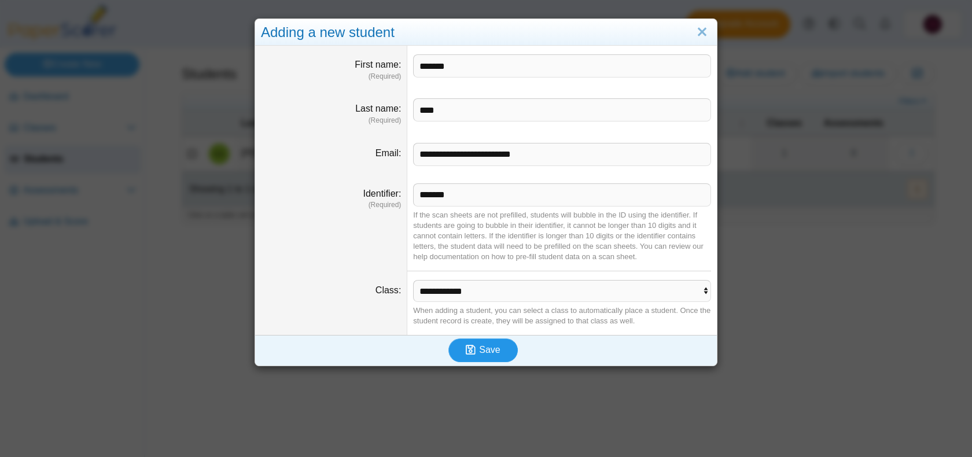
click at [476, 353] on icon "submit" at bounding box center [472, 350] width 13 height 13
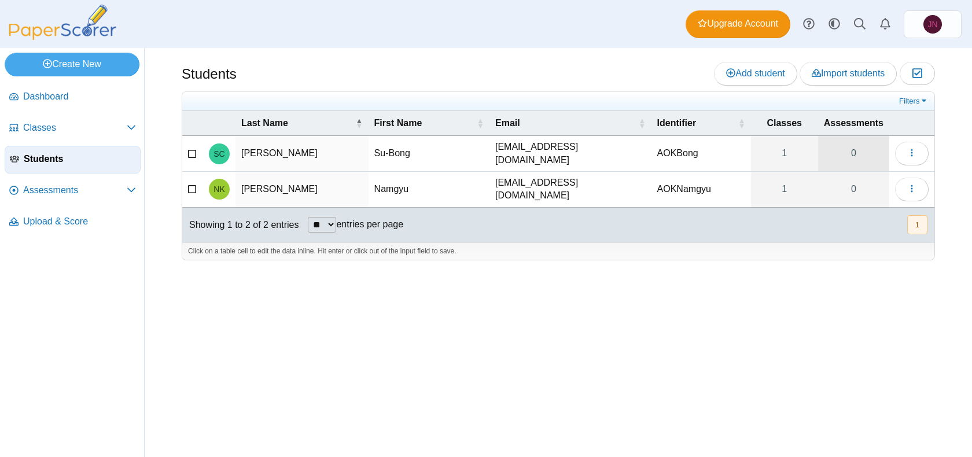
click at [854, 149] on link "0" at bounding box center [853, 153] width 71 height 35
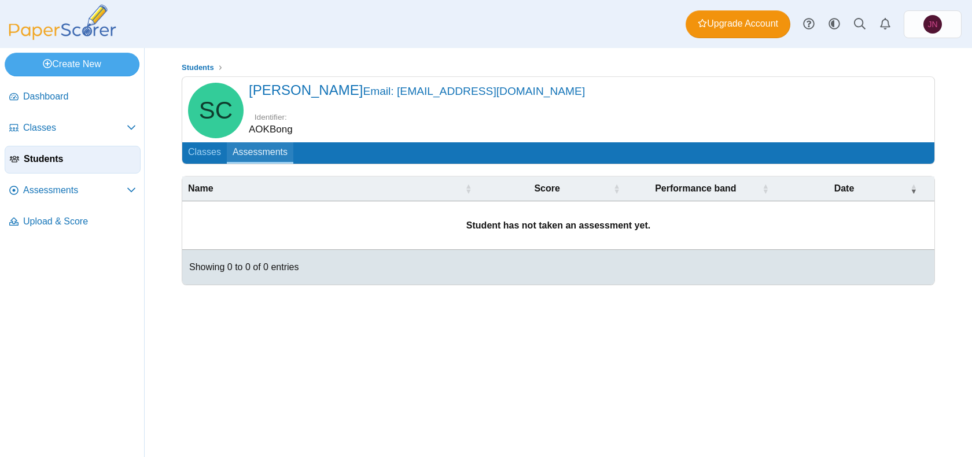
click at [260, 149] on link "Assessments" at bounding box center [260, 152] width 67 height 21
click at [194, 154] on link "Classes" at bounding box center [204, 152] width 45 height 21
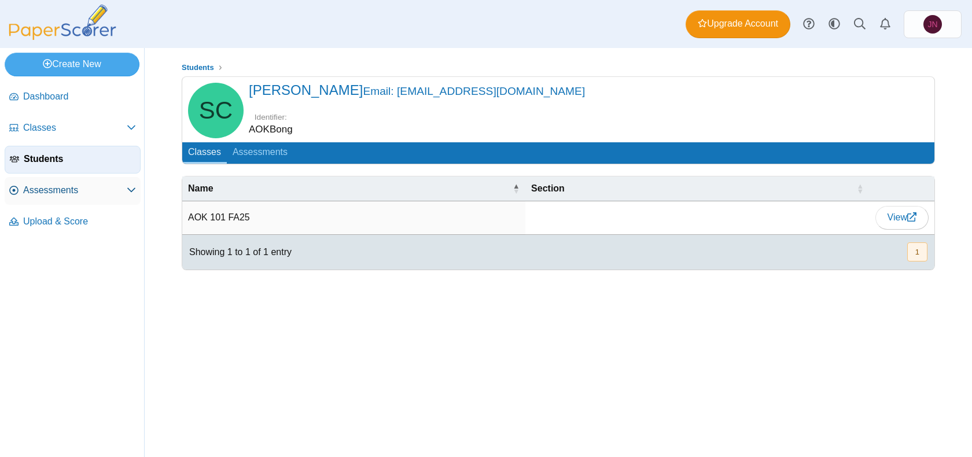
click at [76, 191] on span "Assessments" at bounding box center [75, 190] width 104 height 13
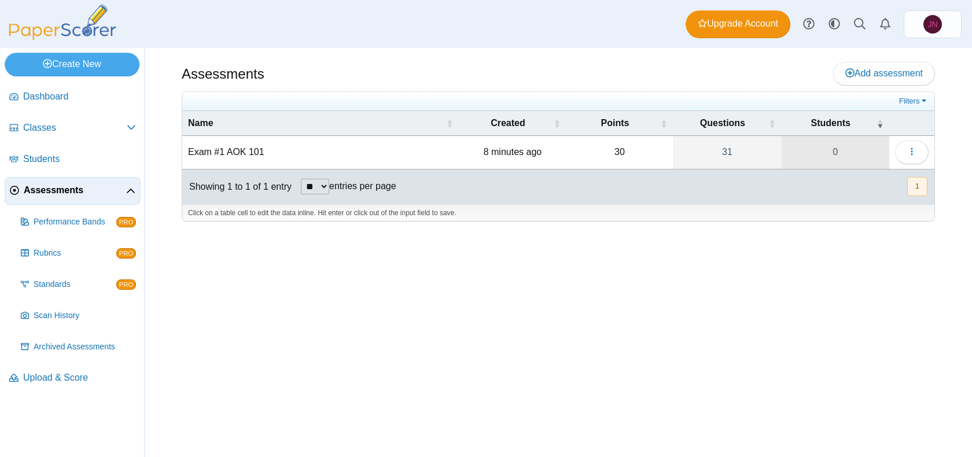
click at [846, 154] on link "0" at bounding box center [835, 152] width 108 height 32
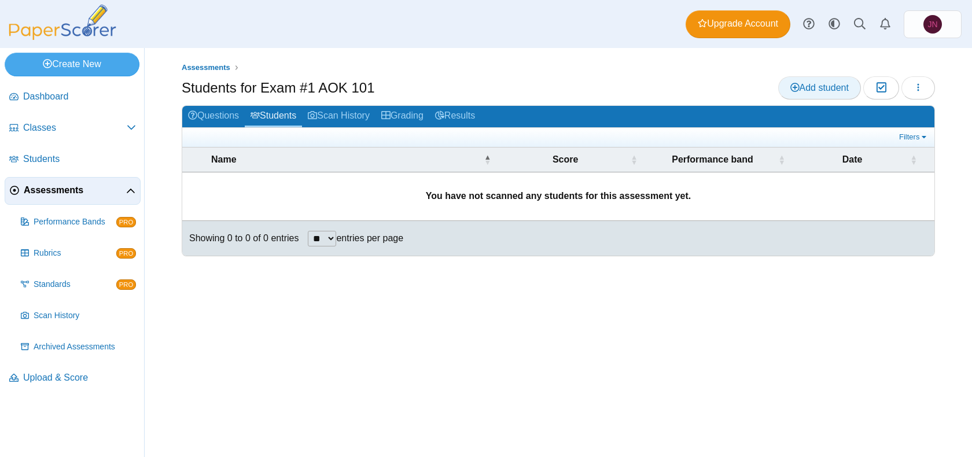
click at [833, 88] on span "Add student" at bounding box center [819, 88] width 58 height 10
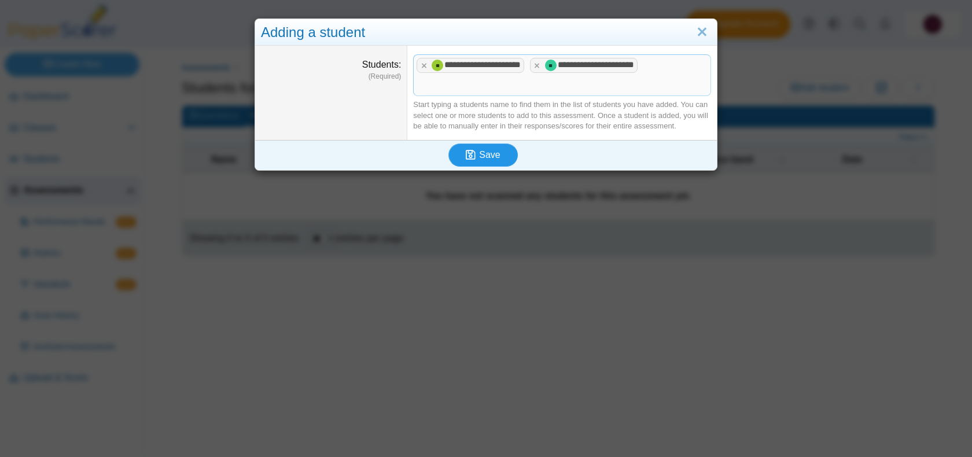
click at [495, 146] on button "Save" at bounding box center [482, 154] width 69 height 23
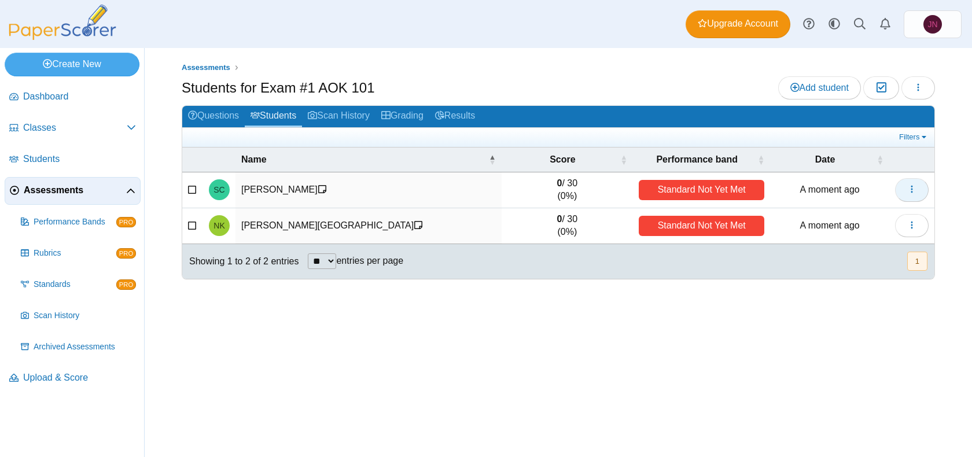
click at [920, 197] on button "button" at bounding box center [912, 189] width 34 height 23
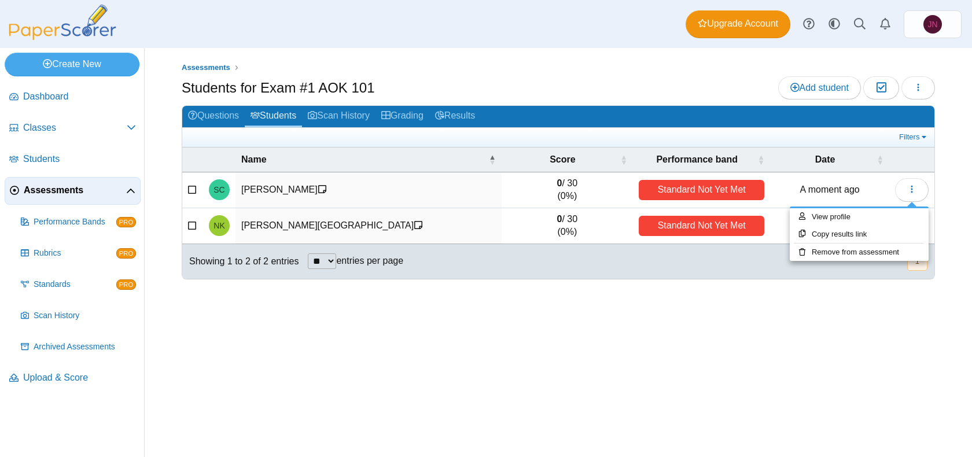
click at [943, 184] on div "Assessments Students for Exam #1 AOK 101 Add student Moderation 0 Loading… 0" at bounding box center [558, 252] width 827 height 409
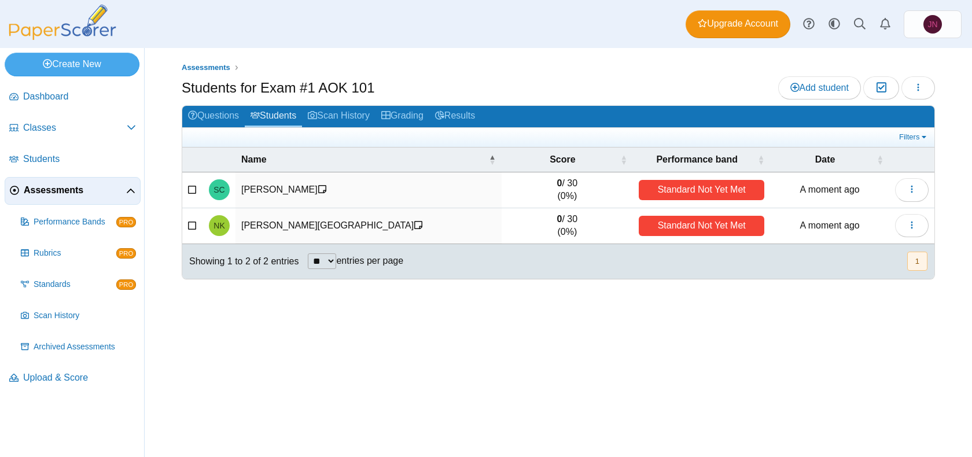
click at [725, 193] on div "Standard Not Yet Met" at bounding box center [702, 190] width 126 height 20
click at [725, 237] on td "Standard Not Yet Met" at bounding box center [701, 226] width 137 height 36
click at [407, 121] on link "Grading" at bounding box center [402, 116] width 54 height 21
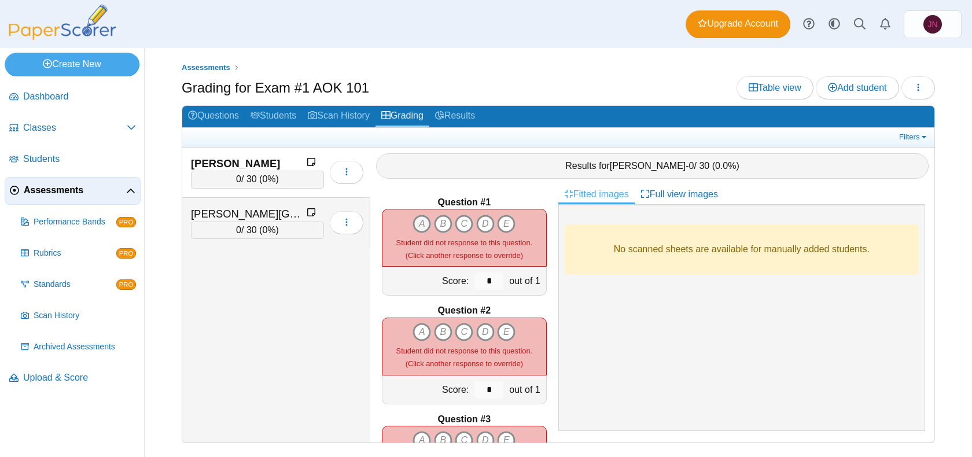
click at [421, 220] on icon "A" at bounding box center [421, 224] width 19 height 19
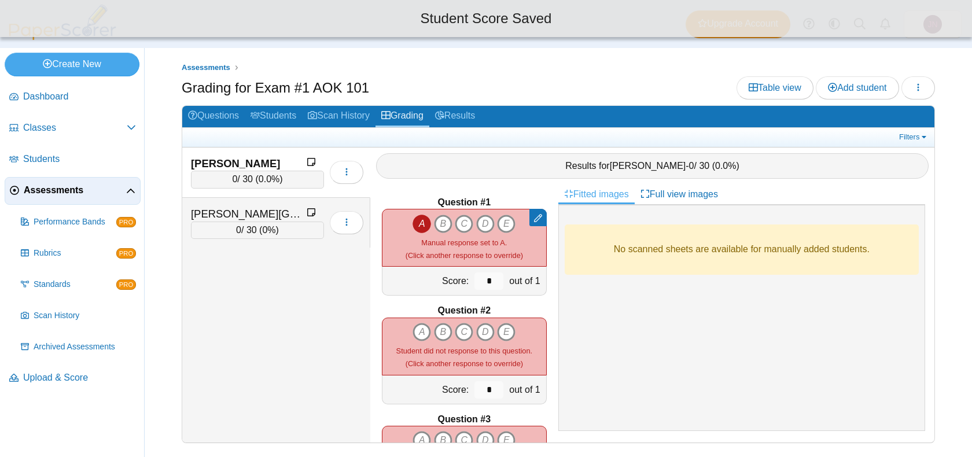
click at [422, 224] on icon "A" at bounding box center [421, 224] width 19 height 19
click at [444, 223] on icon "B" at bounding box center [443, 224] width 19 height 19
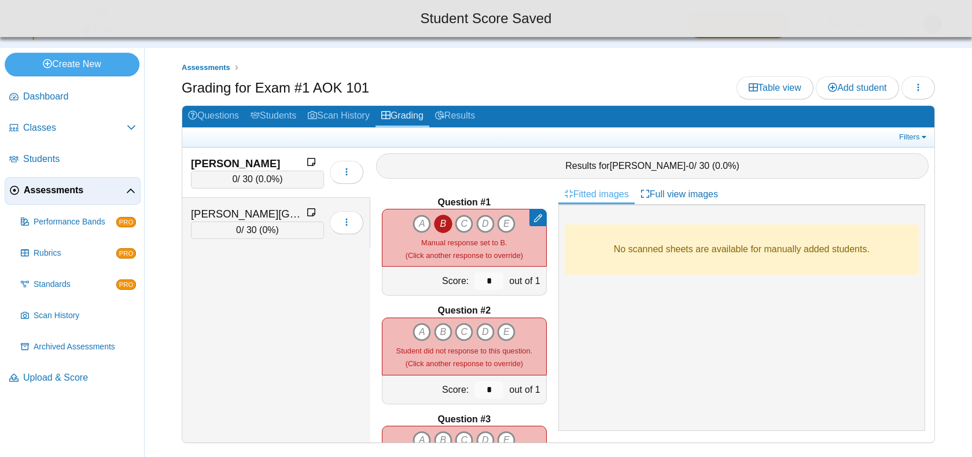
click at [444, 227] on icon "B" at bounding box center [443, 224] width 19 height 19
click at [475, 224] on div "A B C D E" at bounding box center [463, 224] width 103 height 19
click at [469, 224] on icon "C" at bounding box center [464, 224] width 19 height 19
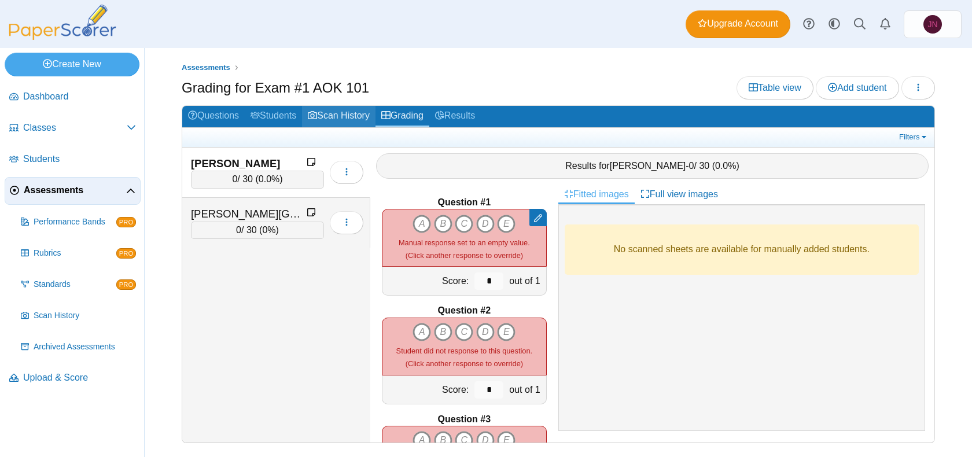
click at [334, 124] on link "Scan History" at bounding box center [338, 116] width 73 height 21
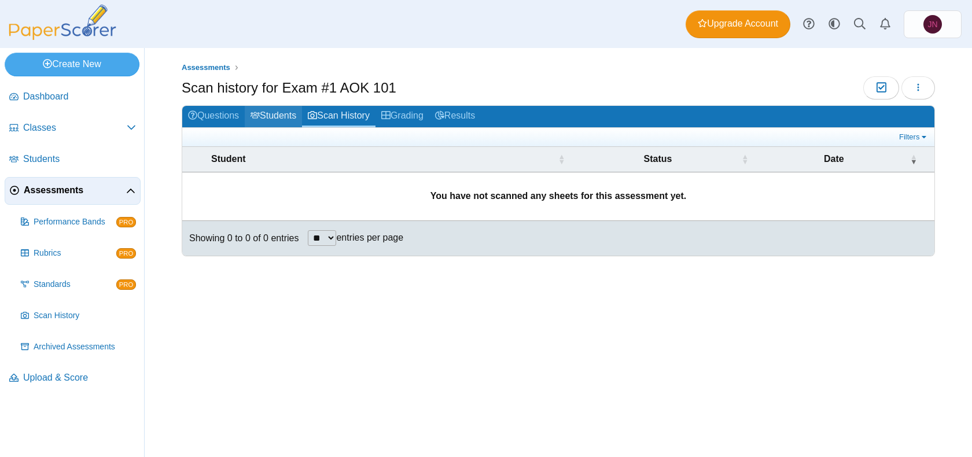
click at [298, 116] on link "Students" at bounding box center [273, 116] width 57 height 21
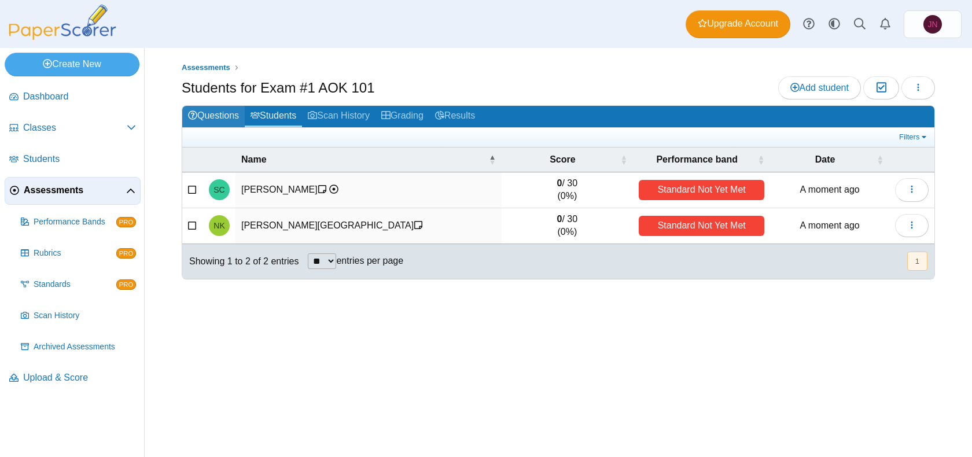
click at [205, 118] on link "Questions" at bounding box center [213, 116] width 62 height 21
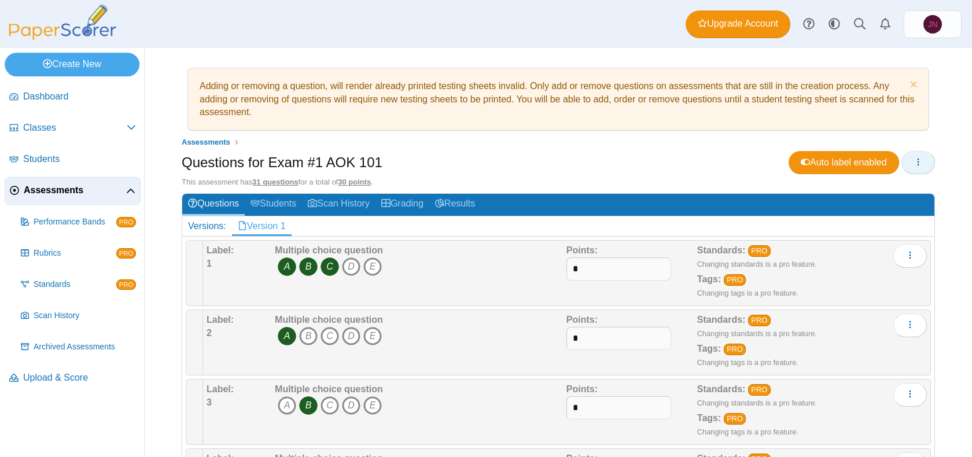
click at [921, 164] on icon "button" at bounding box center [917, 161] width 9 height 9
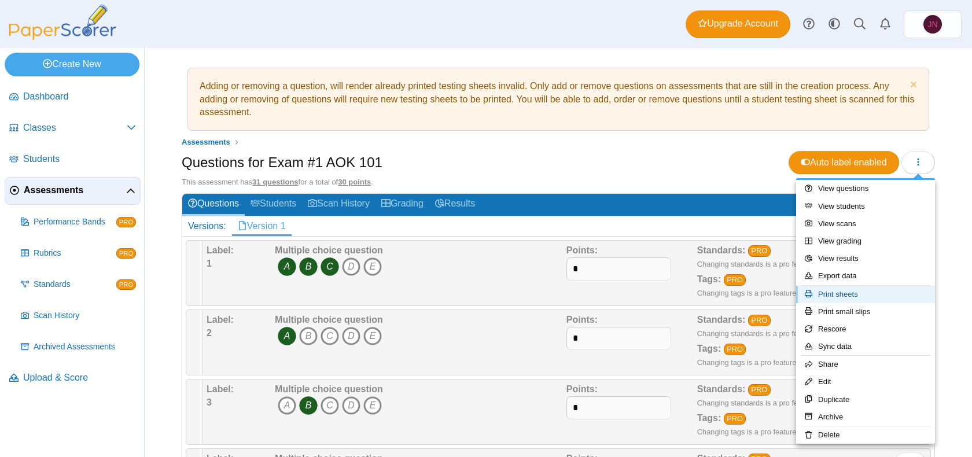
click at [871, 298] on link "Print sheets" at bounding box center [865, 294] width 139 height 17
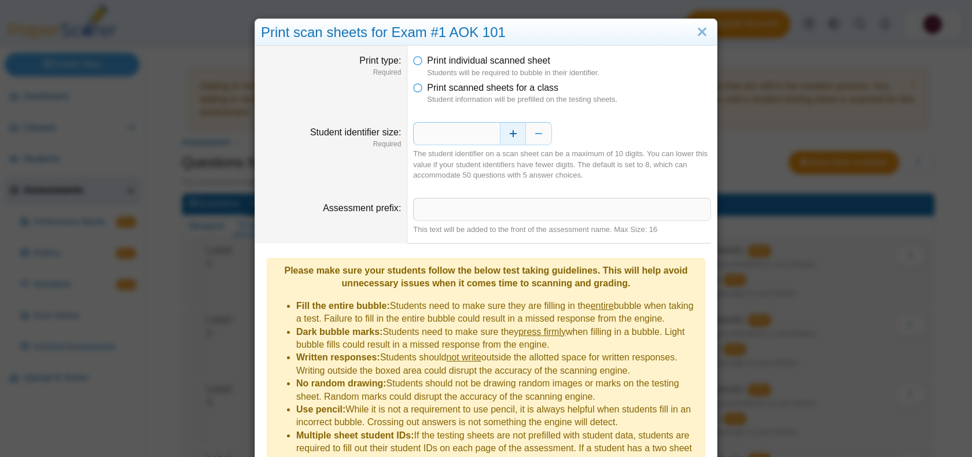
click at [524, 138] on button "Increase" at bounding box center [513, 133] width 26 height 23
click at [533, 205] on input "Assessment prefix" at bounding box center [562, 209] width 298 height 23
click at [647, 155] on div "The student identifier on a scan sheet can be a maximum of 10 digits. You can l…" at bounding box center [562, 165] width 298 height 32
click at [559, 212] on input "**********" at bounding box center [562, 209] width 298 height 23
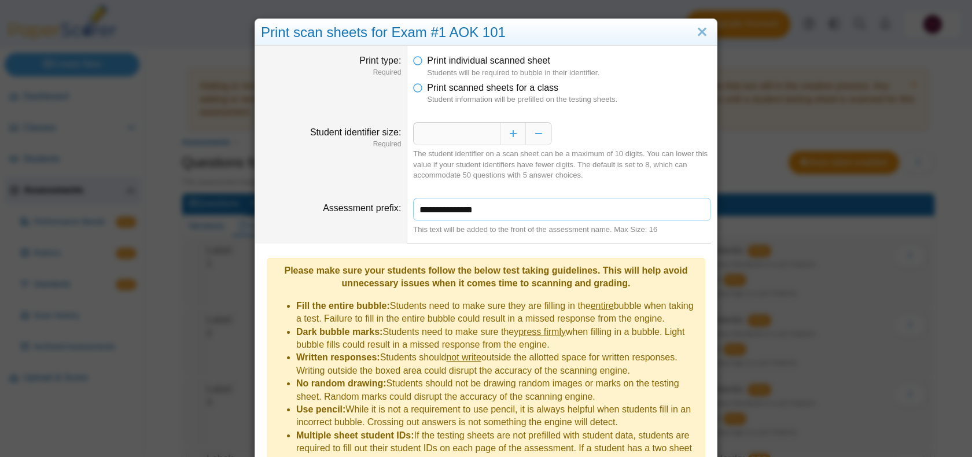
drag, startPoint x: 559, startPoint y: 212, endPoint x: 459, endPoint y: 209, distance: 100.1
click at [458, 209] on input "**********" at bounding box center [562, 209] width 298 height 23
type input "**********"
click at [539, 187] on dd "* The student identifier on a scan sheet can be a maximum of 10 digits. You can…" at bounding box center [561, 151] width 309 height 76
click at [422, 90] on li "Print scanned sheets for a class Student information will be prefilled on the t…" at bounding box center [562, 94] width 298 height 24
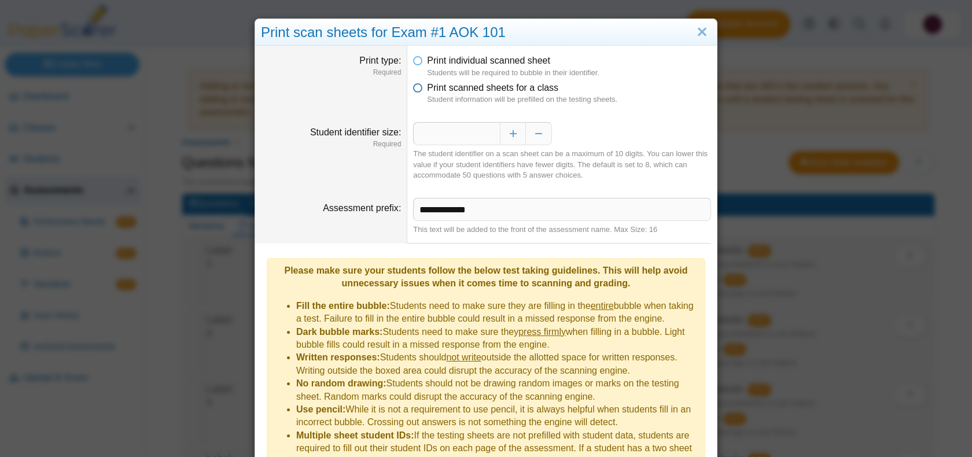
click at [417, 86] on icon at bounding box center [417, 86] width 9 height 8
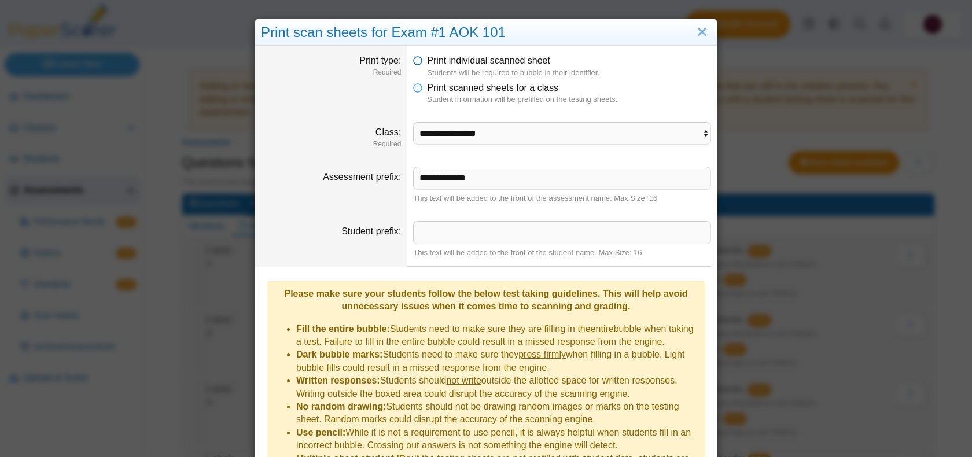
click at [418, 61] on icon at bounding box center [417, 58] width 9 height 8
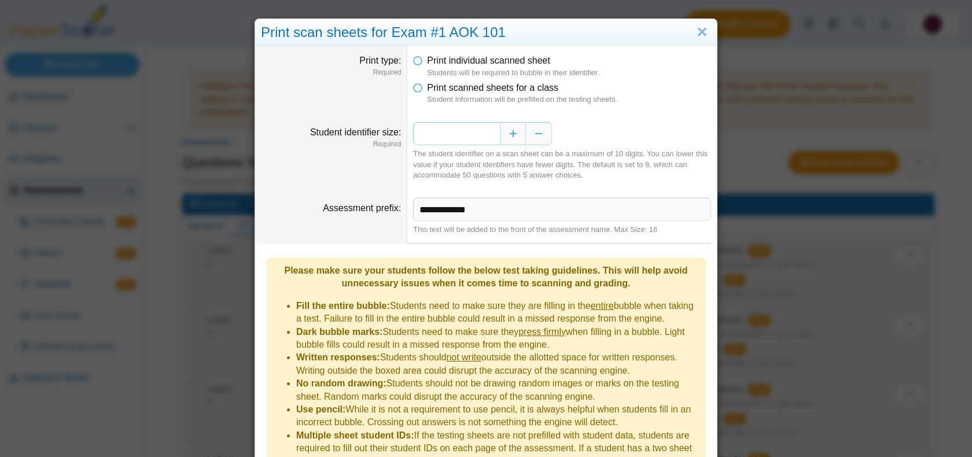
scroll to position [61, 0]
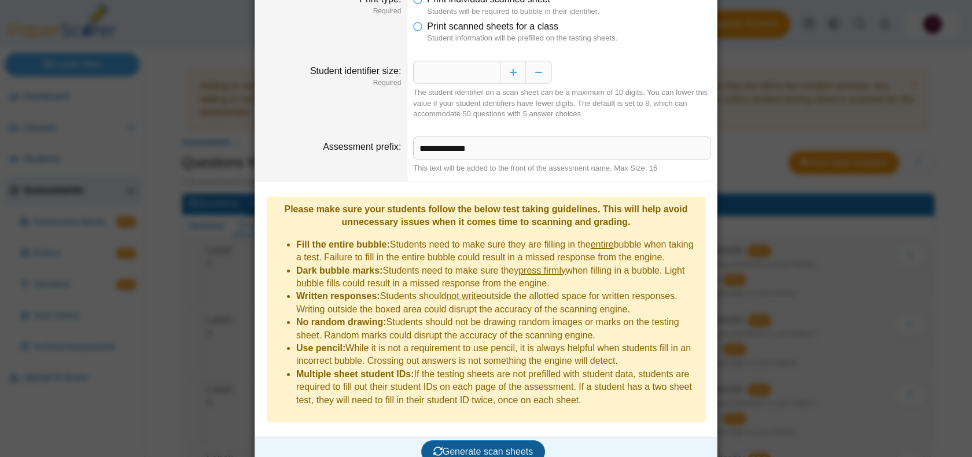
click at [522, 447] on span "Generate scan sheets" at bounding box center [483, 452] width 100 height 10
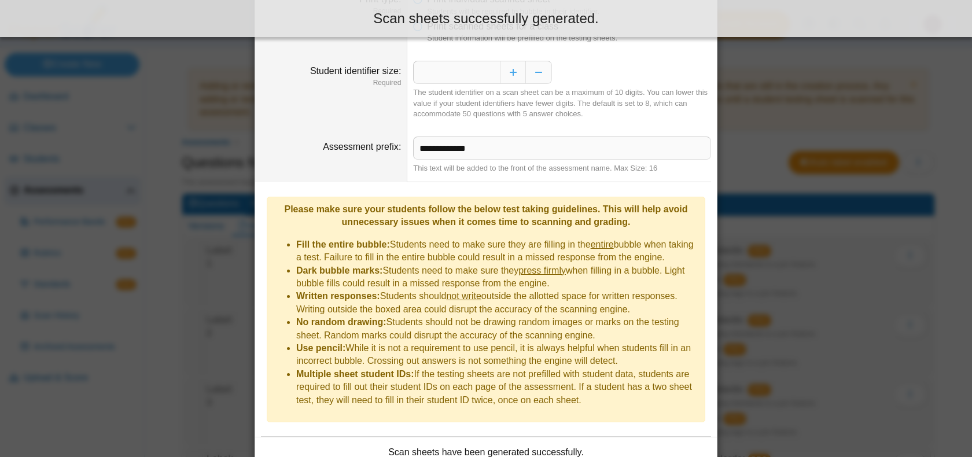
scroll to position [154, 0]
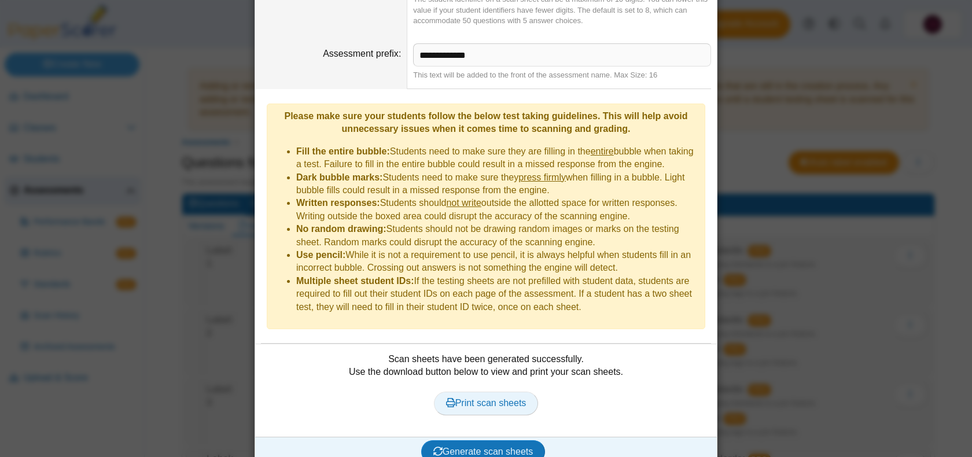
click at [525, 398] on span "Print scan sheets" at bounding box center [486, 403] width 80 height 10
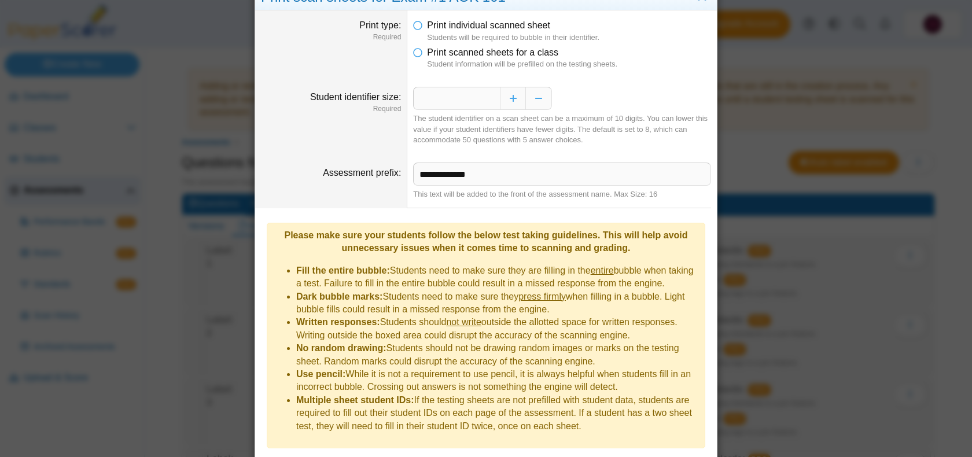
scroll to position [0, 0]
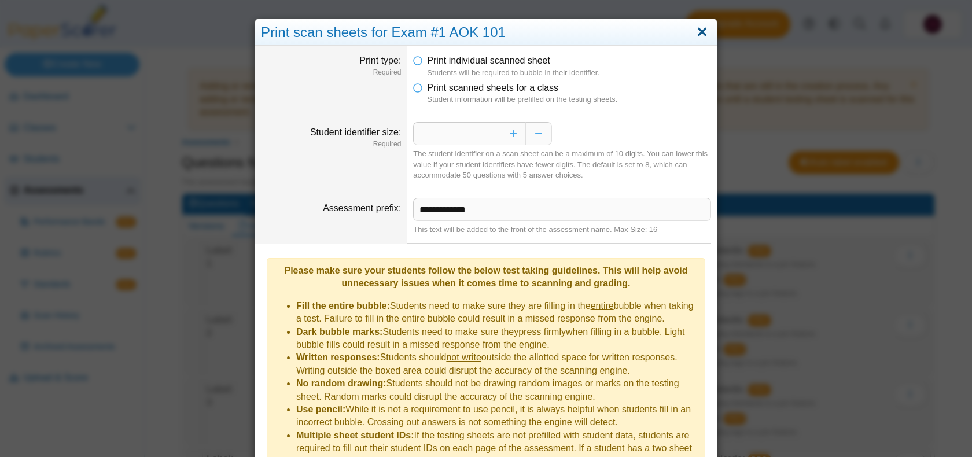
click at [701, 31] on link "Close" at bounding box center [702, 33] width 18 height 20
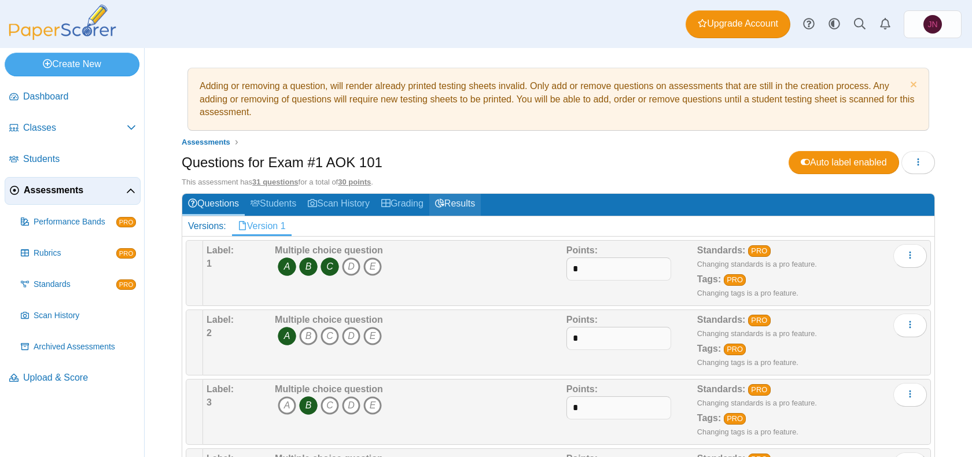
click at [459, 204] on link "Results" at bounding box center [454, 204] width 51 height 21
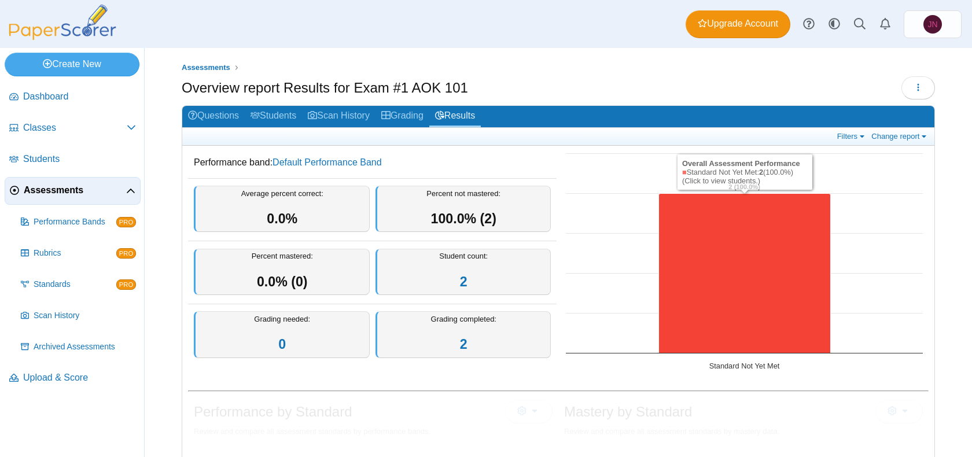
click at [296, 208] on div "Average percent correct: 0.0%" at bounding box center [282, 209] width 176 height 47
click at [289, 279] on span "0.0% (0)" at bounding box center [282, 281] width 51 height 15
click at [307, 339] on div "Grading needed: 0" at bounding box center [282, 334] width 176 height 47
click at [436, 330] on div "Grading completed: 2" at bounding box center [463, 334] width 176 height 47
click at [410, 114] on link "Grading" at bounding box center [402, 116] width 54 height 21
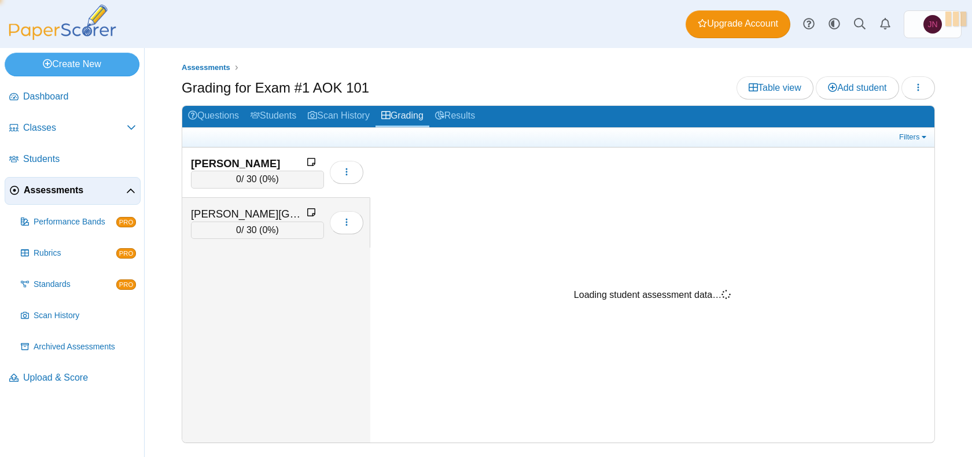
click at [361, 116] on link "Scan History" at bounding box center [338, 116] width 73 height 21
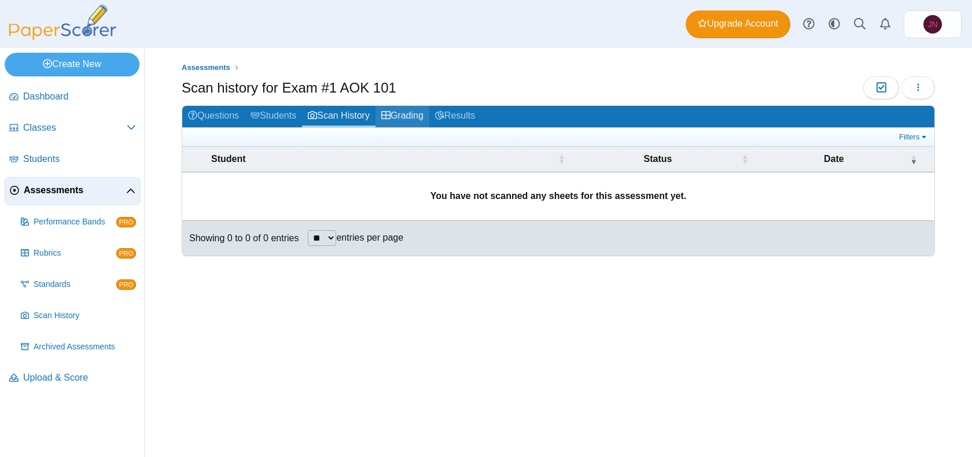
click at [407, 118] on link "Grading" at bounding box center [402, 116] width 54 height 21
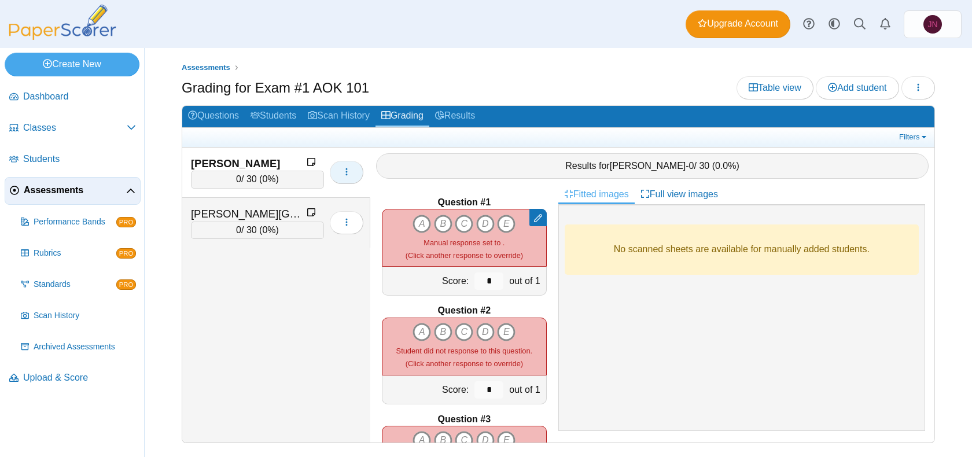
click at [353, 170] on button "button" at bounding box center [347, 172] width 34 height 23
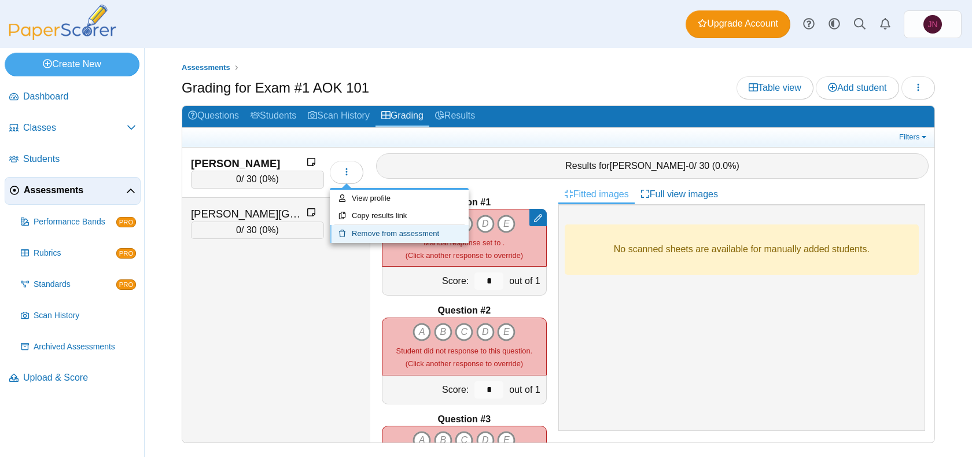
click at [374, 235] on link "Remove from assessment" at bounding box center [399, 233] width 139 height 17
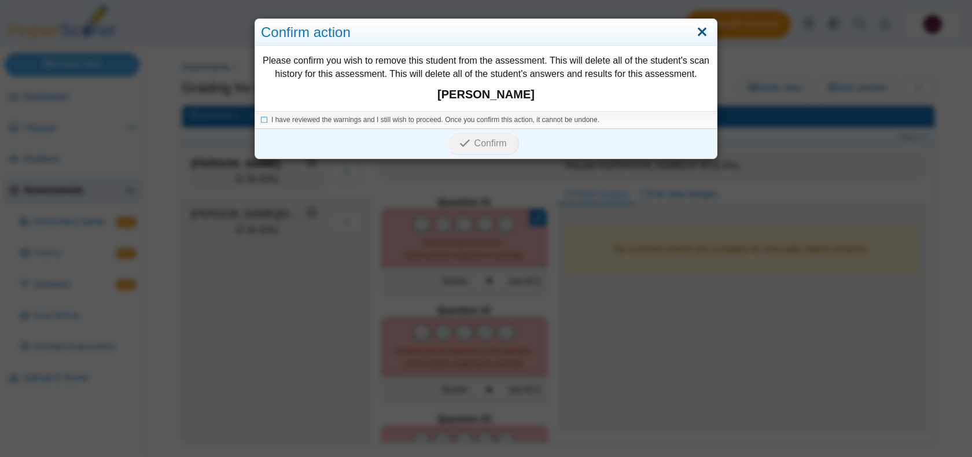
click at [706, 31] on link "Close" at bounding box center [702, 33] width 18 height 20
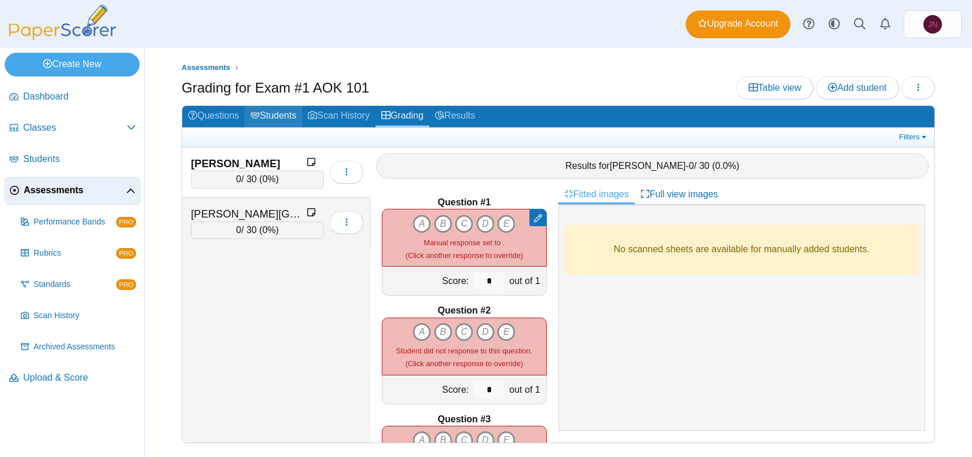
click at [271, 113] on link "Students" at bounding box center [273, 116] width 57 height 21
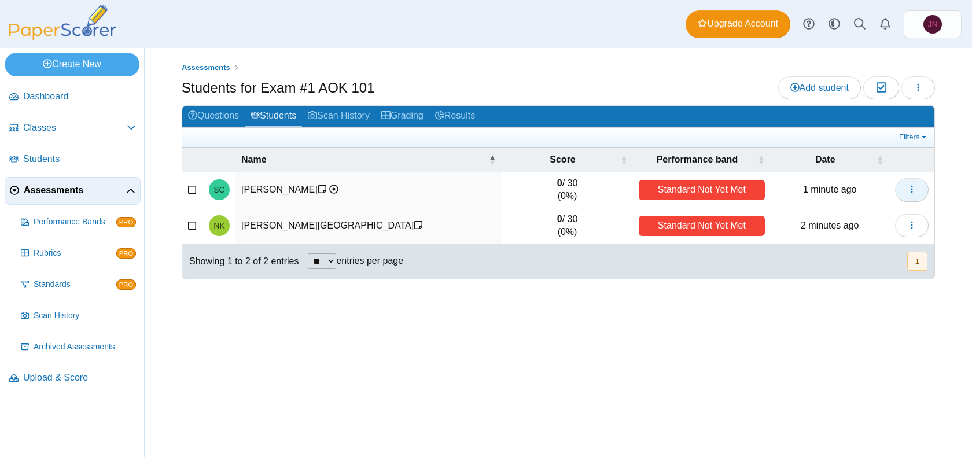
click at [905, 193] on button "button" at bounding box center [912, 189] width 34 height 23
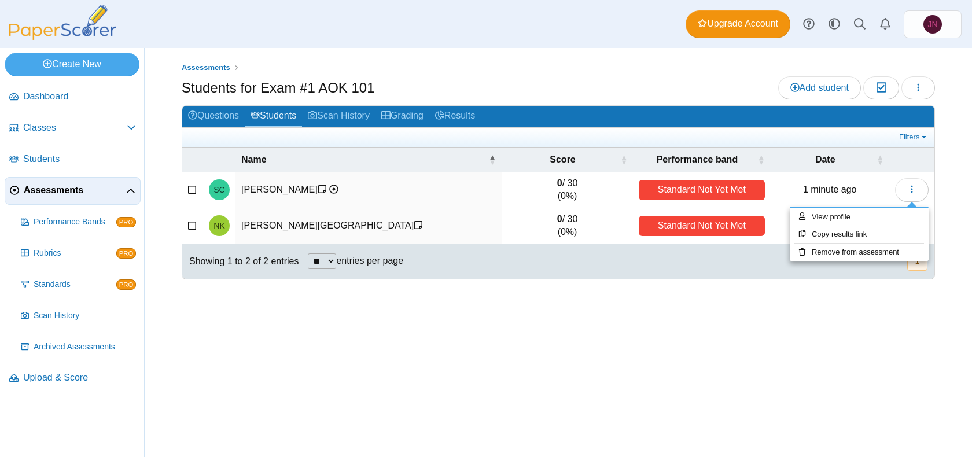
click at [877, 176] on td "1 minute ago" at bounding box center [829, 190] width 119 height 36
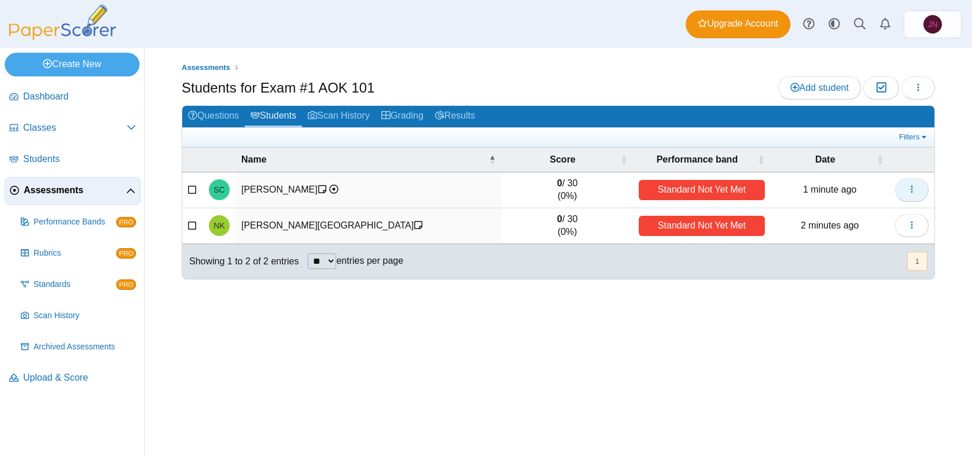
click at [911, 190] on icon "button" at bounding box center [911, 189] width 9 height 9
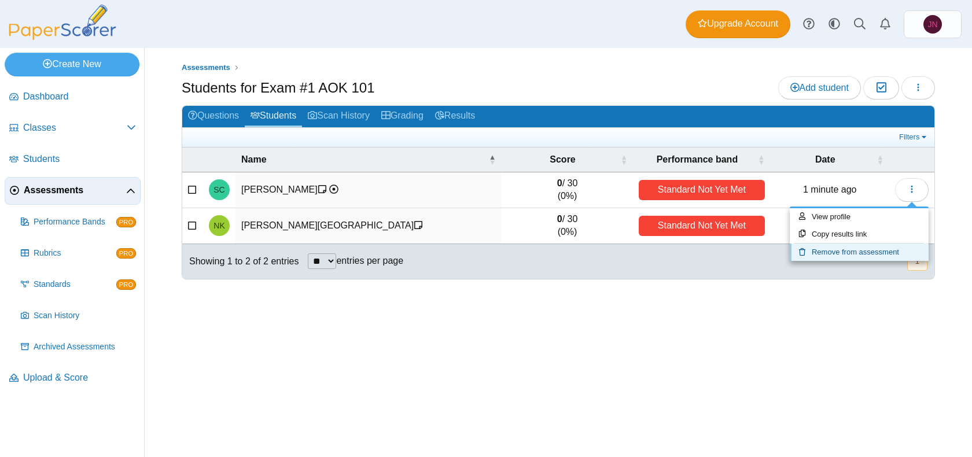
click at [875, 252] on link "Remove from assessment" at bounding box center [859, 252] width 139 height 17
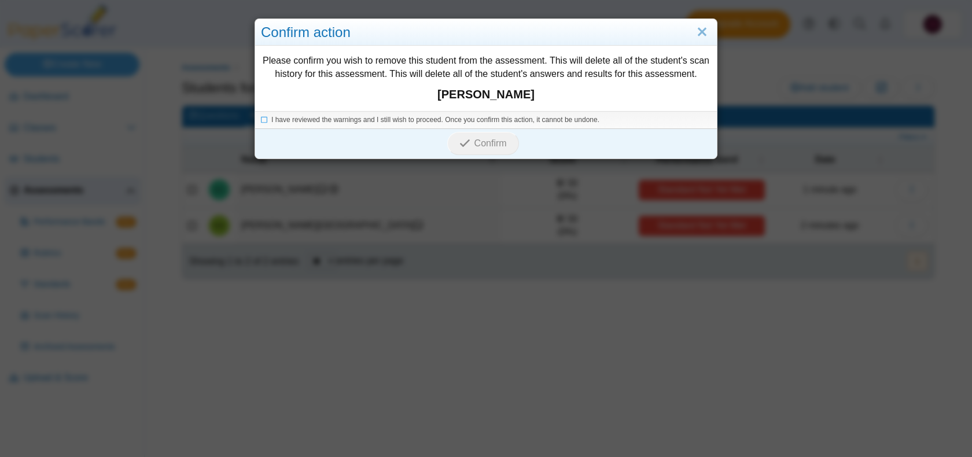
click at [269, 119] on li "I have reviewed the warnings and I still wish to proceed. Once you confirm this…" at bounding box center [486, 120] width 450 height 10
click at [268, 118] on li "I have reviewed the warnings and I still wish to proceed. Once you confirm this…" at bounding box center [486, 120] width 450 height 10
click at [271, 124] on li "I have reviewed the warnings and I still wish to proceed. Once you confirm this…" at bounding box center [486, 120] width 450 height 10
click at [265, 121] on icon at bounding box center [264, 118] width 7 height 6
click at [493, 150] on button "Confirm" at bounding box center [482, 143] width 71 height 23
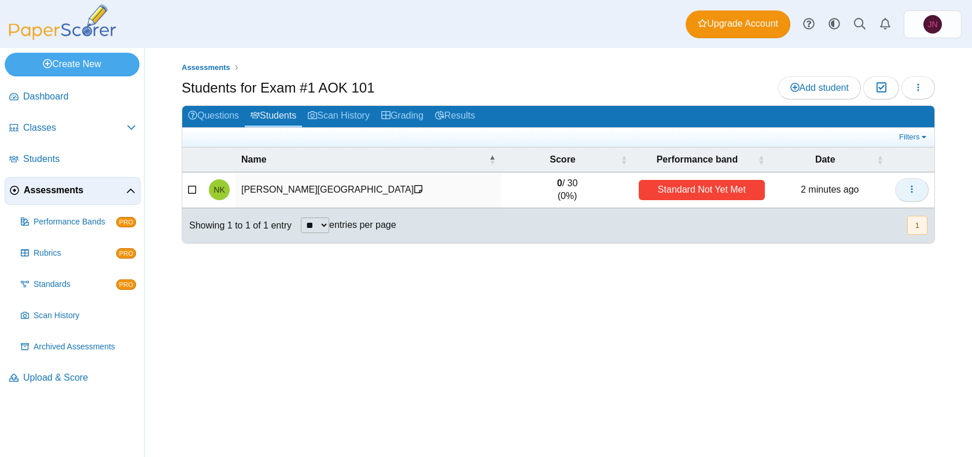
click at [908, 194] on span "button" at bounding box center [911, 190] width 9 height 10
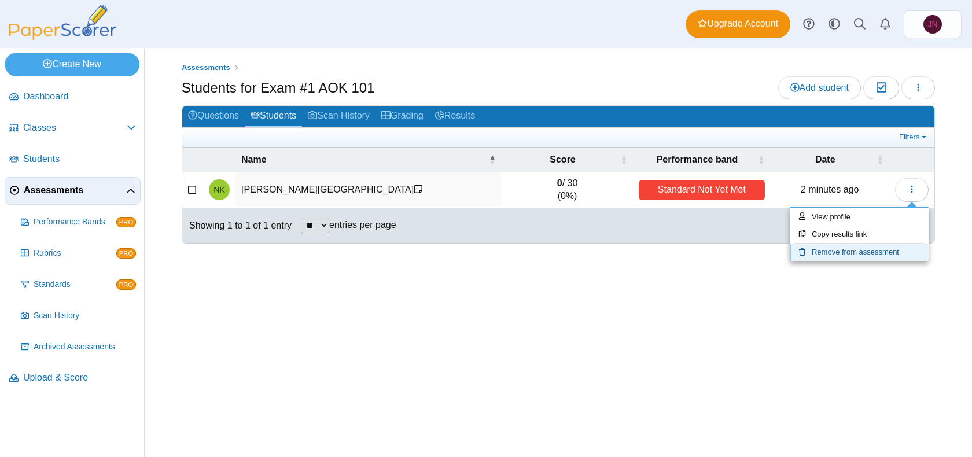
click at [875, 246] on link "Remove from assessment" at bounding box center [859, 252] width 139 height 17
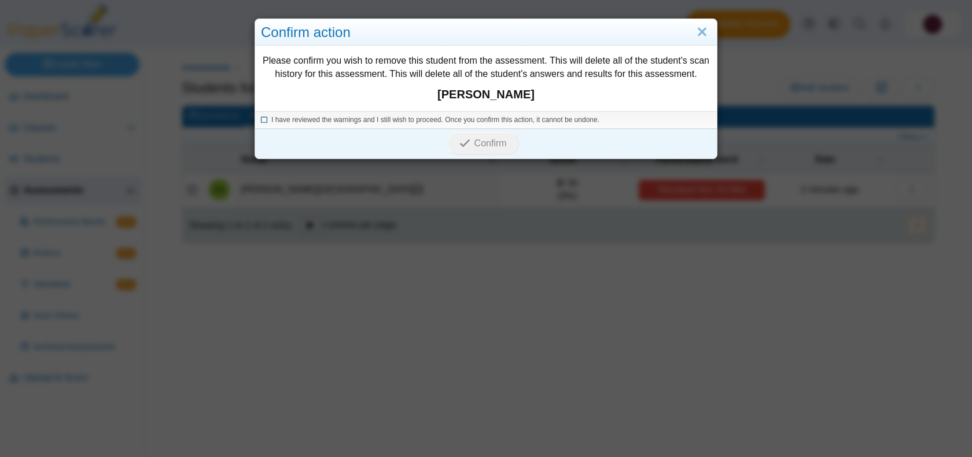
click at [262, 118] on icon at bounding box center [264, 118] width 7 height 6
click at [309, 137] on div "Confirm" at bounding box center [483, 143] width 456 height 30
click at [458, 145] on button "Confirm" at bounding box center [482, 143] width 71 height 23
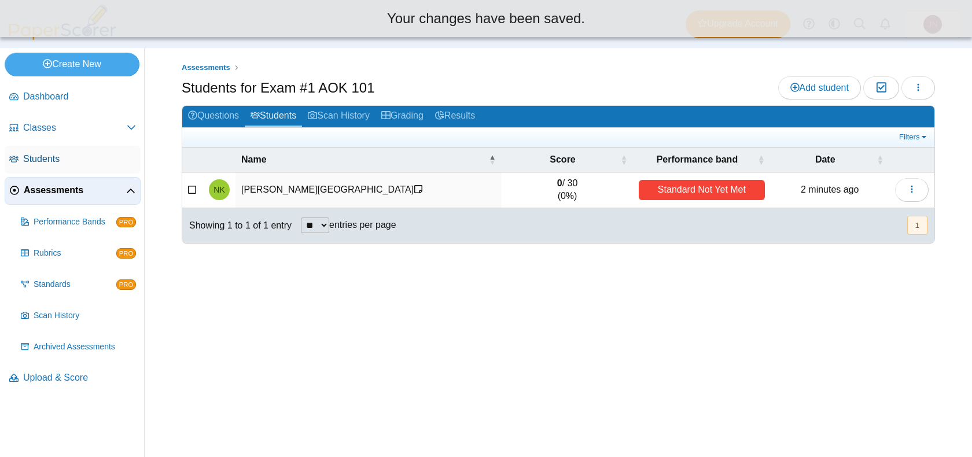
click at [84, 160] on span "Students" at bounding box center [79, 159] width 113 height 13
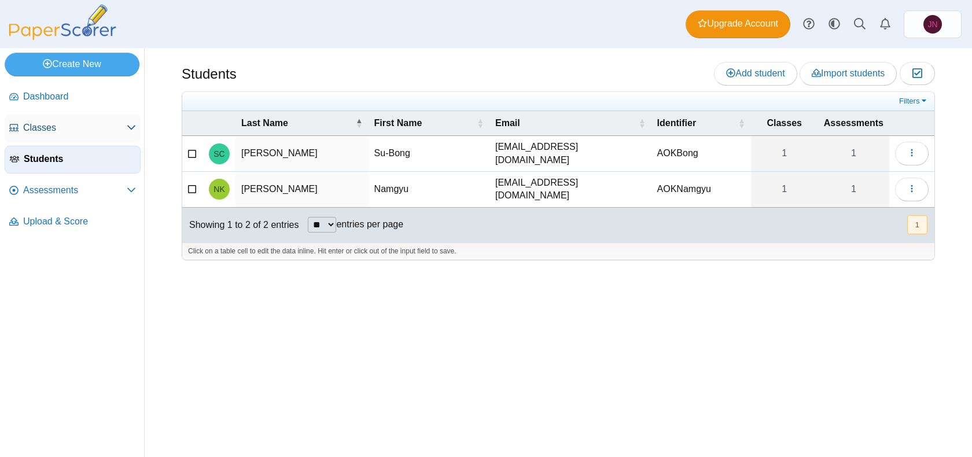
click at [87, 126] on span "Classes" at bounding box center [75, 127] width 104 height 13
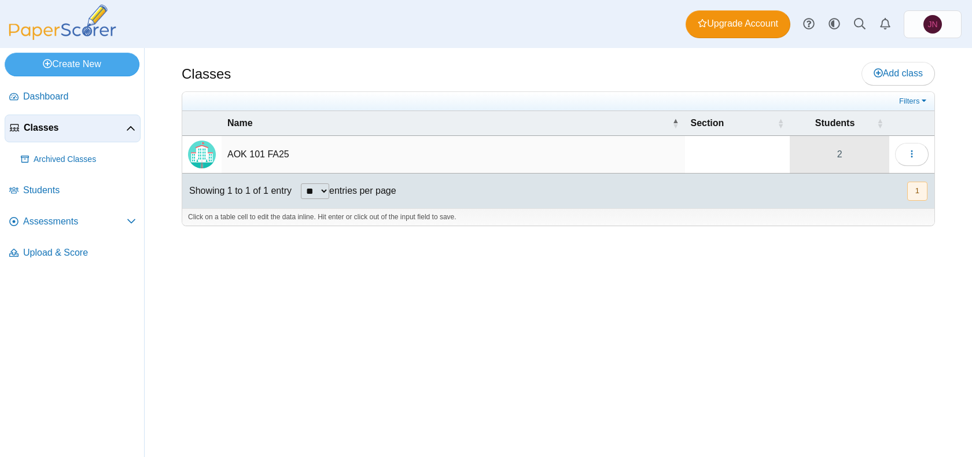
click at [877, 160] on link "2" at bounding box center [839, 154] width 99 height 37
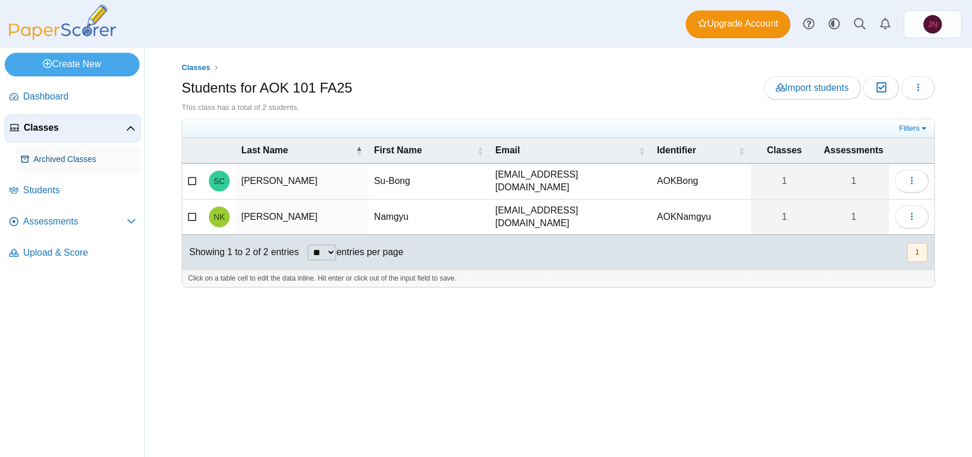
click at [98, 160] on span "Archived Classes" at bounding box center [85, 160] width 102 height 12
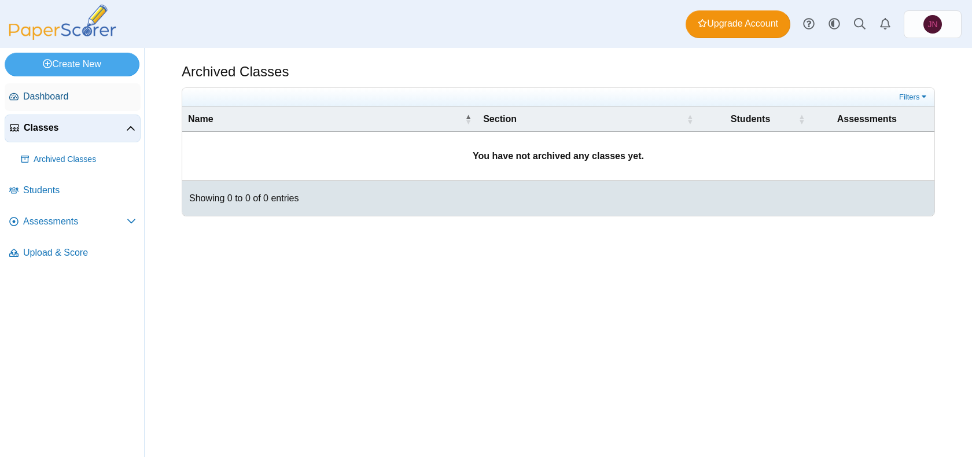
click at [73, 110] on link "Dashboard" at bounding box center [73, 97] width 136 height 28
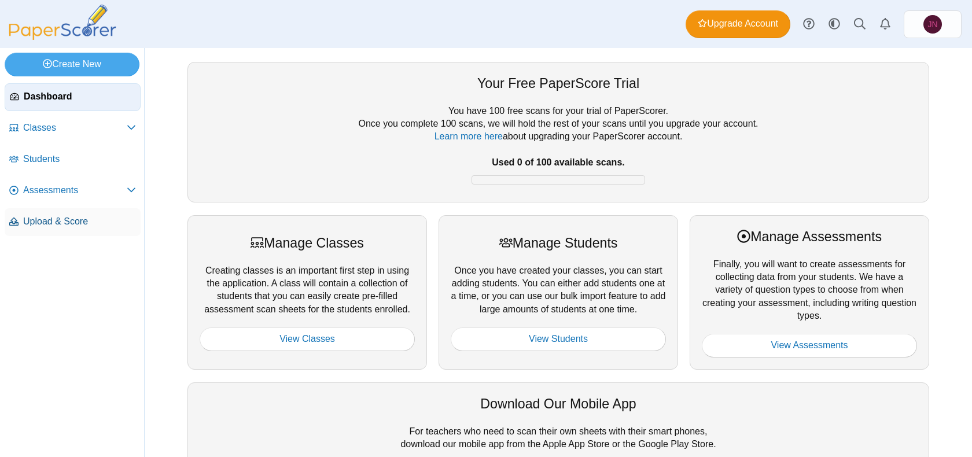
click at [115, 216] on span "Upload & Score" at bounding box center [79, 221] width 113 height 13
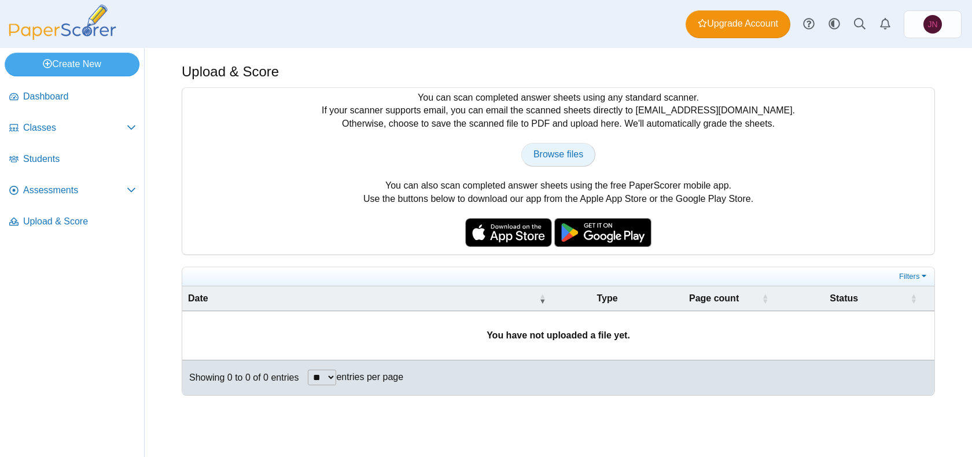
click at [538, 156] on span "Browse files" at bounding box center [558, 154] width 50 height 10
click at [125, 182] on link "Assessments" at bounding box center [73, 191] width 136 height 28
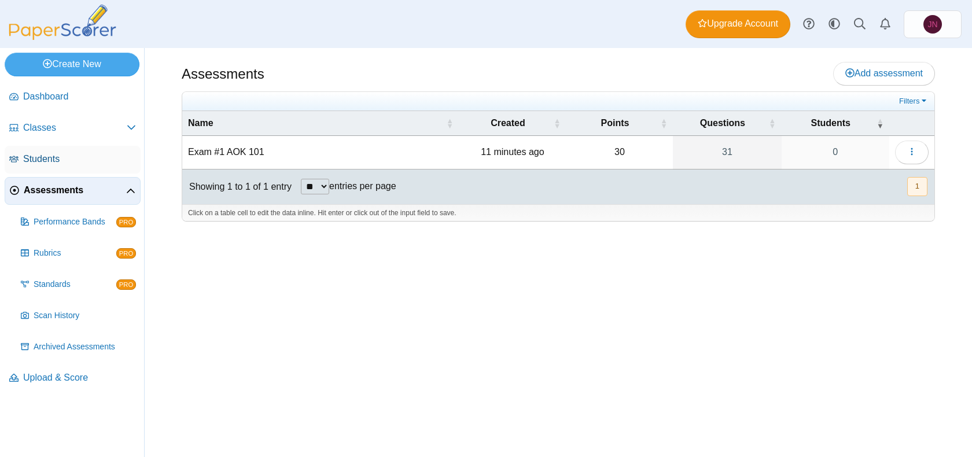
click at [113, 161] on span "Students" at bounding box center [79, 159] width 113 height 13
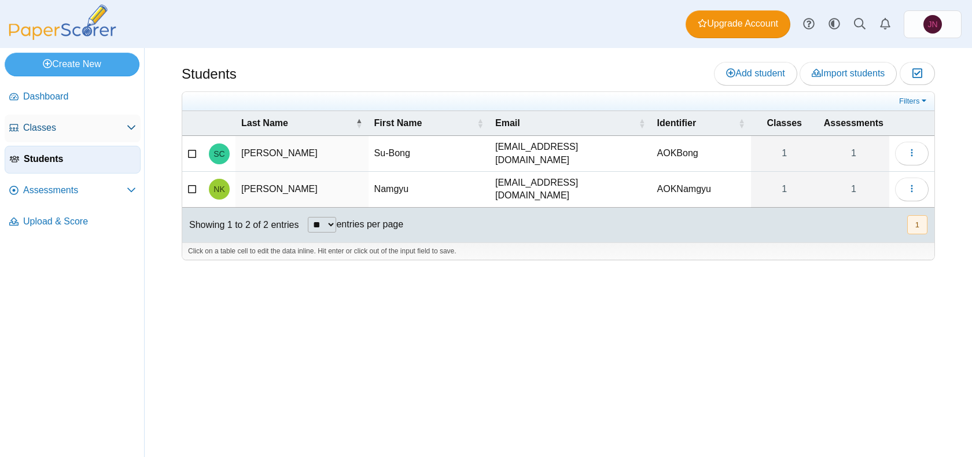
click at [102, 135] on link "Classes" at bounding box center [73, 129] width 136 height 28
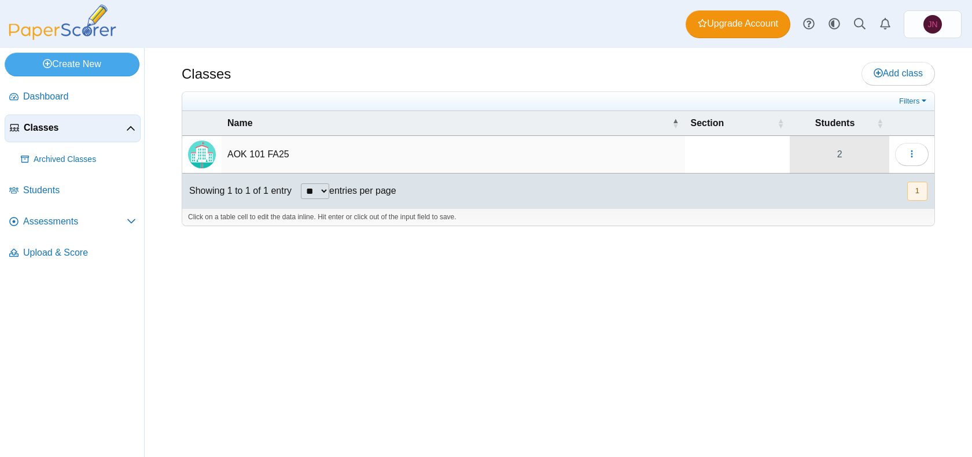
click at [878, 157] on link "2" at bounding box center [839, 154] width 99 height 37
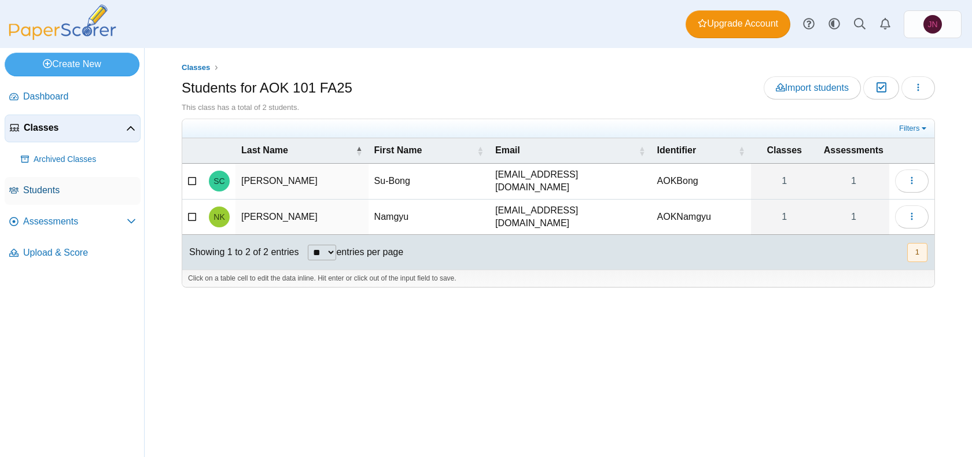
click at [79, 186] on span "Students" at bounding box center [79, 190] width 113 height 13
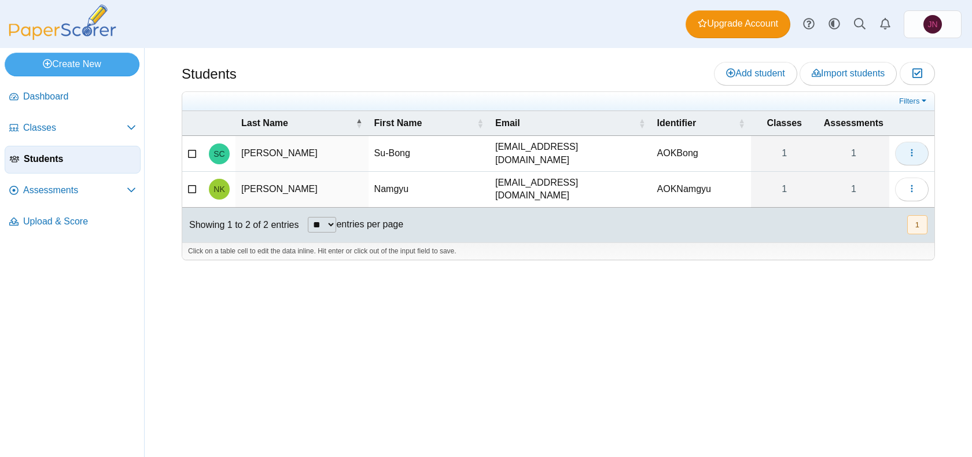
click at [915, 157] on span "button" at bounding box center [911, 153] width 9 height 10
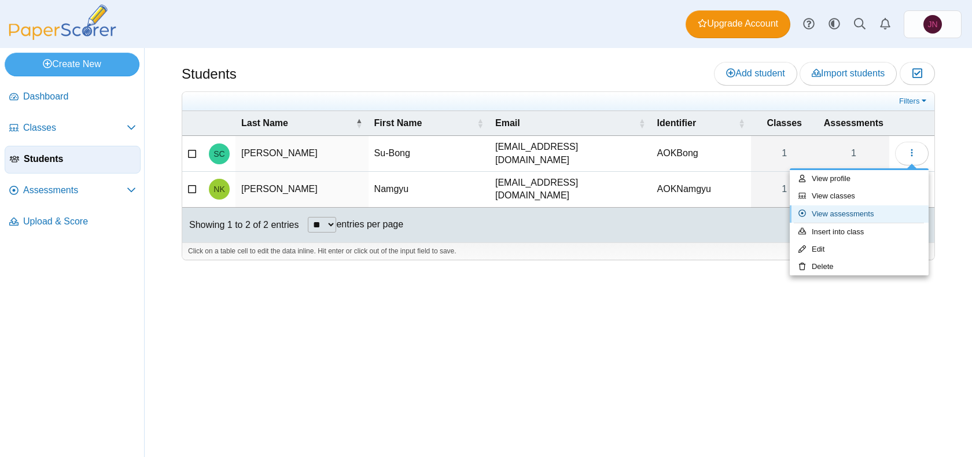
click at [851, 213] on link "View assessments" at bounding box center [859, 213] width 139 height 17
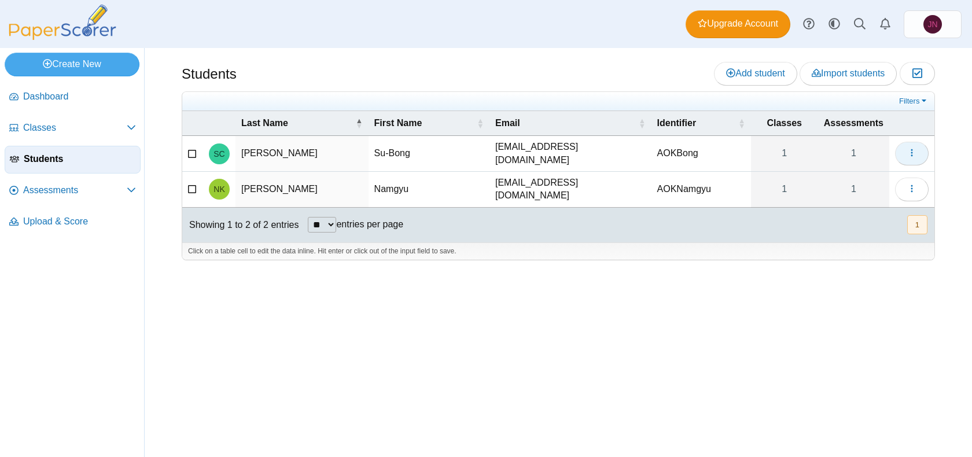
click at [914, 149] on icon "button" at bounding box center [911, 152] width 9 height 9
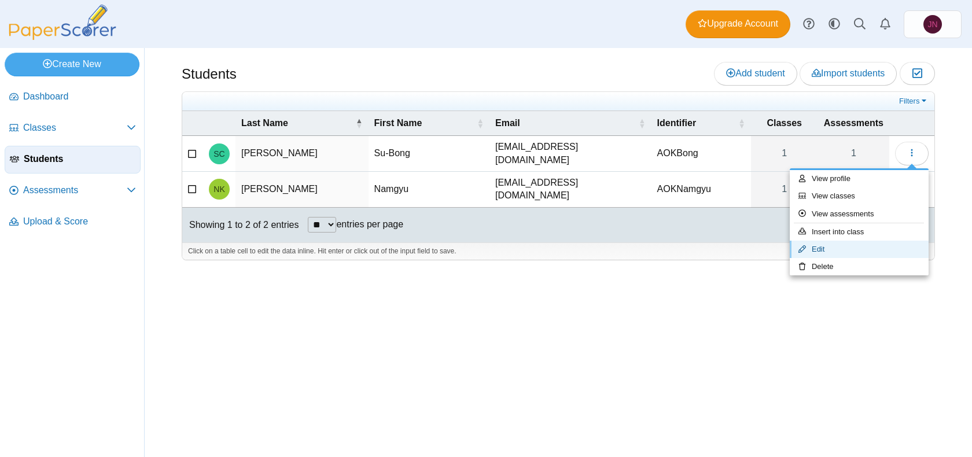
click at [831, 248] on link "Edit" at bounding box center [859, 249] width 139 height 17
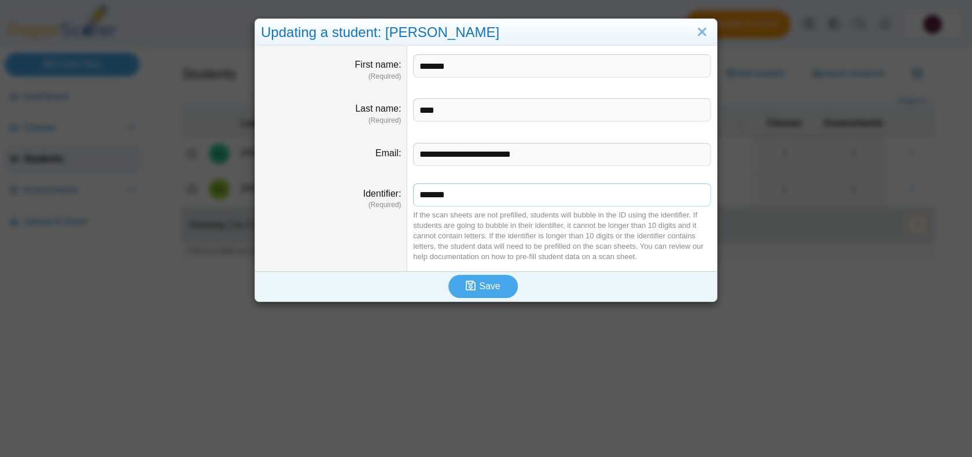
drag, startPoint x: 518, startPoint y: 193, endPoint x: 352, endPoint y: 183, distance: 166.3
click at [353, 185] on dl "Identifier (Required) ******* If the scan sheets are not prefilled, students wi…" at bounding box center [486, 223] width 462 height 97
type input "****"
click at [462, 271] on div "Save" at bounding box center [483, 286] width 456 height 30
click at [477, 281] on icon "submit" at bounding box center [472, 286] width 13 height 13
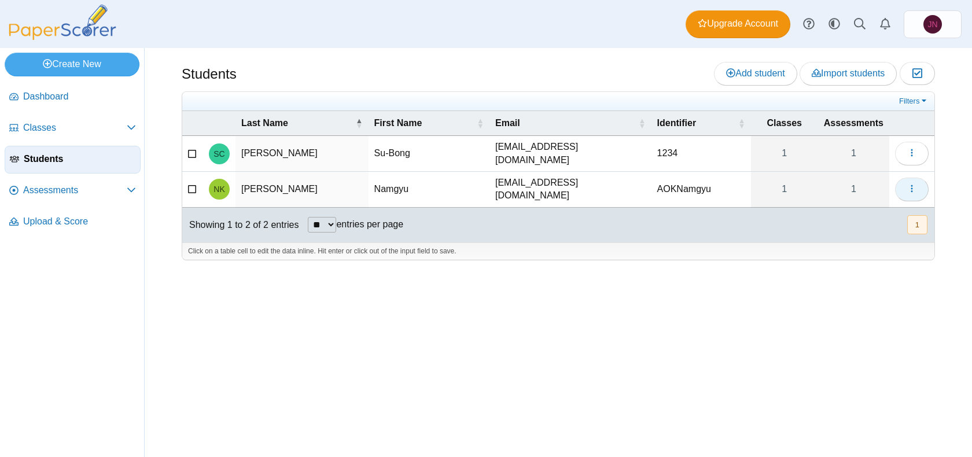
click at [909, 184] on icon "button" at bounding box center [911, 188] width 9 height 9
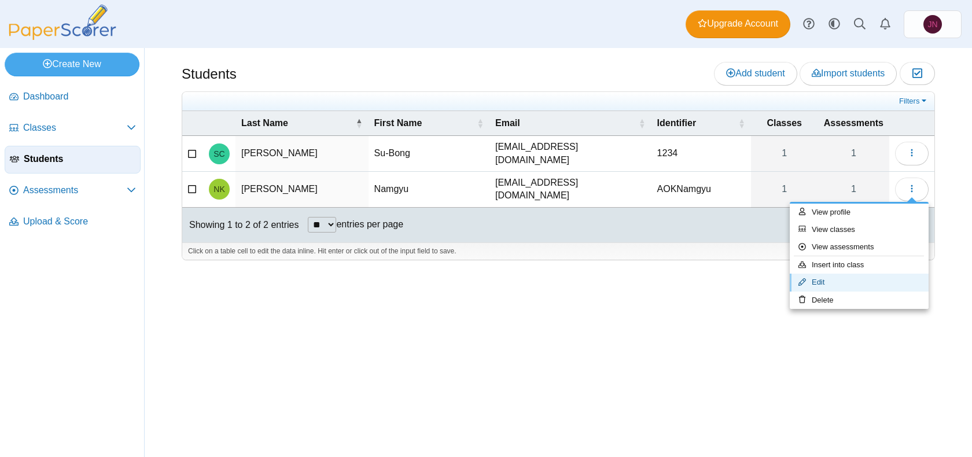
click at [848, 279] on link "Edit" at bounding box center [859, 282] width 139 height 17
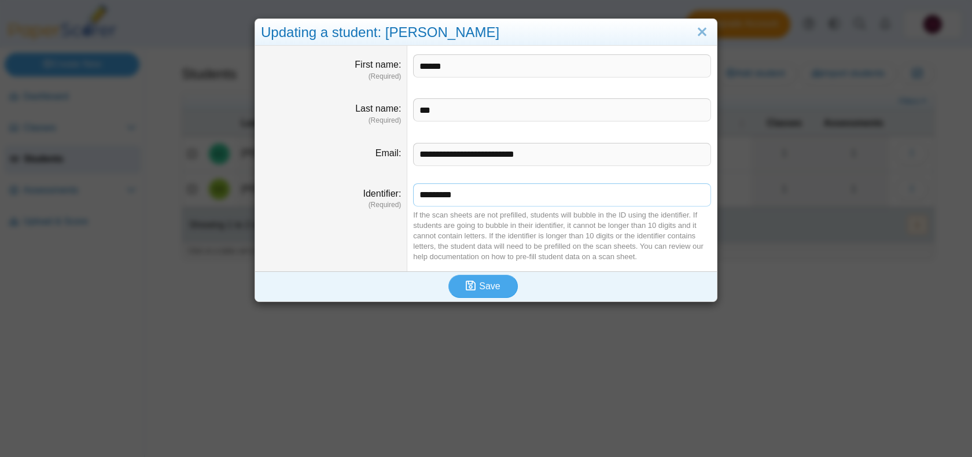
drag, startPoint x: 494, startPoint y: 192, endPoint x: 242, endPoint y: 180, distance: 252.5
click at [244, 181] on div "**********" at bounding box center [486, 228] width 972 height 457
type input "****"
click at [482, 281] on span "Save" at bounding box center [489, 286] width 21 height 10
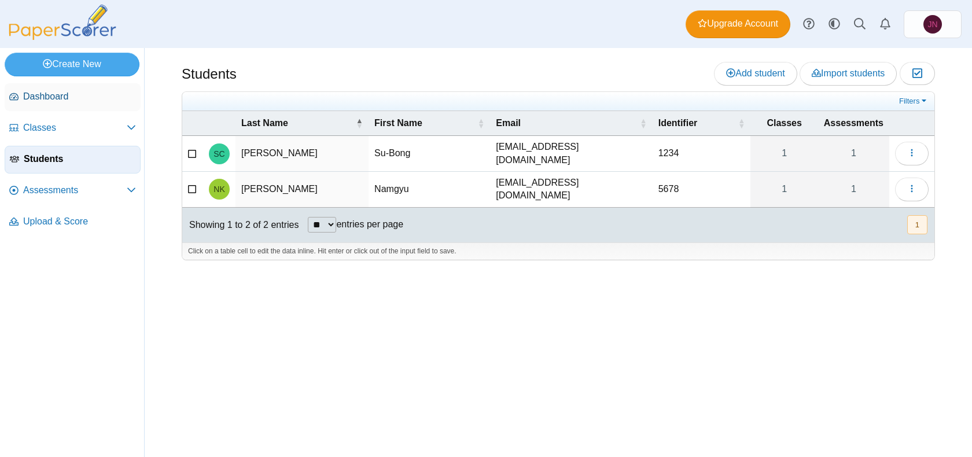
click at [71, 102] on span "Dashboard" at bounding box center [79, 96] width 113 height 13
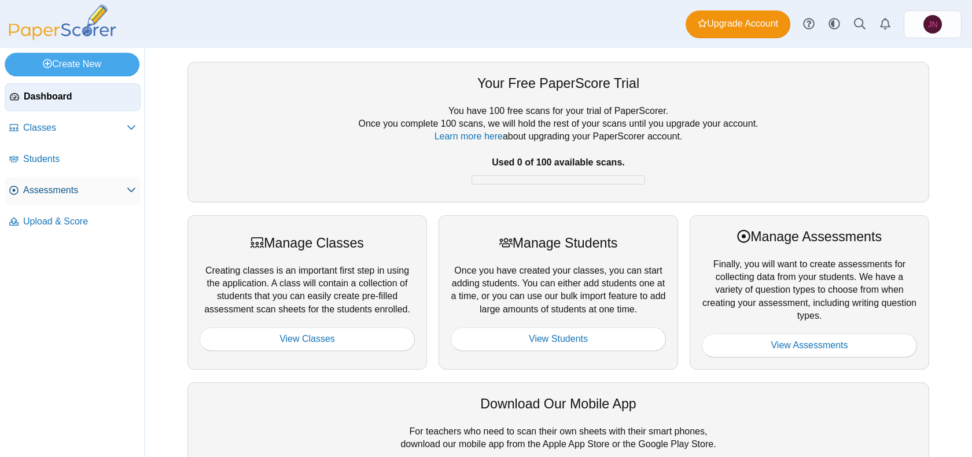
click at [105, 185] on span "Assessments" at bounding box center [75, 190] width 104 height 13
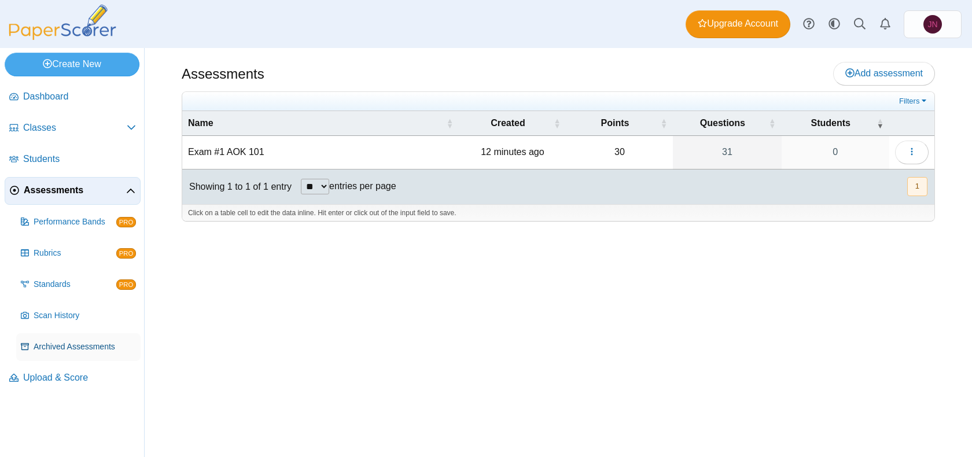
click at [99, 349] on span "Archived Assessments" at bounding box center [85, 347] width 102 height 12
